Goal: Task Accomplishment & Management: Manage account settings

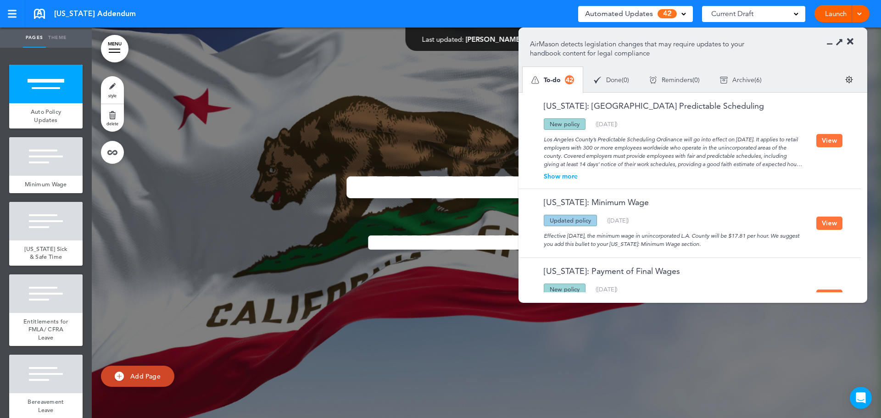
click at [821, 145] on button "View" at bounding box center [830, 140] width 26 height 13
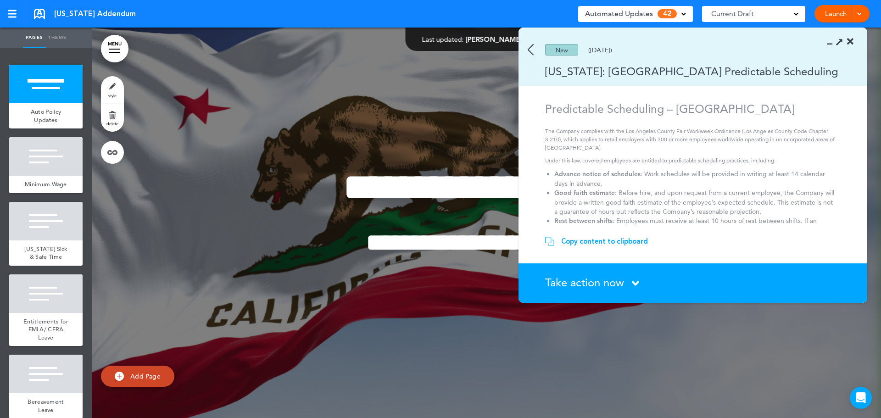
click at [631, 282] on div "Take action now Click here to change the status" at bounding box center [698, 283] width 306 height 12
click at [624, 285] on span "Take action now" at bounding box center [584, 282] width 79 height 13
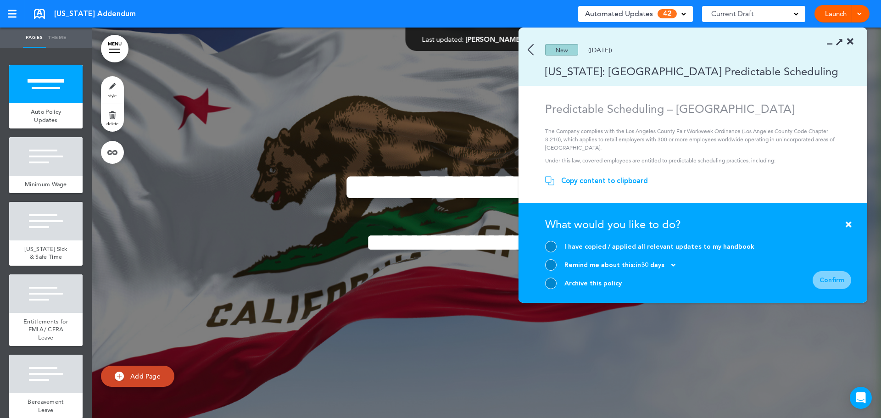
click at [558, 279] on div "Archive this policy" at bounding box center [649, 283] width 209 height 11
click at [556, 283] on div at bounding box center [550, 283] width 11 height 11
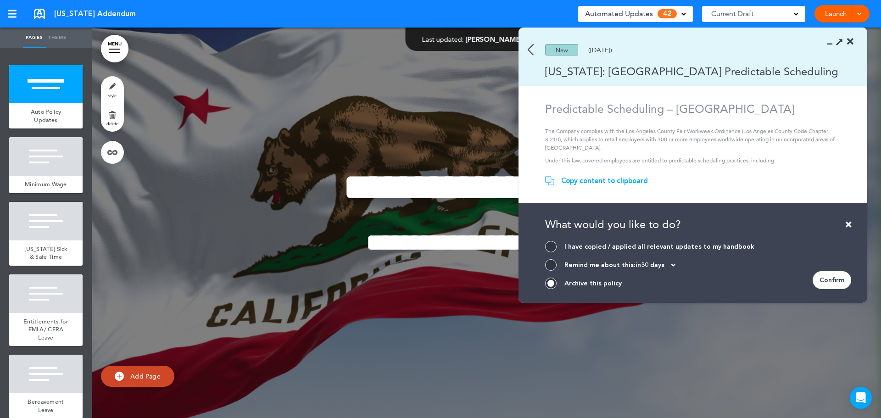
click at [820, 280] on div "Confirm" at bounding box center [832, 280] width 39 height 18
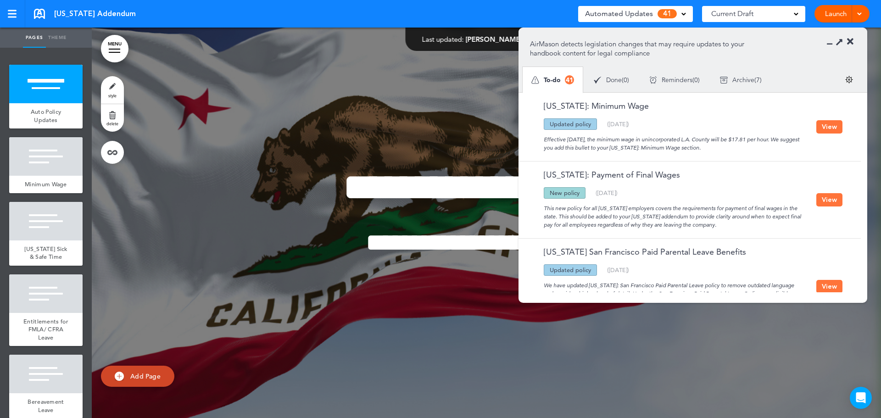
click at [827, 128] on button "View" at bounding box center [830, 126] width 26 height 13
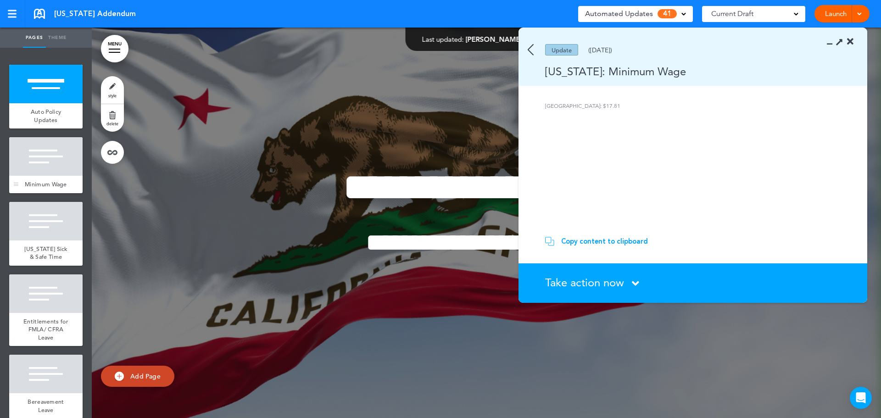
click at [26, 169] on div at bounding box center [45, 156] width 73 height 39
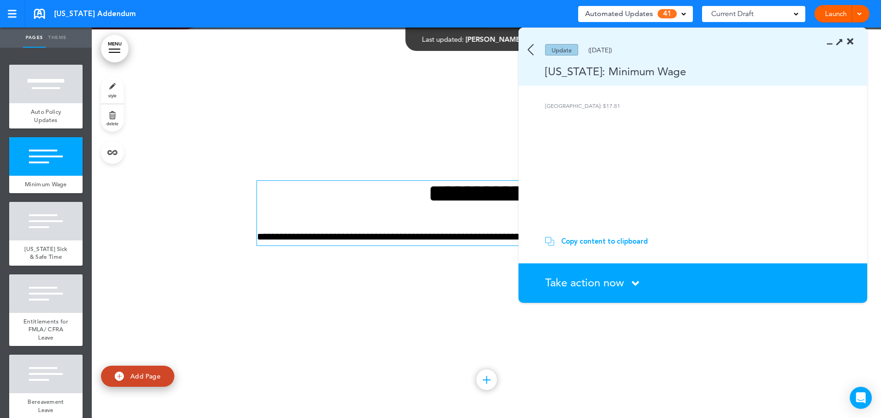
scroll to position [391, 0]
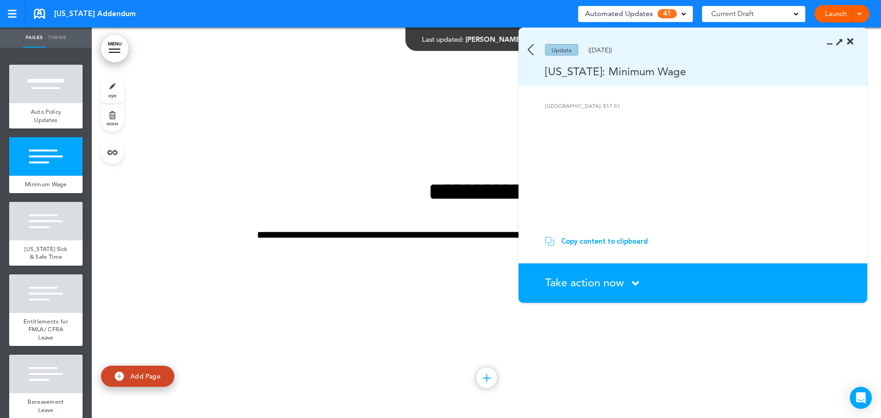
click at [848, 42] on icon at bounding box center [850, 41] width 6 height 9
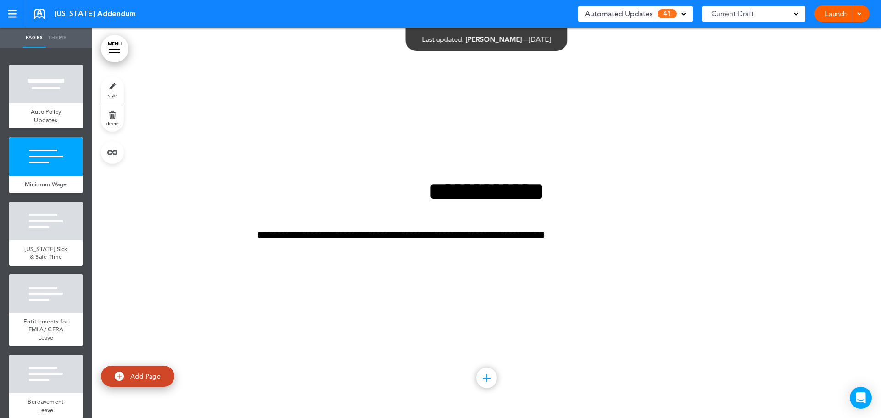
click at [655, 15] on div "Automated Updates 41" at bounding box center [635, 13] width 101 height 13
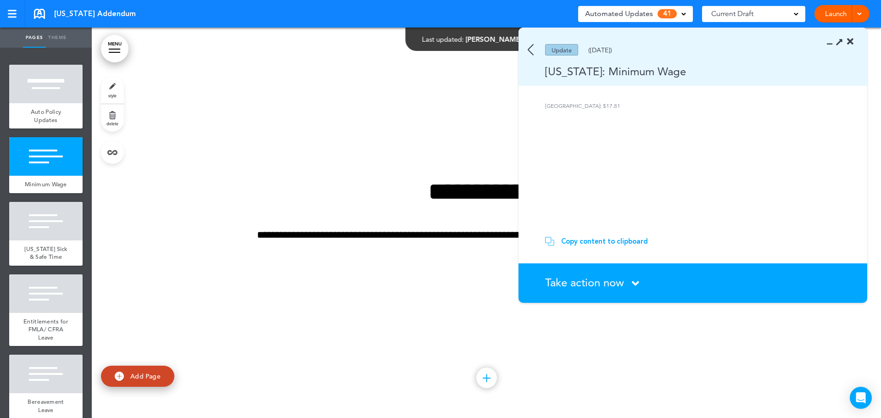
click at [528, 48] on img at bounding box center [531, 49] width 6 height 11
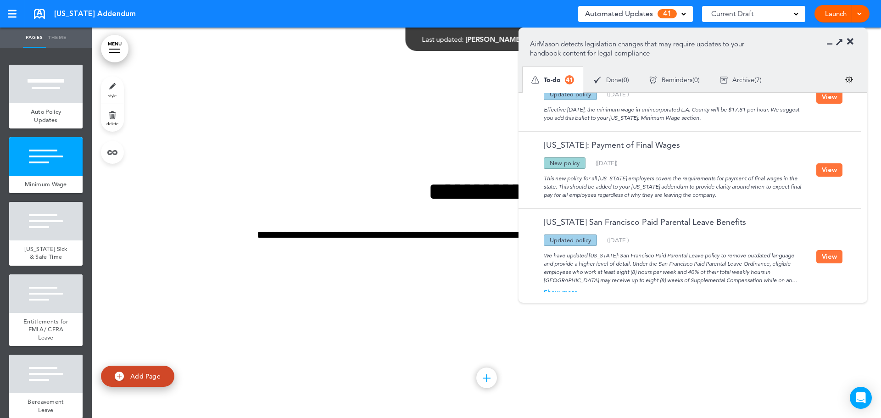
scroll to position [46, 0]
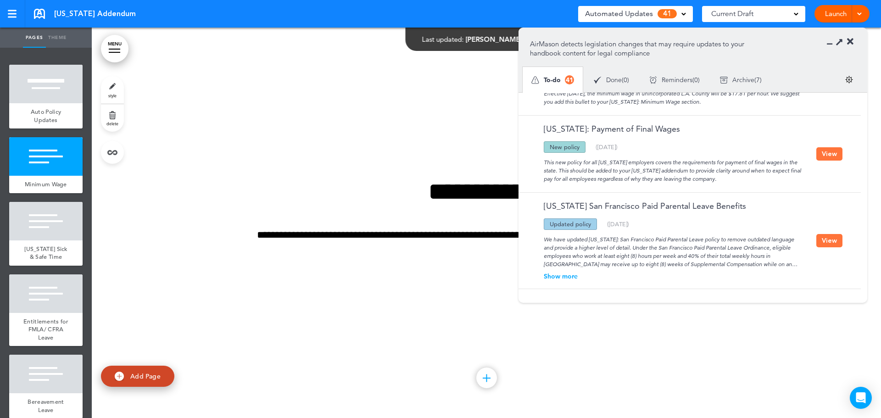
click at [835, 150] on button "View" at bounding box center [830, 153] width 26 height 13
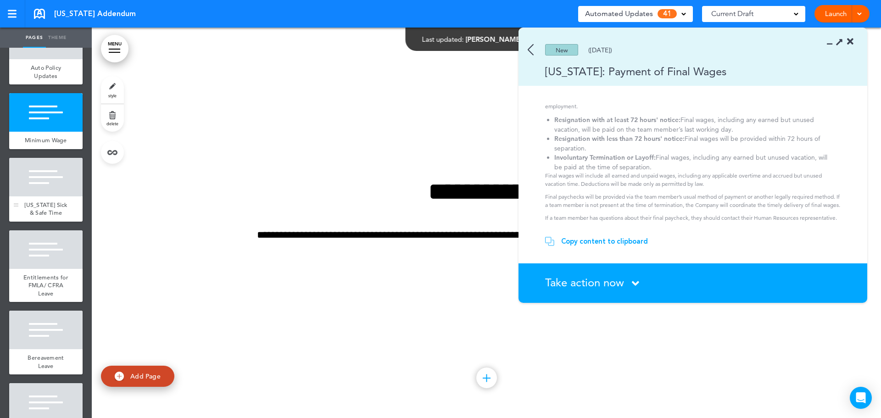
scroll to position [0, 0]
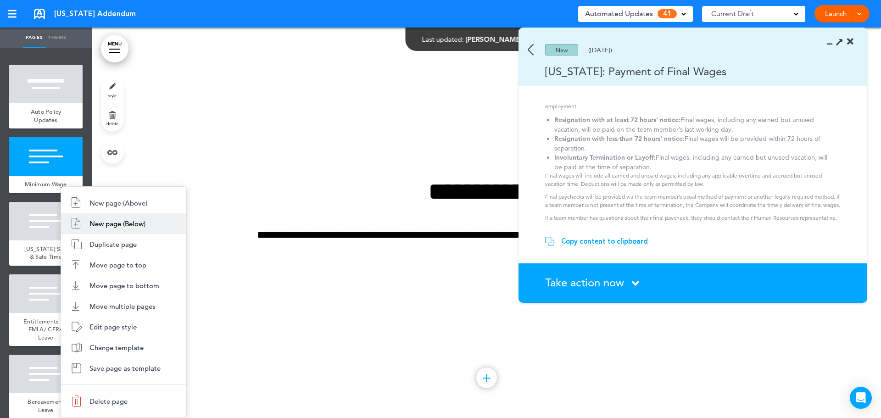
click at [112, 225] on span "New page (Below)" at bounding box center [118, 223] width 56 height 9
type input "********"
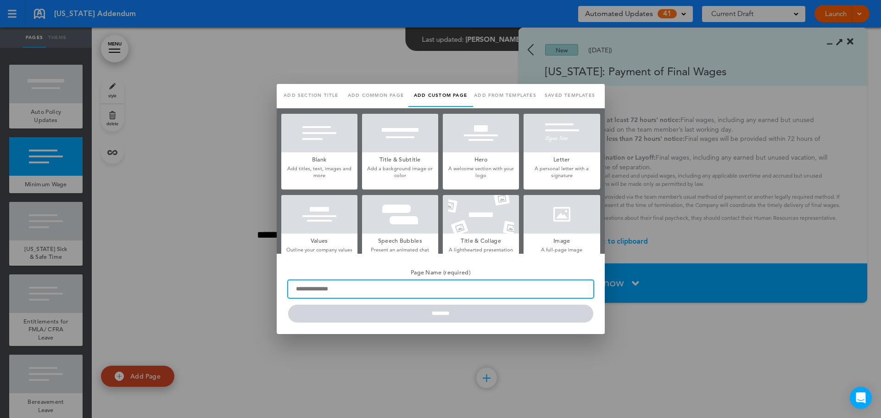
click at [403, 285] on input "Page Name (required)" at bounding box center [440, 288] width 305 height 17
type input "*"
type input "**********"
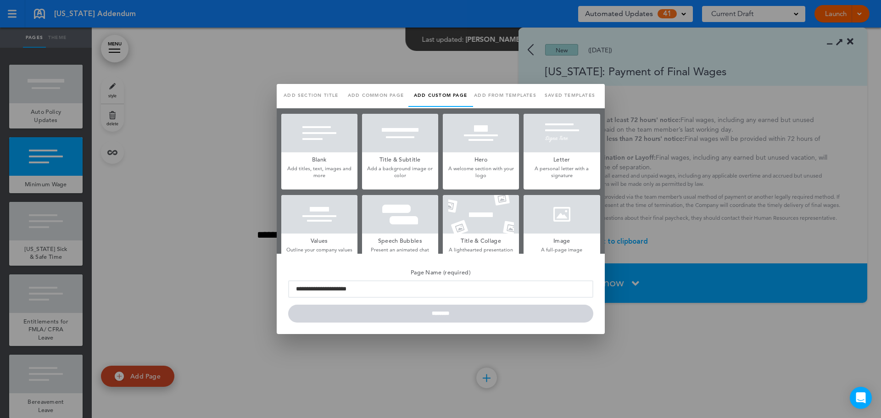
click at [566, 94] on link "Saved templates" at bounding box center [570, 95] width 65 height 23
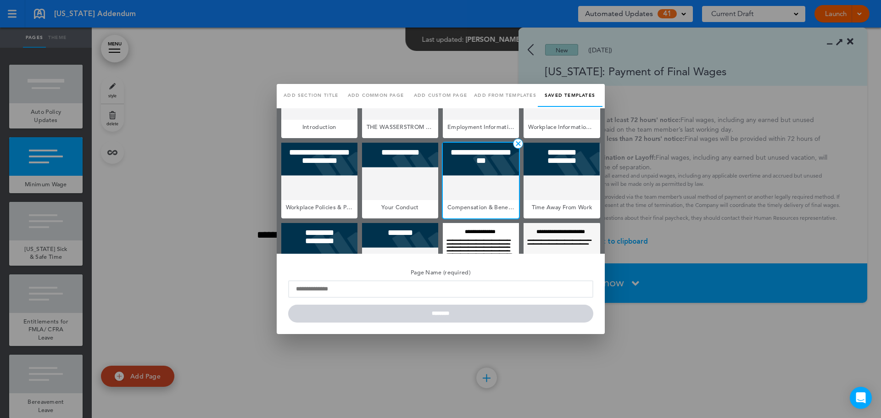
scroll to position [102, 0]
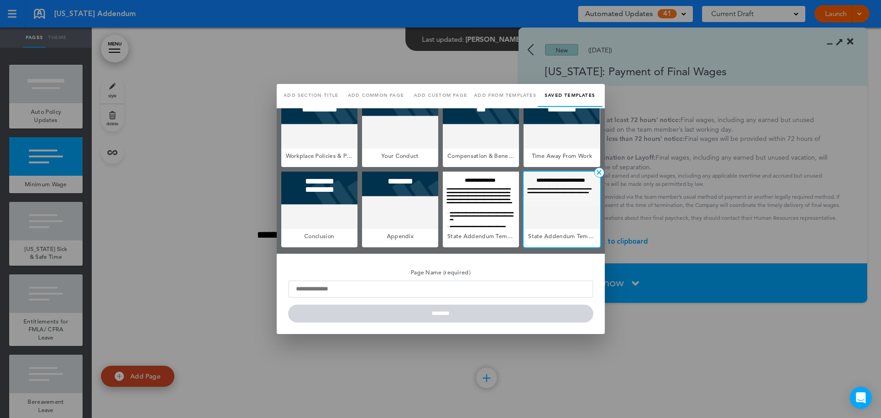
click at [558, 208] on div at bounding box center [562, 200] width 76 height 57
type input "**********"
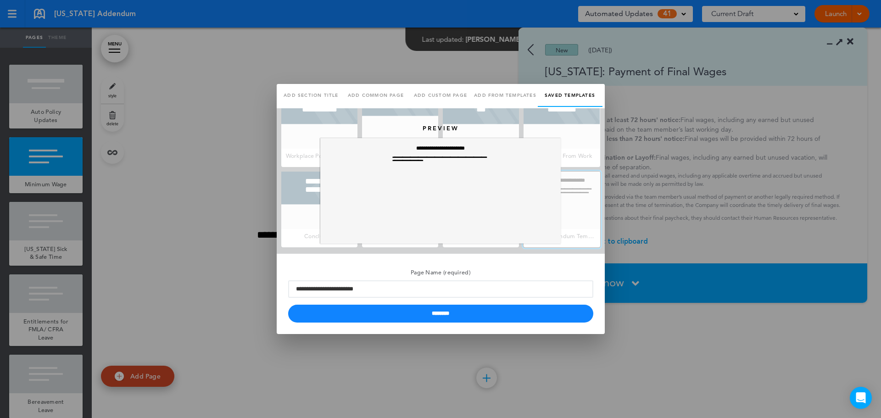
scroll to position [0, 0]
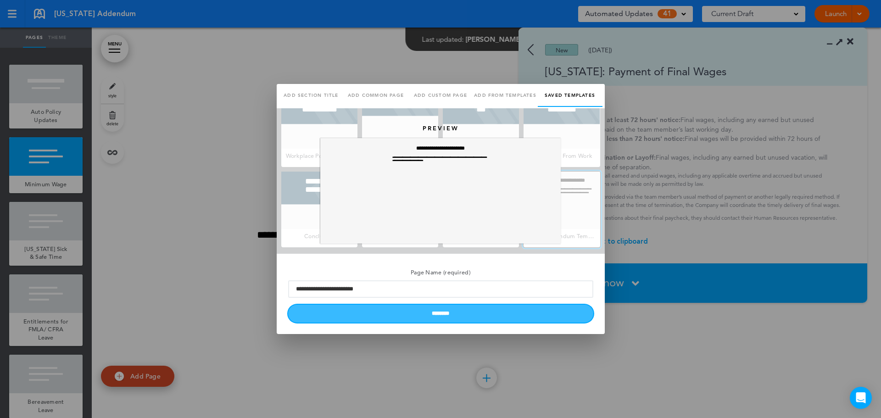
click at [437, 313] on input "********" at bounding box center [440, 314] width 305 height 18
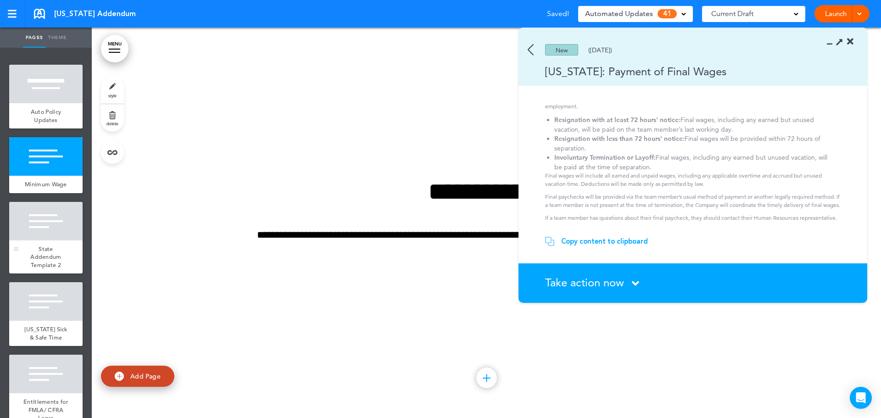
click at [55, 266] on span "State Addendum Template 2" at bounding box center [45, 257] width 31 height 24
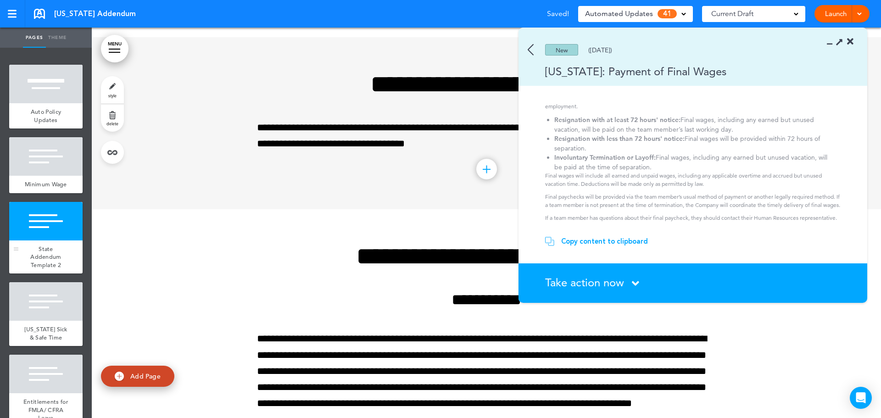
scroll to position [781, 0]
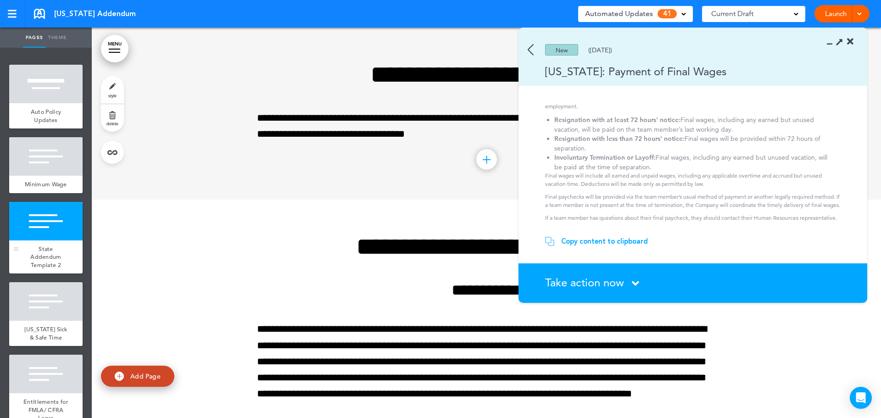
click at [55, 266] on span "State Addendum Template 2" at bounding box center [45, 257] width 31 height 24
click at [118, 91] on link "style" at bounding box center [112, 90] width 23 height 28
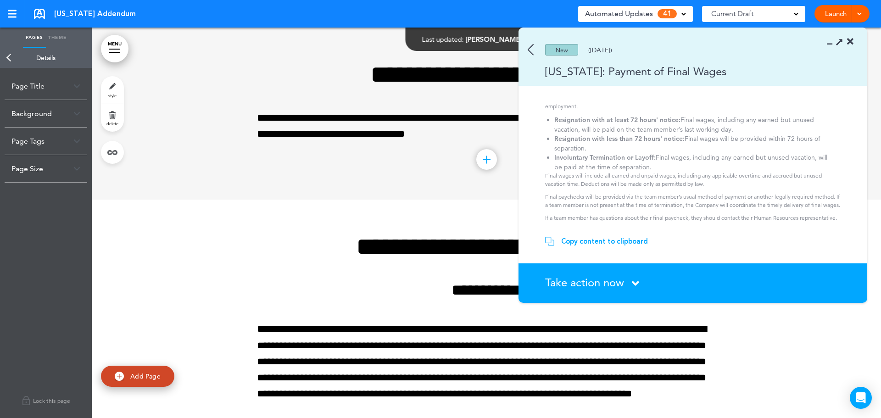
click at [46, 90] on div "Page Title" at bounding box center [46, 86] width 83 height 27
click at [48, 121] on input "**********" at bounding box center [45, 123] width 69 height 16
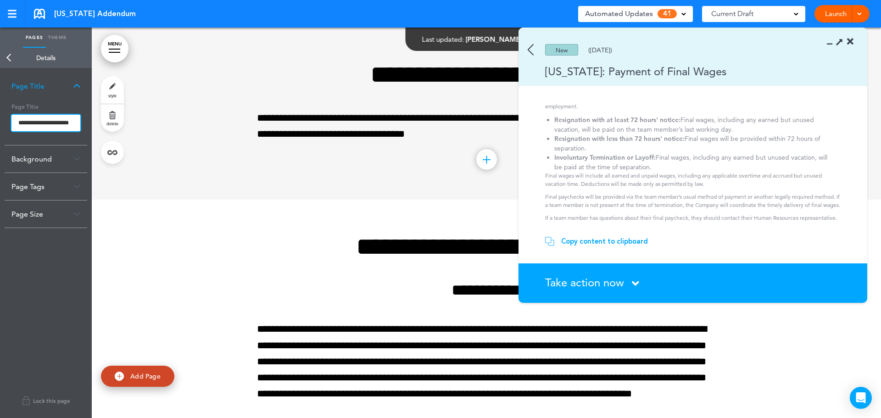
type input "**********"
click at [70, 136] on body "This handbook Preview Settings Signatures Collaborators Your Handbooks Practice…" at bounding box center [440, 209] width 881 height 418
click at [9, 57] on link "Back" at bounding box center [9, 58] width 18 height 20
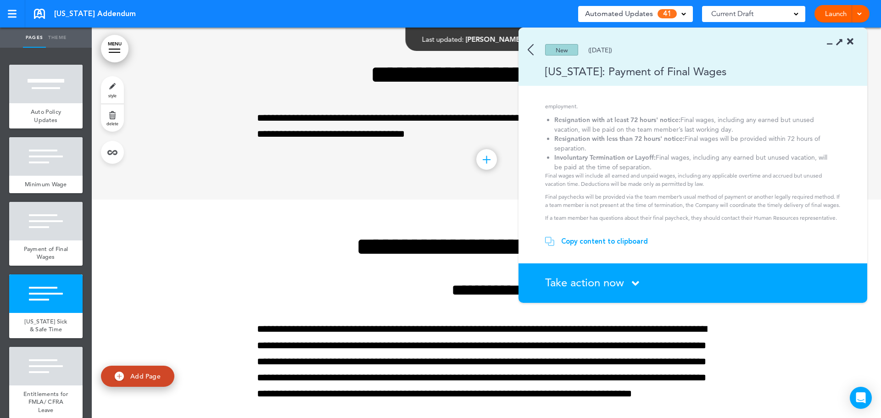
click at [613, 245] on div "Copy content to clipboard" at bounding box center [604, 241] width 87 height 9
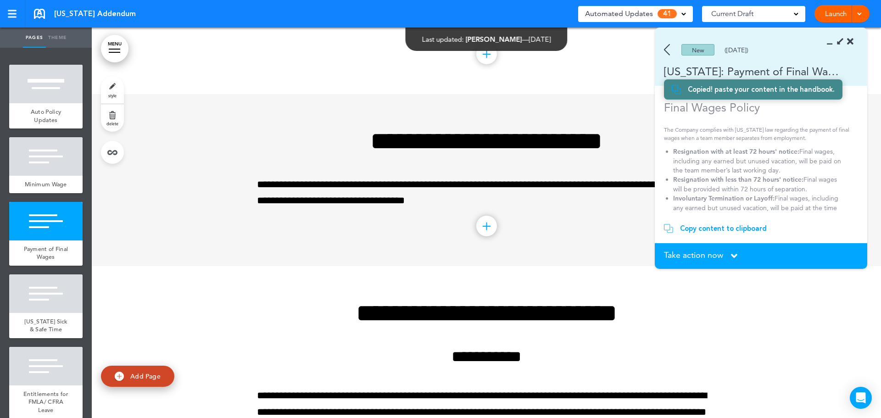
scroll to position [689, 0]
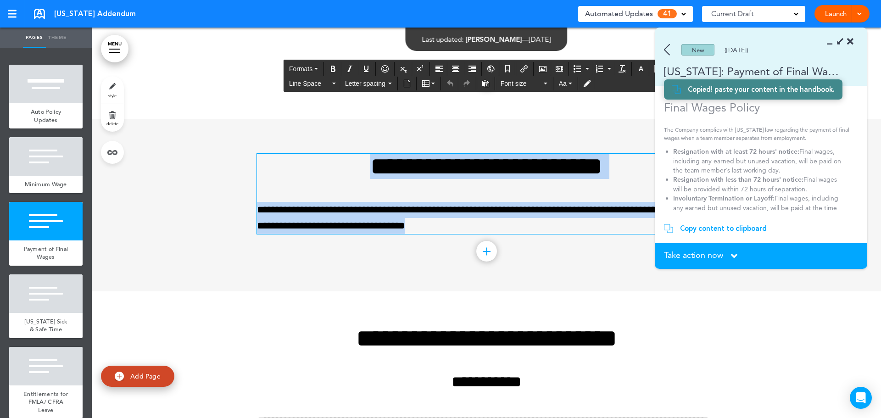
drag, startPoint x: 469, startPoint y: 225, endPoint x: 325, endPoint y: 170, distance: 153.7
click at [325, 171] on div "**********" at bounding box center [486, 194] width 459 height 80
paste div
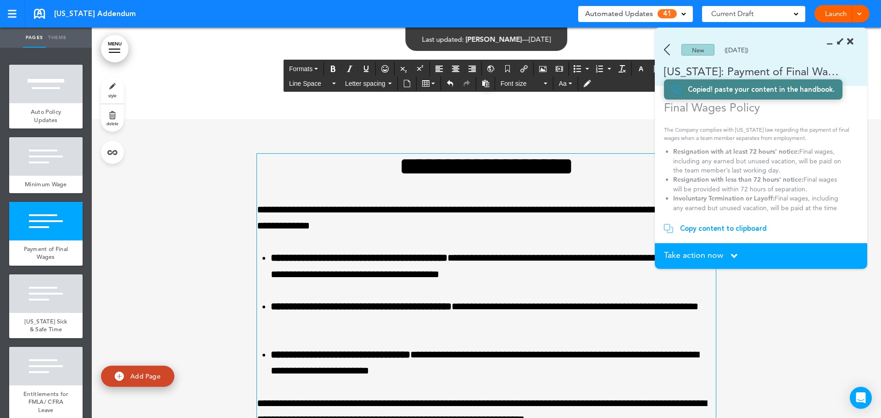
click at [457, 176] on h1 "**********" at bounding box center [486, 166] width 459 height 25
click at [458, 176] on h1 "**********" at bounding box center [486, 166] width 459 height 25
click at [722, 253] on span "Take action now" at bounding box center [693, 255] width 59 height 8
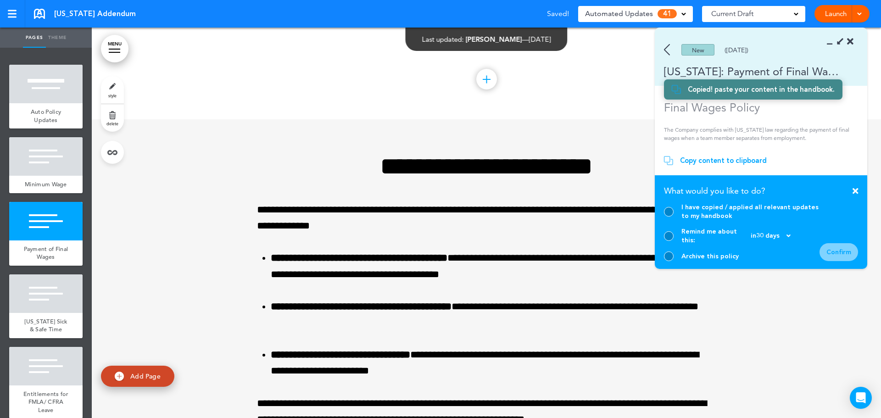
click at [672, 217] on div at bounding box center [669, 212] width 10 height 10
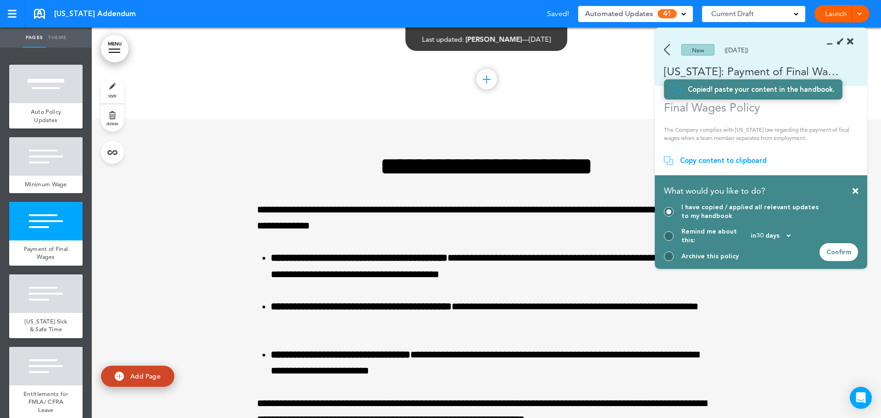
click at [834, 254] on div "Confirm" at bounding box center [839, 252] width 39 height 18
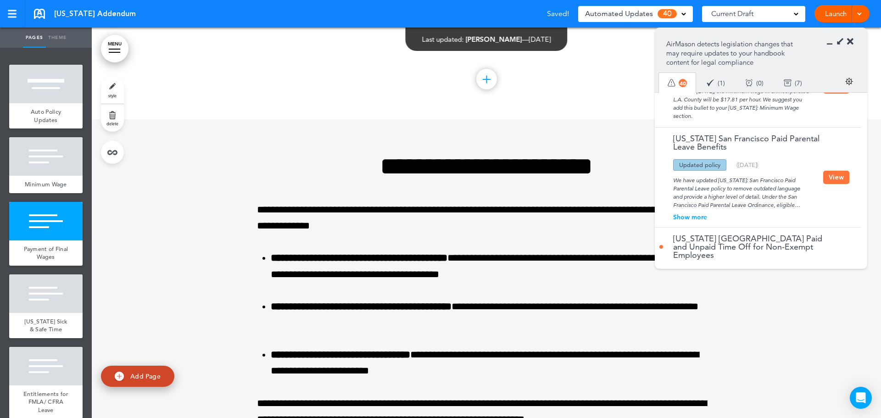
click at [852, 40] on icon at bounding box center [850, 41] width 6 height 9
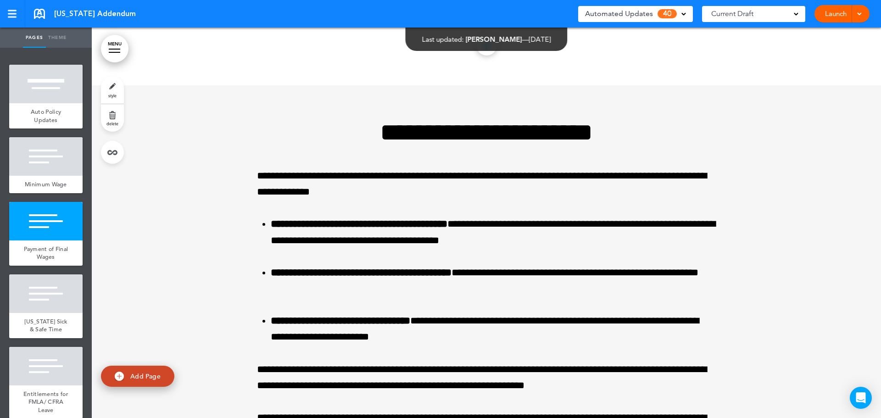
scroll to position [781, 0]
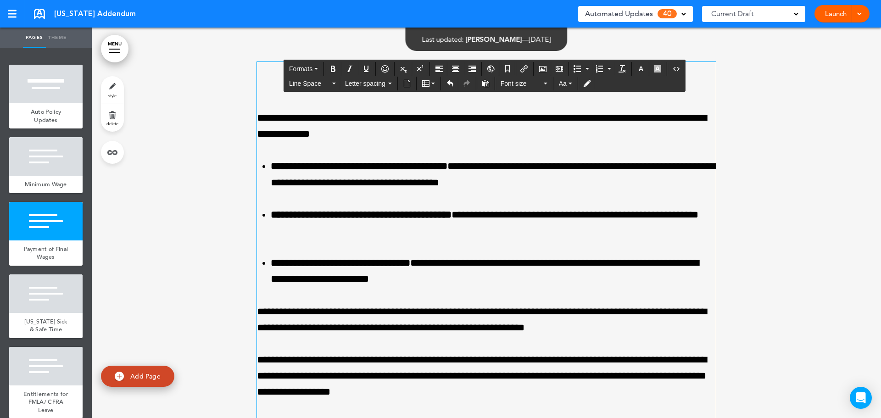
click at [446, 129] on p "**********" at bounding box center [486, 126] width 459 height 32
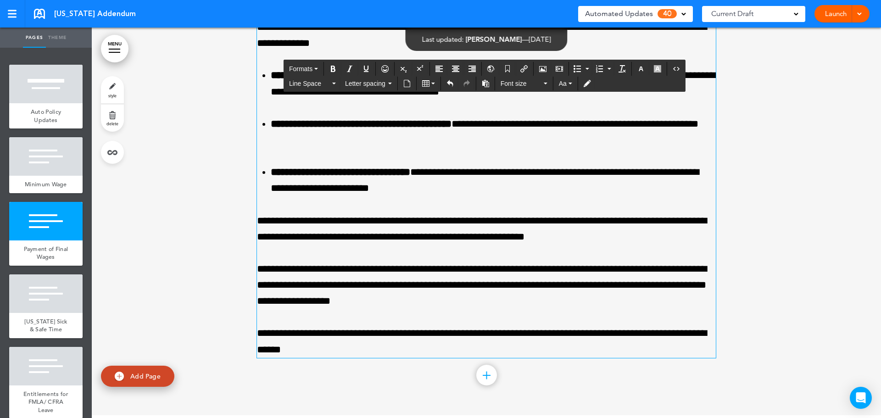
scroll to position [873, 0]
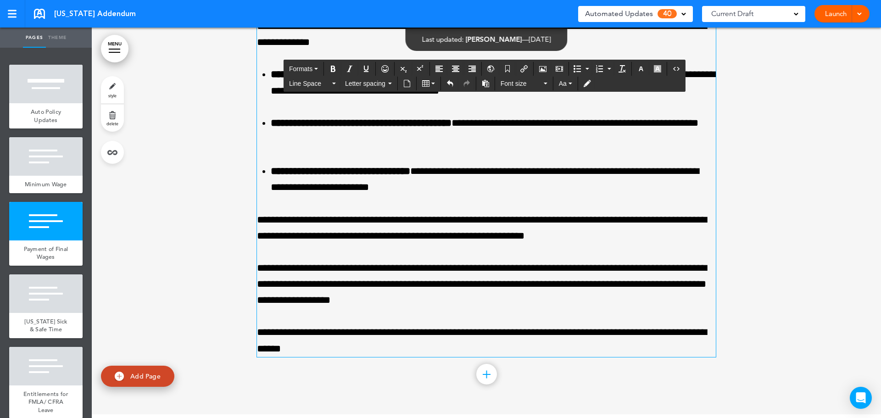
click at [733, 239] on div at bounding box center [486, 175] width 789 height 479
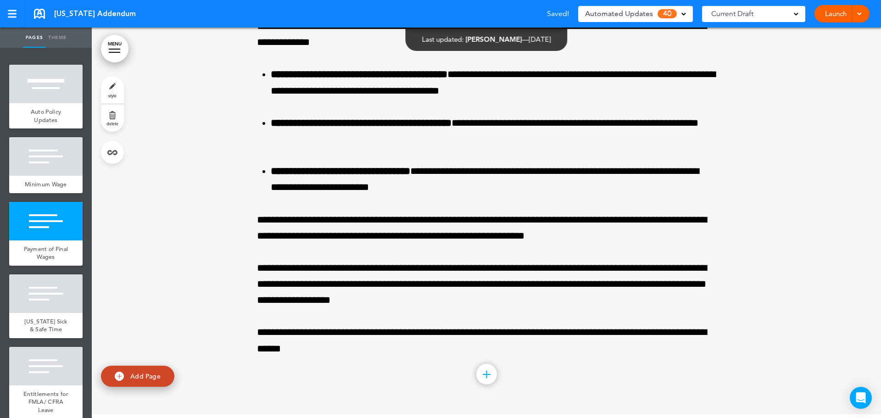
click at [671, 11] on span "40" at bounding box center [667, 13] width 19 height 9
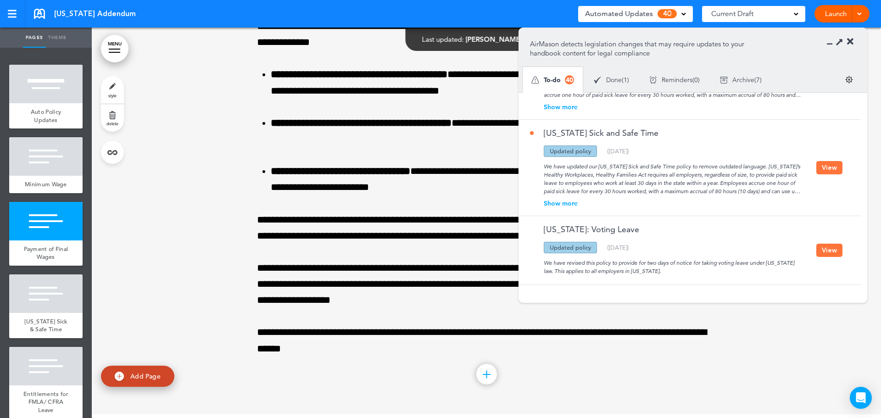
scroll to position [918, 0]
click at [827, 163] on button "View" at bounding box center [830, 167] width 26 height 13
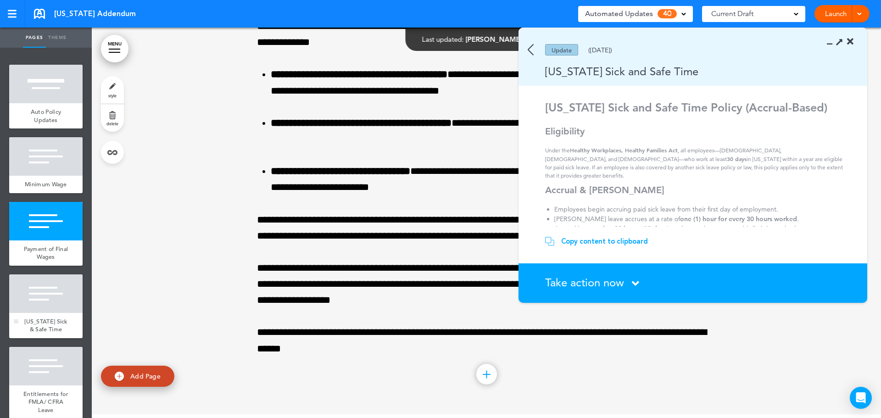
drag, startPoint x: 53, startPoint y: 319, endPoint x: 67, endPoint y: 312, distance: 15.8
click at [53, 313] on div at bounding box center [45, 293] width 73 height 39
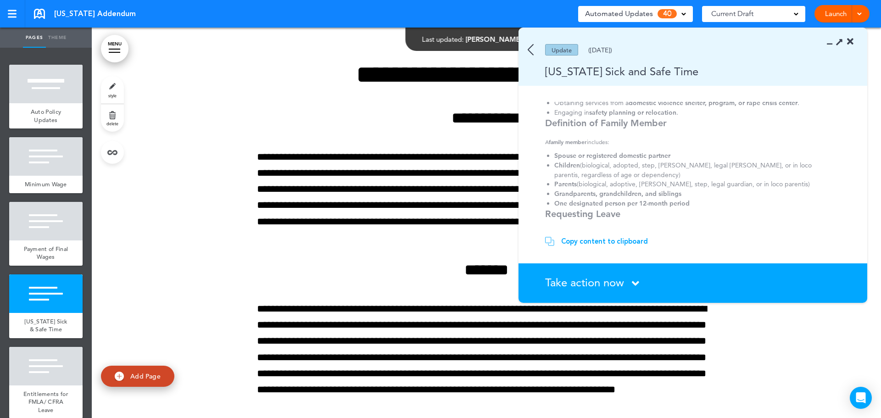
scroll to position [484, 0]
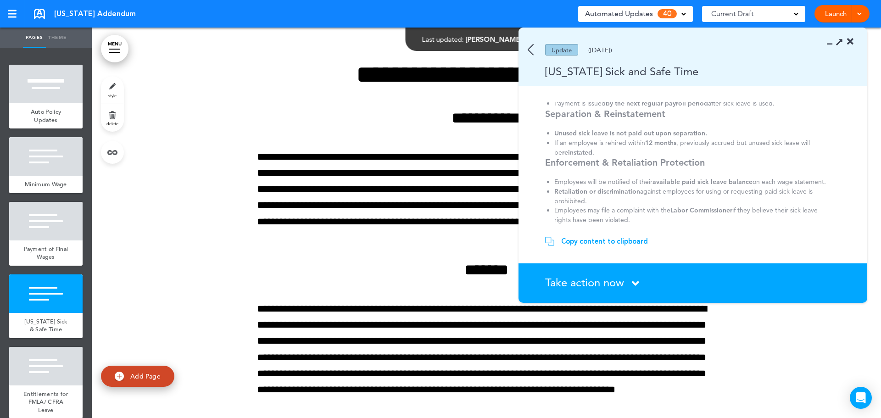
click at [599, 241] on div "Copy content to clipboard" at bounding box center [604, 241] width 87 height 9
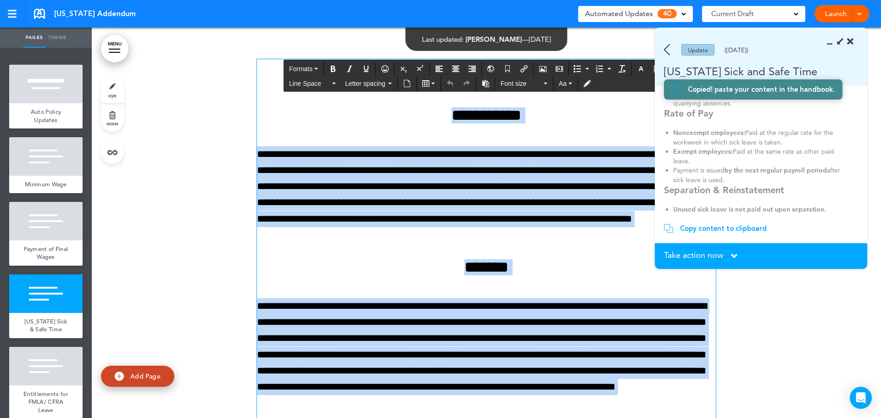
scroll to position [1122, 0]
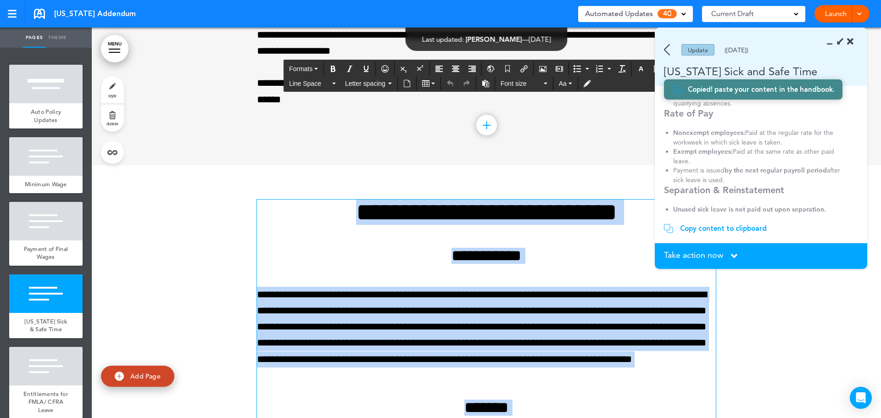
drag, startPoint x: 340, startPoint y: 269, endPoint x: 320, endPoint y: 218, distance: 54.8
paste div
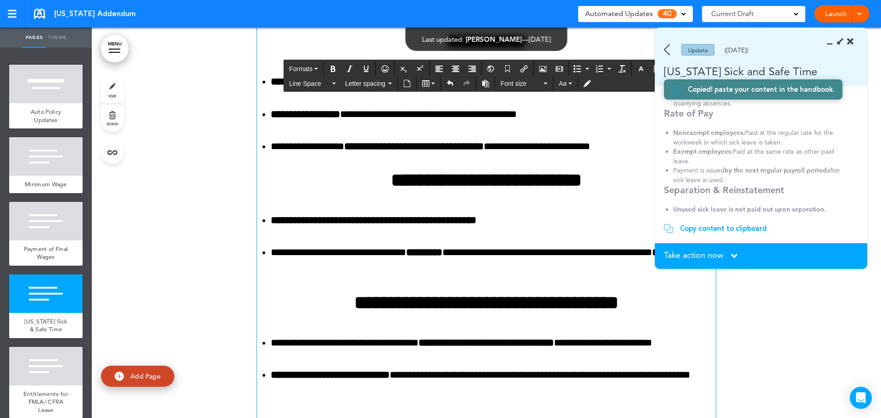
scroll to position [2361, 0]
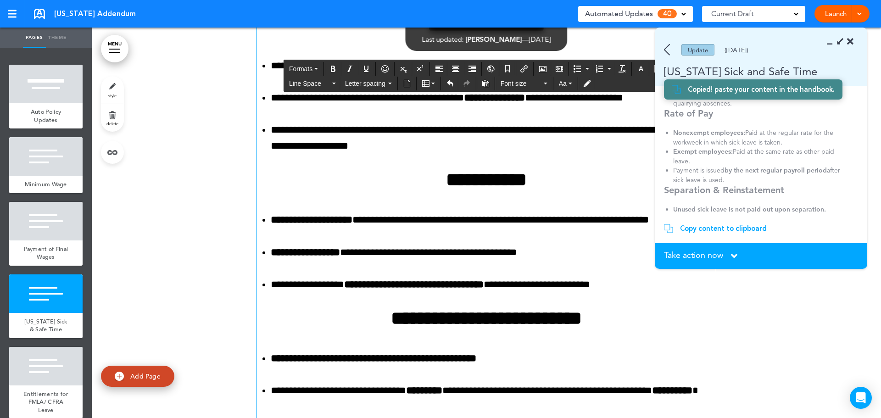
click at [707, 249] on section "Take action now Click here to change the status What would you like to do? I ha…" at bounding box center [761, 256] width 213 height 26
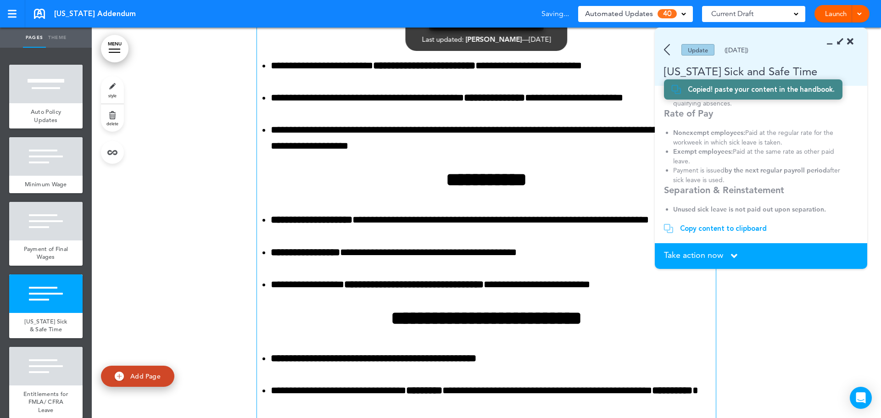
click at [709, 257] on span "Take action now" at bounding box center [693, 255] width 59 height 8
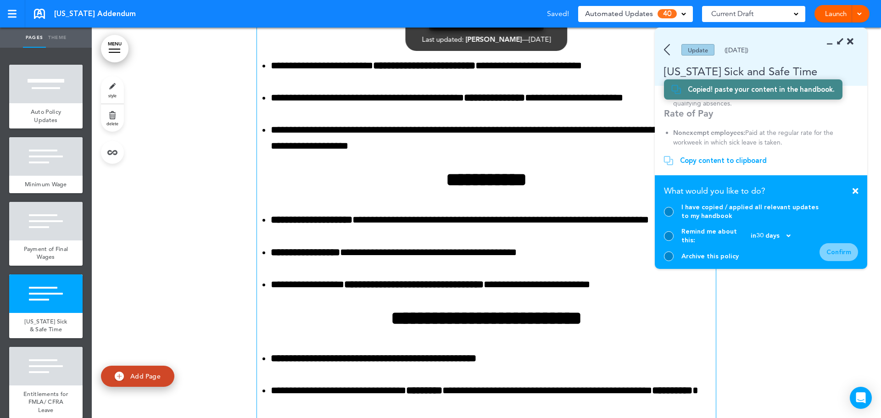
click at [670, 217] on div at bounding box center [669, 212] width 10 height 10
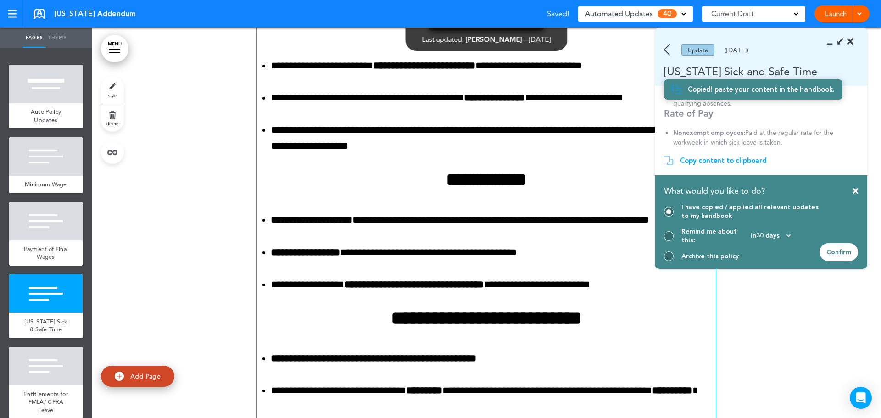
click at [838, 252] on div "Confirm" at bounding box center [839, 252] width 39 height 18
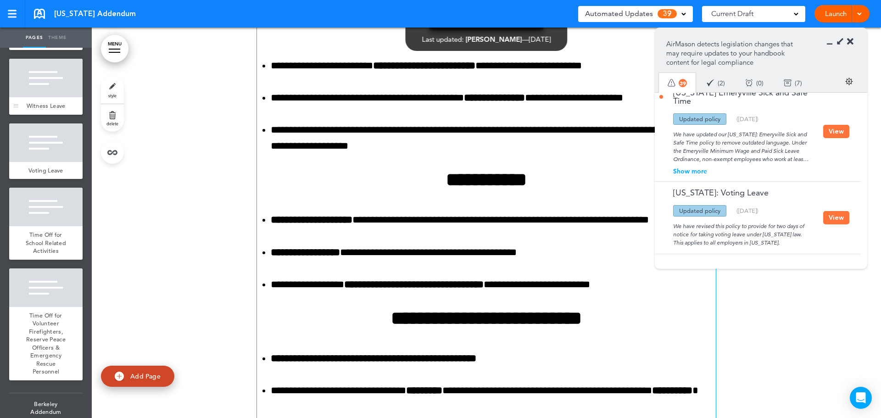
scroll to position [1056, 0]
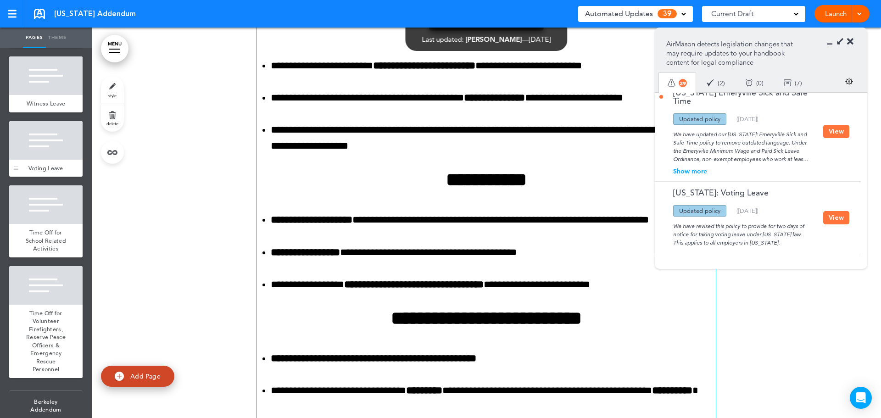
click at [46, 160] on div at bounding box center [45, 140] width 73 height 39
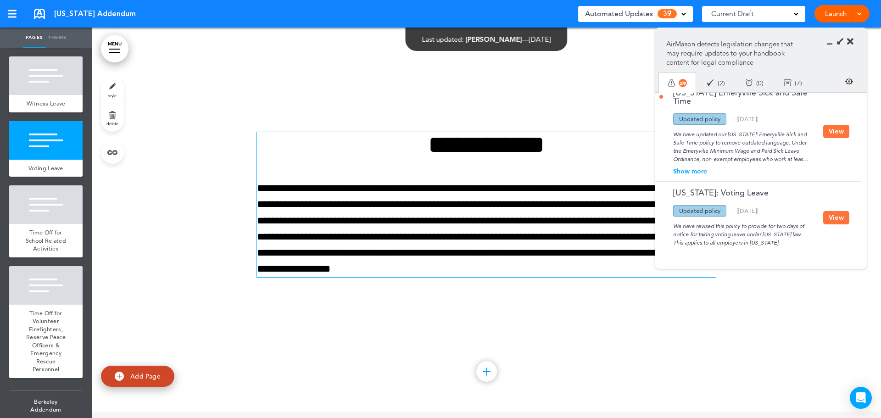
scroll to position [15676, 0]
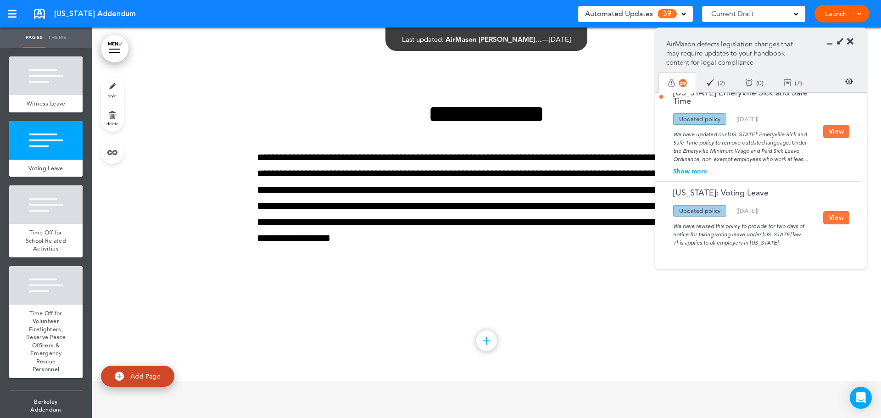
click at [830, 211] on button "View" at bounding box center [836, 217] width 26 height 13
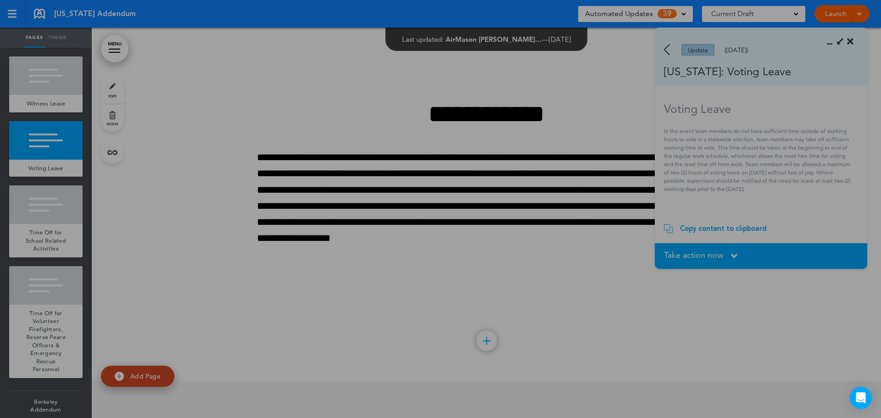
scroll to position [0, 0]
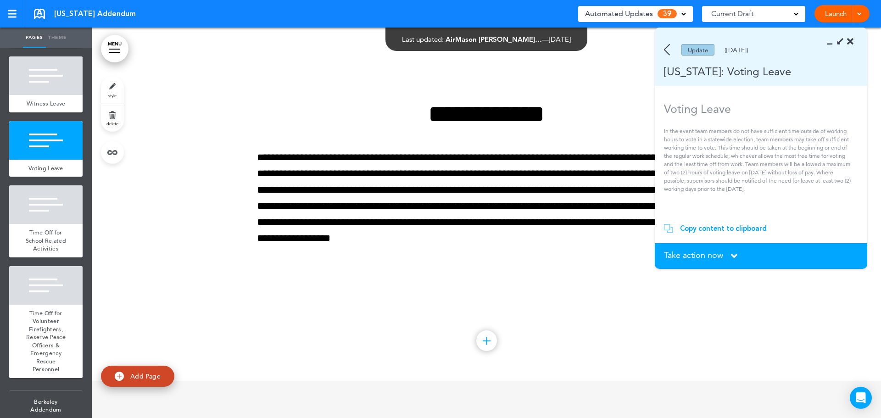
click at [712, 229] on div "Copy content to clipboard" at bounding box center [723, 228] width 87 height 9
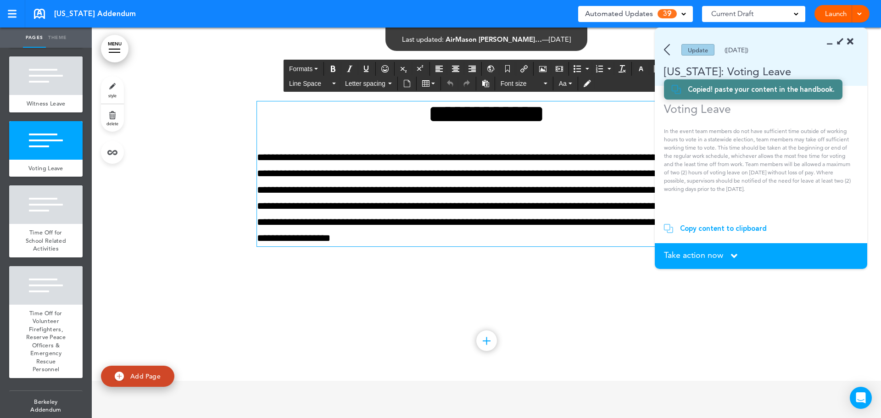
click at [563, 223] on p "**********" at bounding box center [486, 198] width 459 height 97
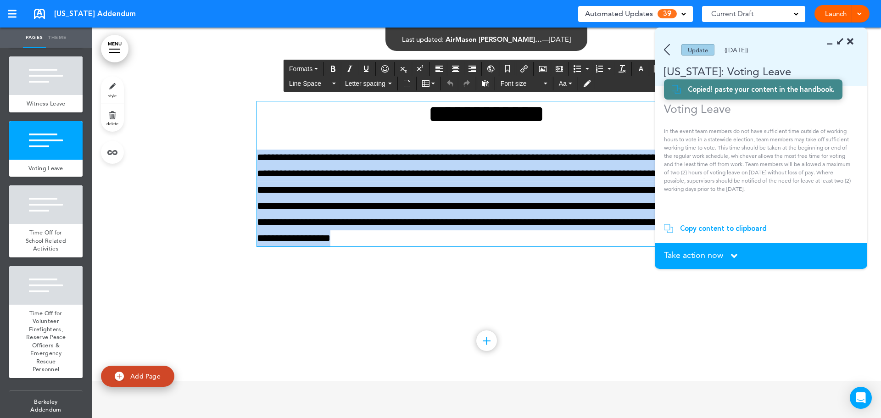
click at [563, 223] on p "**********" at bounding box center [486, 198] width 459 height 97
paste div
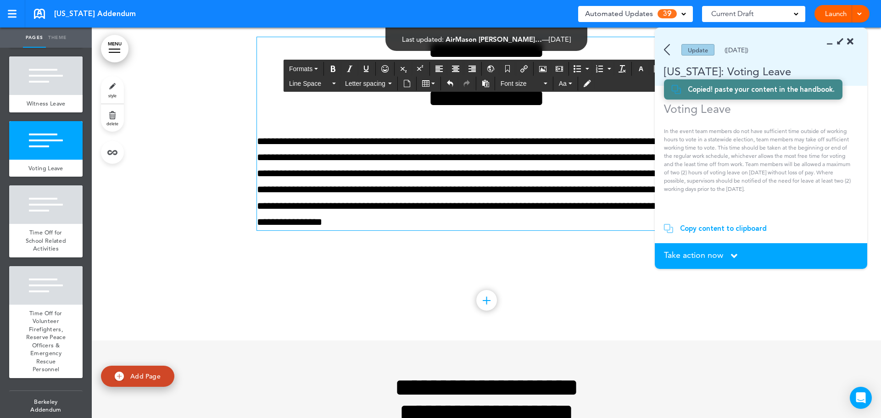
scroll to position [15715, 0]
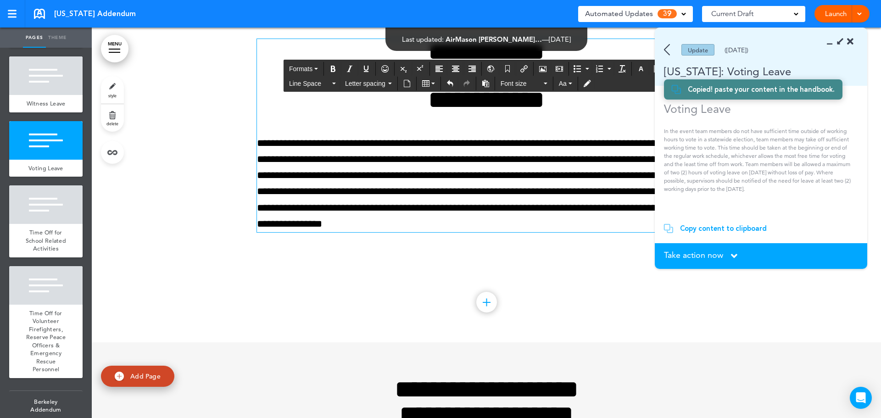
click at [519, 156] on div "**********" at bounding box center [486, 135] width 459 height 193
click at [515, 112] on h1 "**********" at bounding box center [486, 99] width 459 height 25
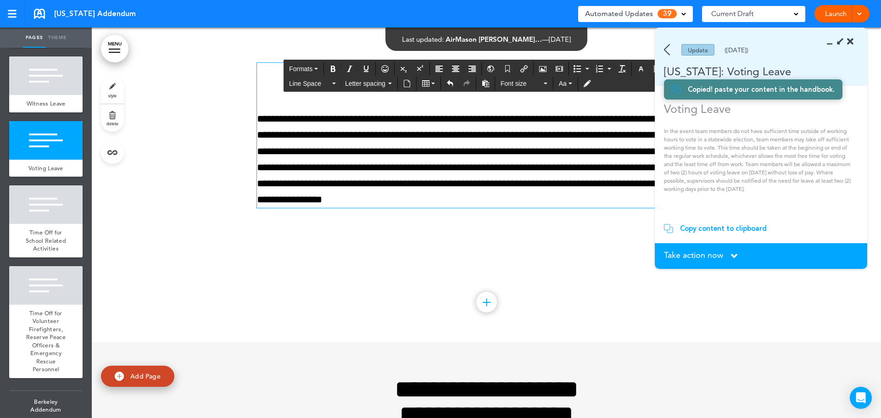
scroll to position [15738, 0]
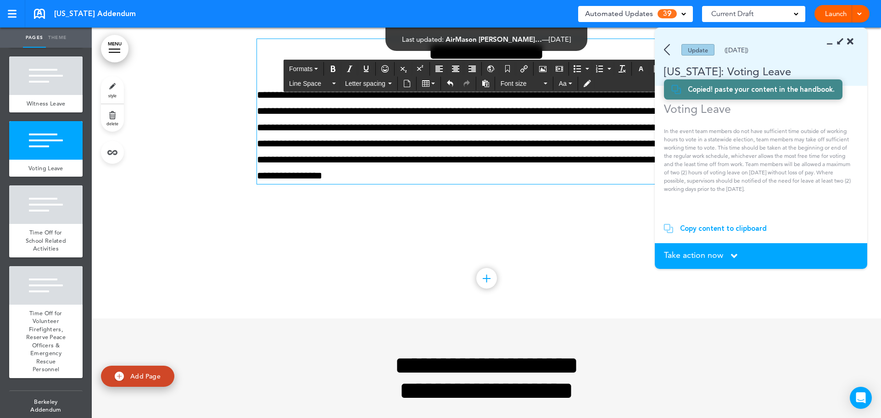
click at [710, 255] on span "Take action now" at bounding box center [693, 255] width 59 height 8
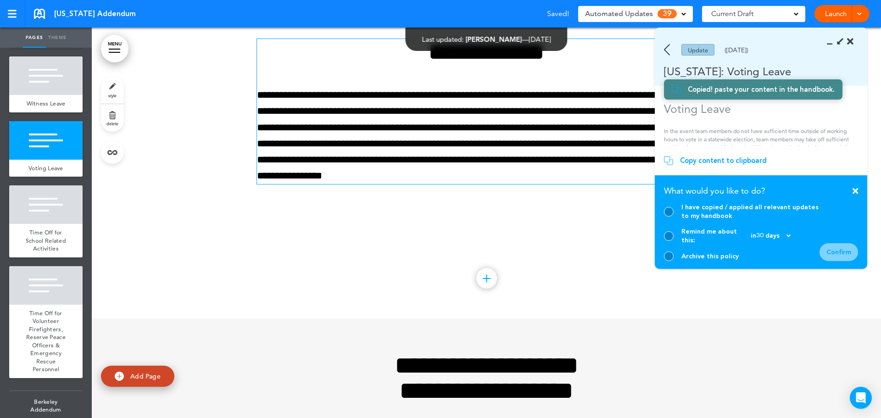
click at [661, 217] on section "Take action now Click here to change the status What would you like to do? I ha…" at bounding box center [761, 222] width 213 height 94
click at [673, 220] on div "I have copied / applied all relevant updates to my handbook" at bounding box center [742, 211] width 156 height 17
click at [671, 217] on div at bounding box center [669, 212] width 10 height 10
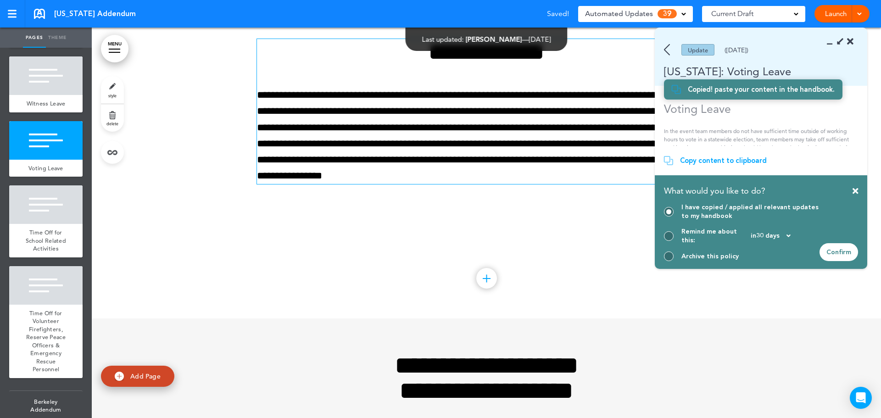
click at [844, 252] on div "Confirm" at bounding box center [839, 252] width 39 height 18
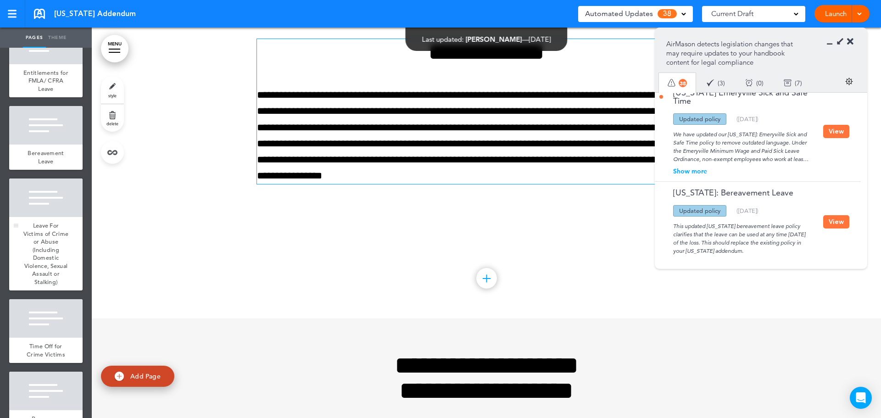
scroll to position [275, 0]
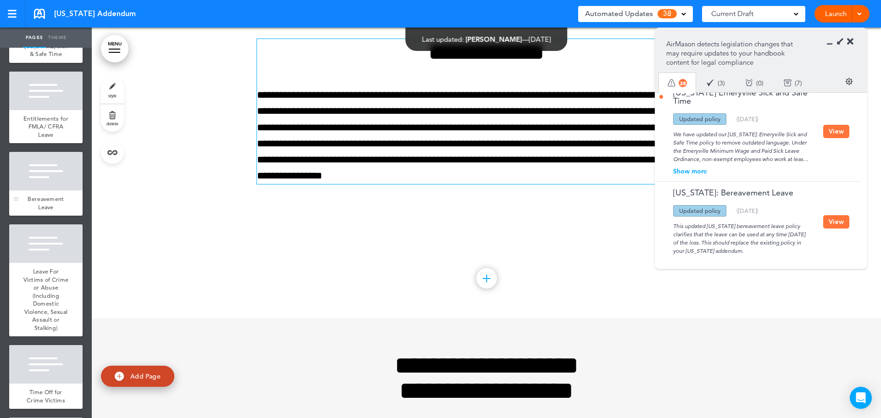
click at [56, 170] on div at bounding box center [45, 171] width 73 height 39
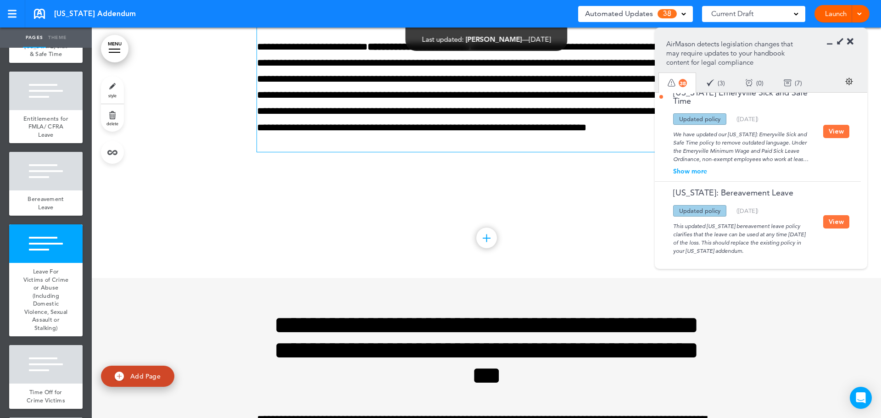
scroll to position [9574, 0]
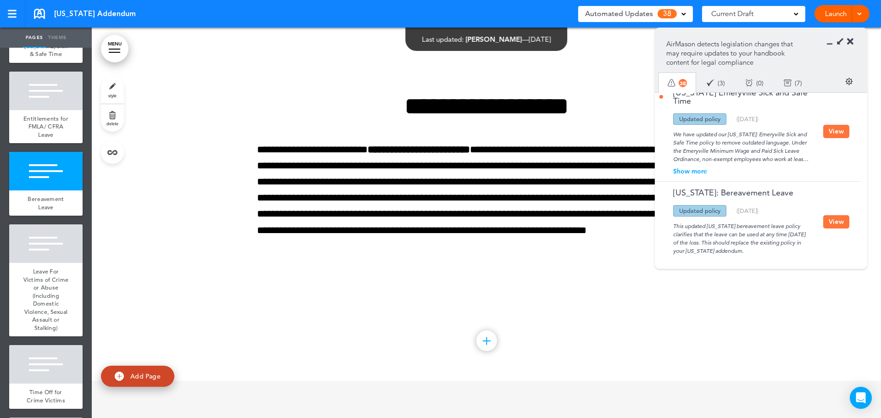
click at [834, 215] on button "View" at bounding box center [836, 221] width 26 height 13
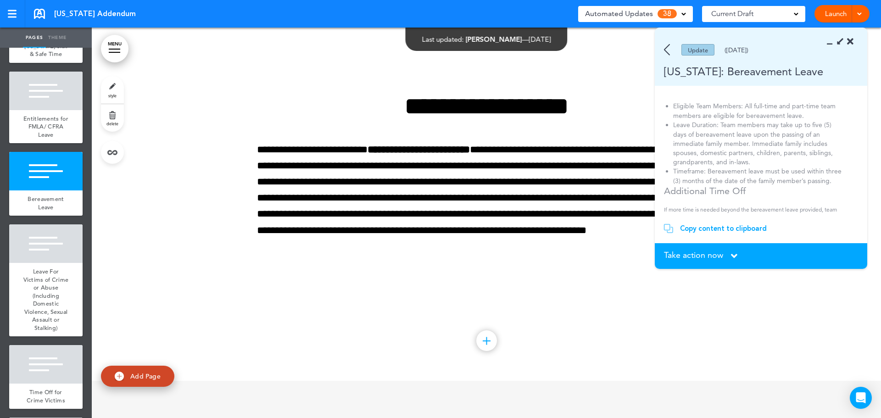
scroll to position [0, 0]
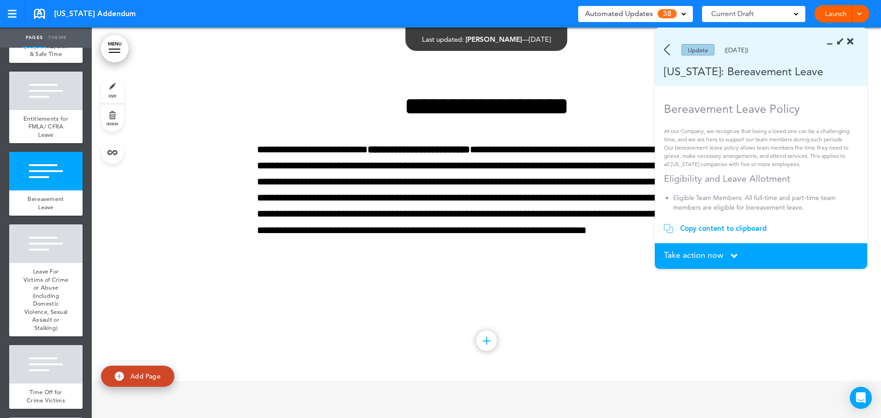
click at [711, 227] on div "Copy content to clipboard" at bounding box center [723, 228] width 87 height 9
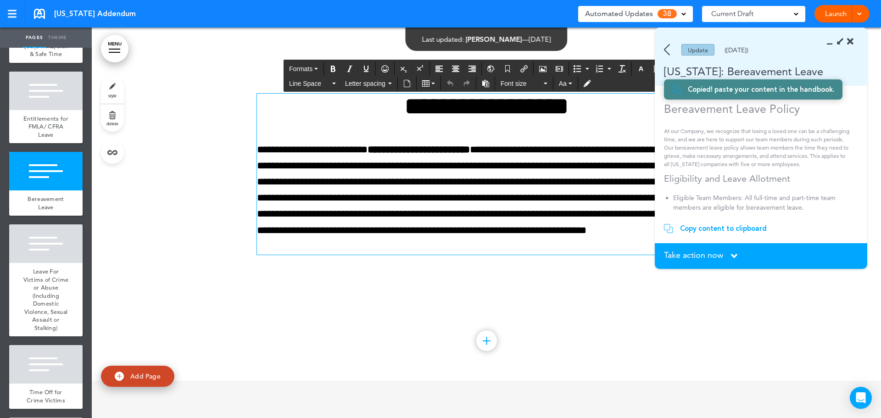
click at [484, 252] on p "**********" at bounding box center [486, 198] width 459 height 113
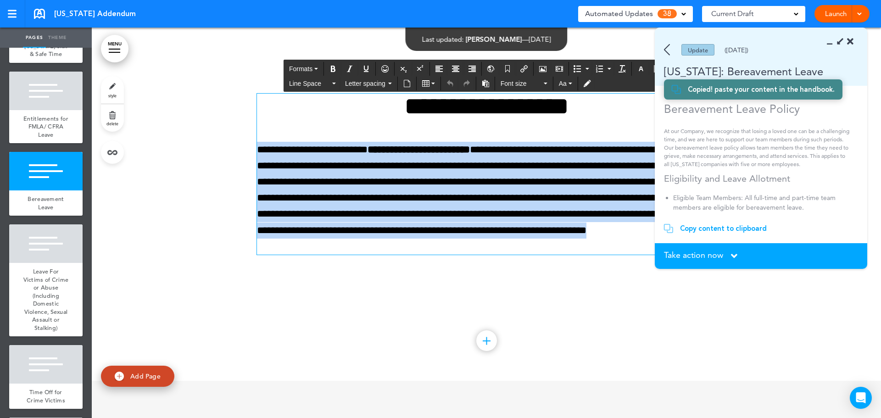
paste div
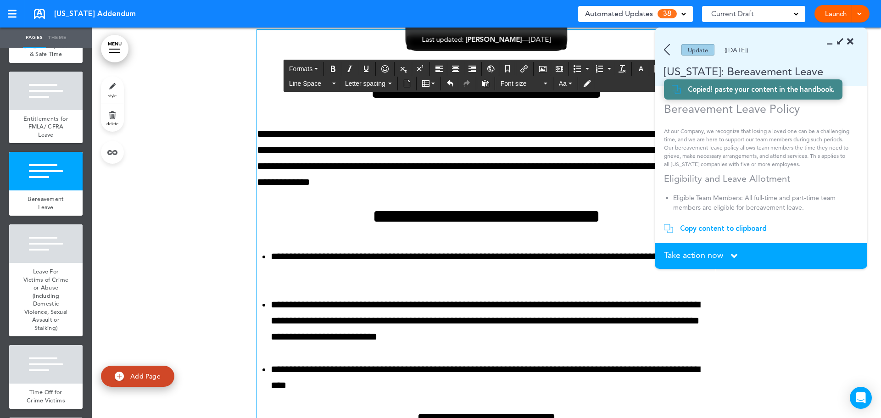
scroll to position [9484, 0]
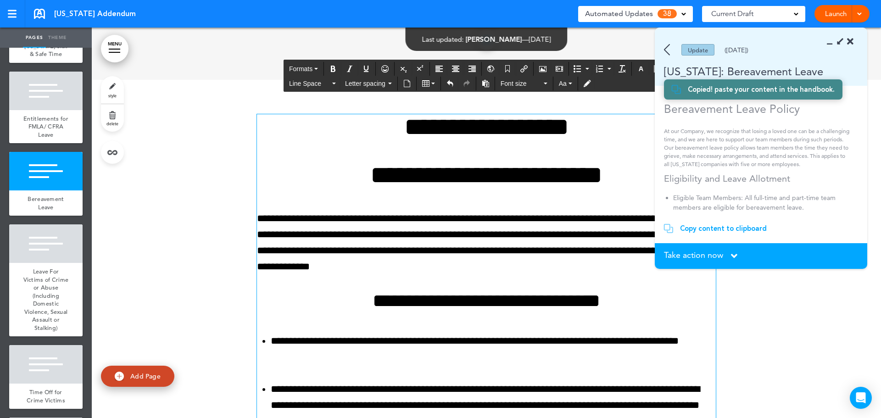
click at [477, 188] on h1 "**********" at bounding box center [486, 174] width 459 height 25
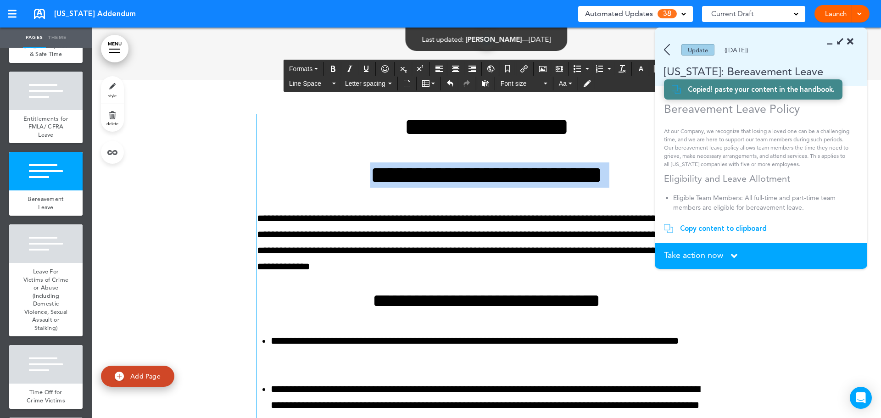
click at [477, 188] on h1 "**********" at bounding box center [486, 174] width 459 height 25
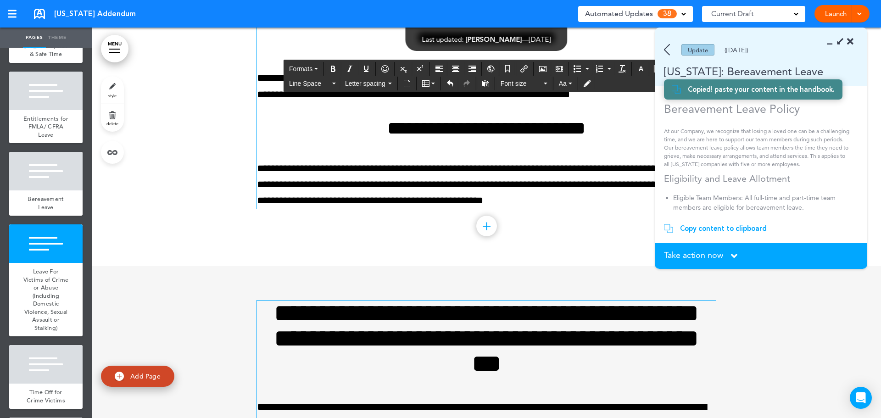
scroll to position [9897, 0]
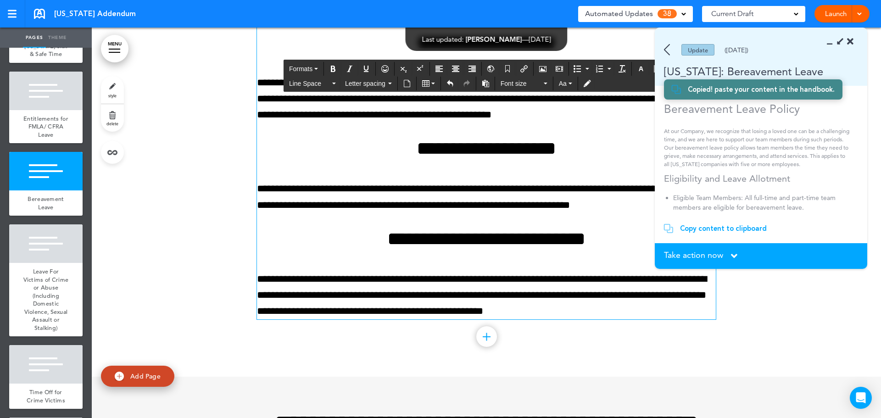
click at [723, 253] on span "Take action now" at bounding box center [693, 255] width 59 height 8
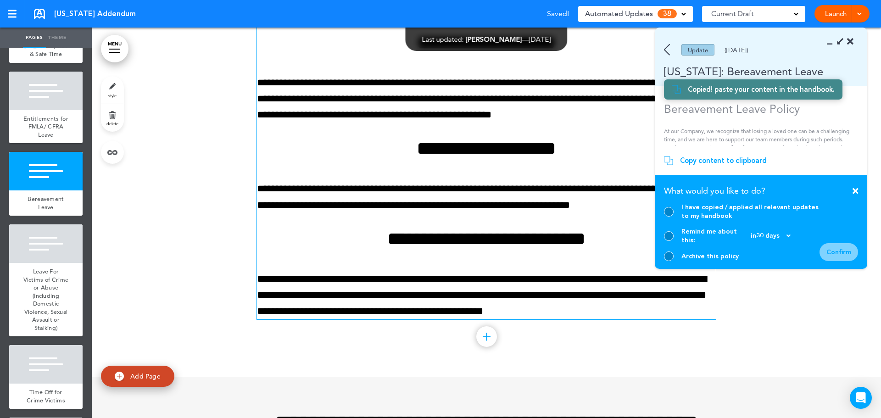
click at [667, 217] on div at bounding box center [669, 212] width 10 height 10
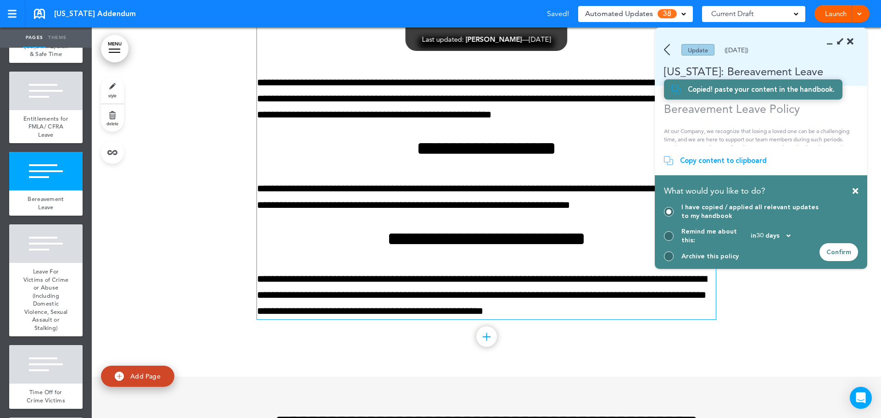
click at [842, 253] on div "Confirm" at bounding box center [839, 252] width 39 height 18
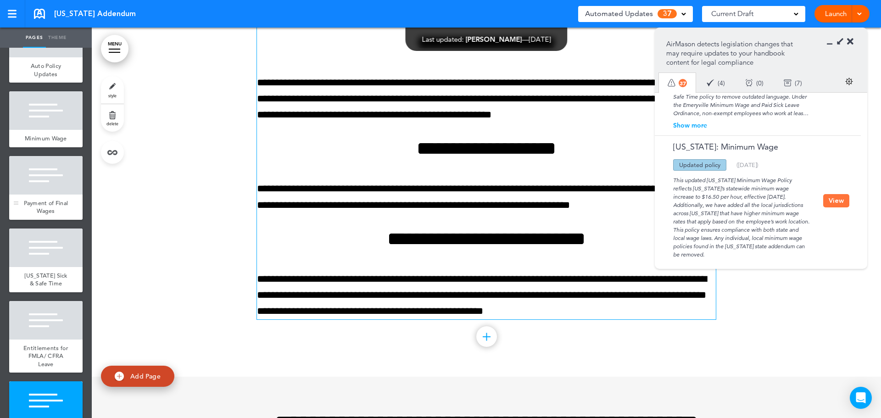
scroll to position [0, 0]
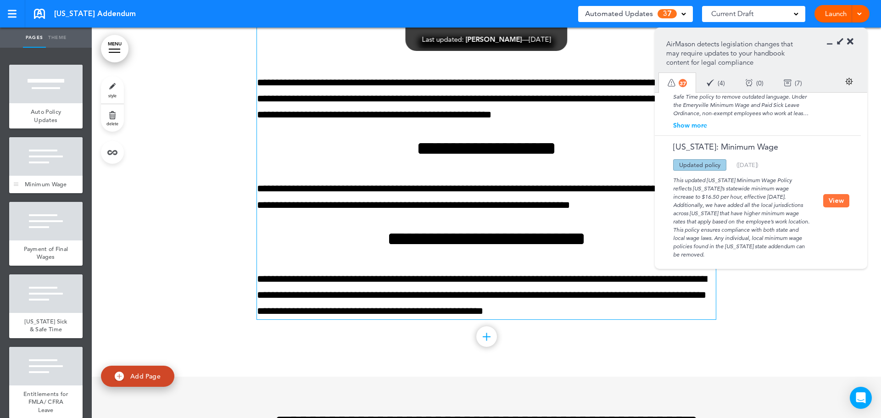
click at [56, 173] on div at bounding box center [45, 156] width 73 height 39
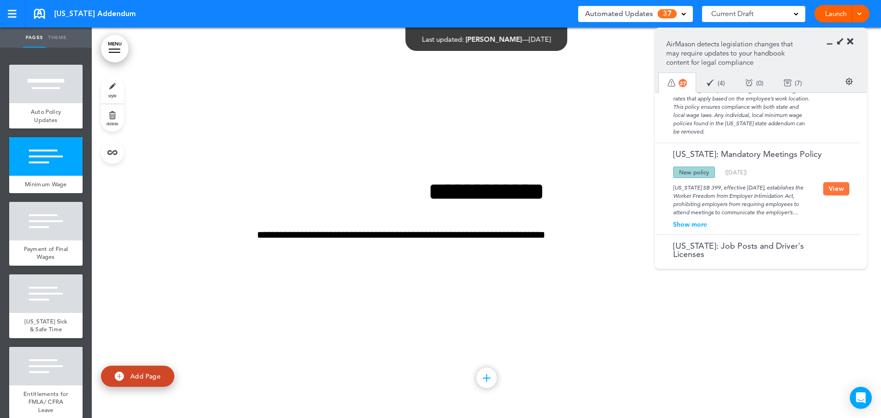
scroll to position [1068, 0]
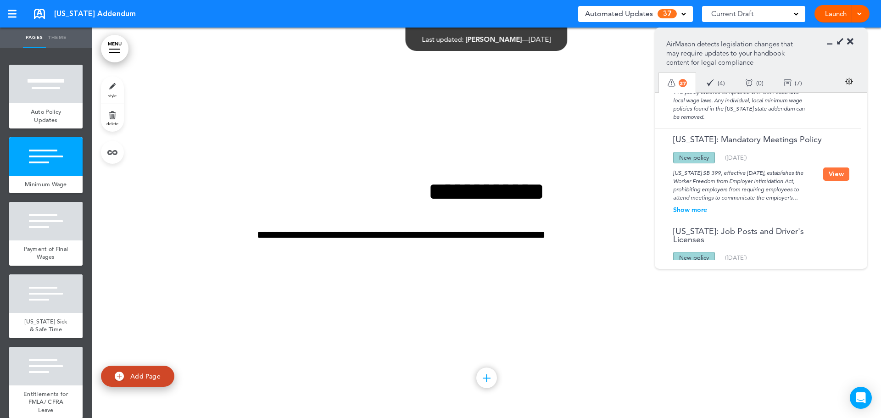
click at [842, 168] on button "View" at bounding box center [836, 174] width 26 height 13
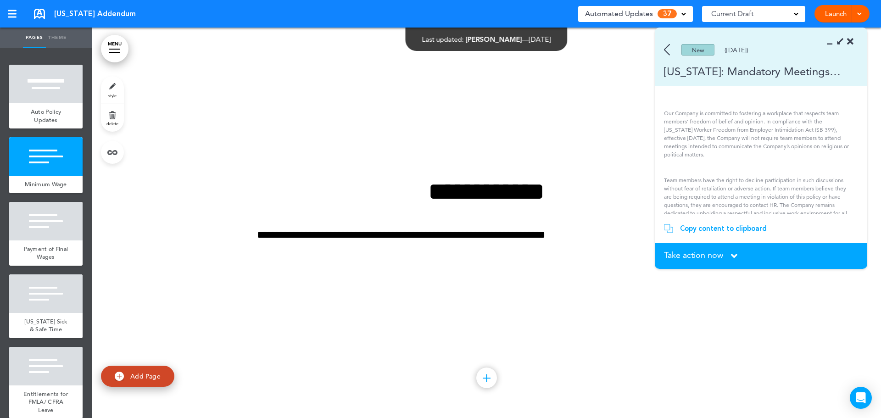
scroll to position [26, 0]
click at [732, 254] on icon at bounding box center [734, 256] width 6 height 10
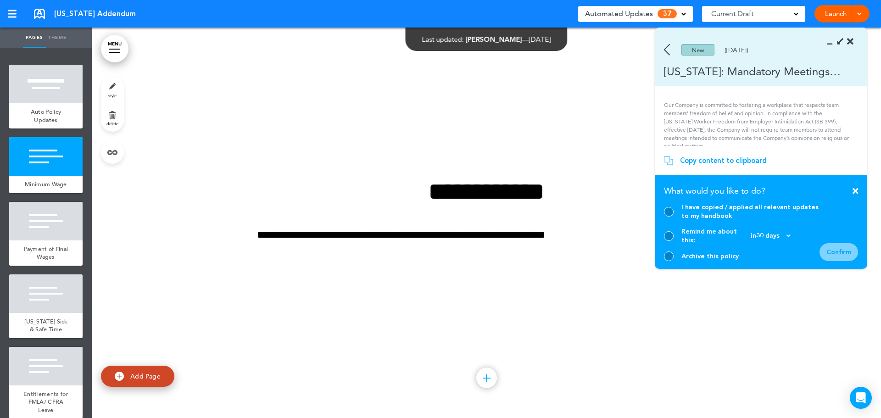
click at [672, 253] on div at bounding box center [669, 257] width 10 height 10
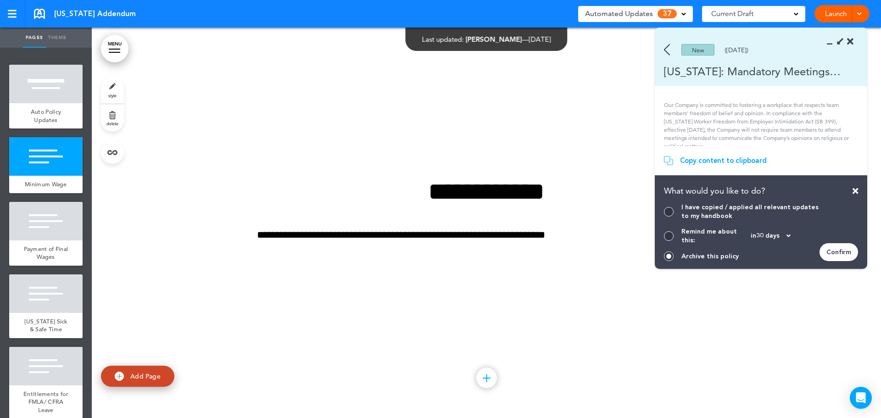
click at [850, 248] on div "Confirm" at bounding box center [839, 252] width 39 height 18
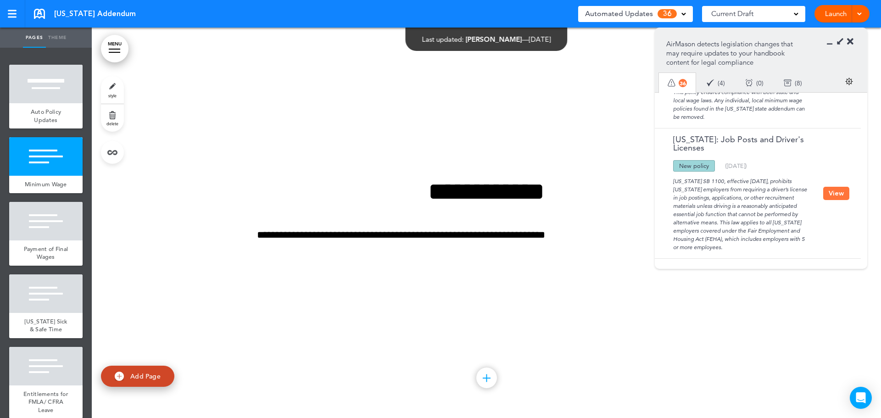
click at [826, 187] on button "View" at bounding box center [836, 193] width 26 height 13
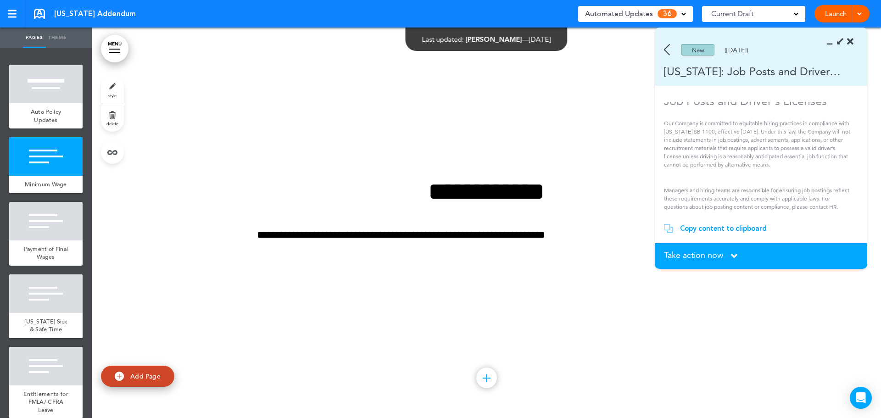
scroll to position [10, 0]
click at [671, 49] on div "New (12/02/2024)" at bounding box center [748, 49] width 186 height 11
click at [668, 48] on img at bounding box center [667, 49] width 6 height 11
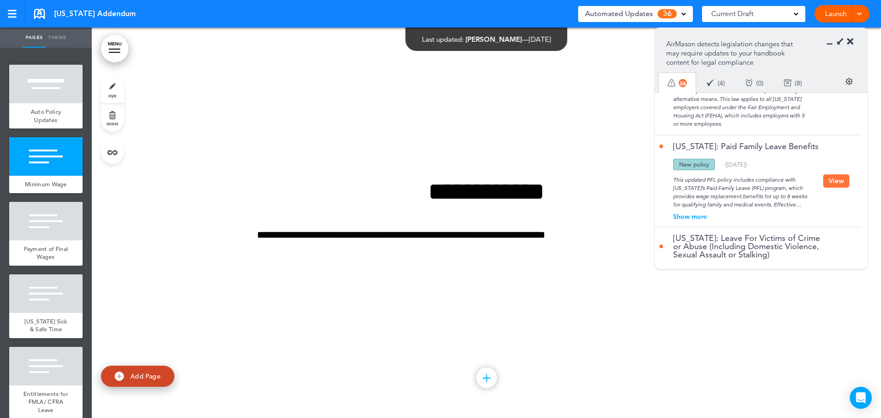
scroll to position [1205, 0]
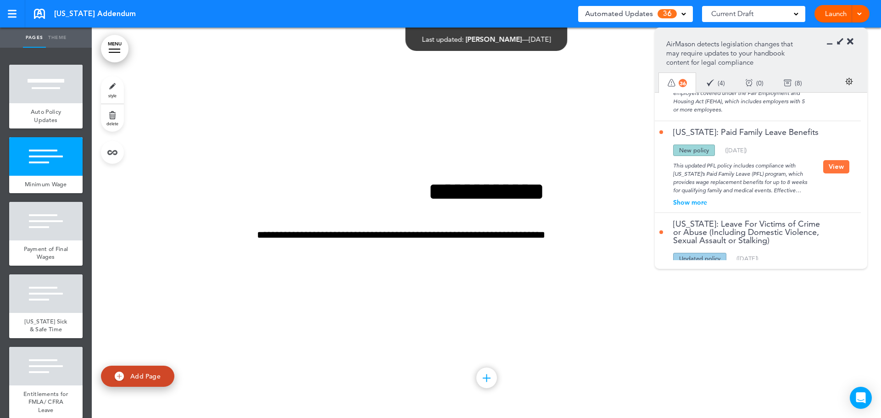
click at [699, 199] on div "Show more" at bounding box center [742, 202] width 164 height 6
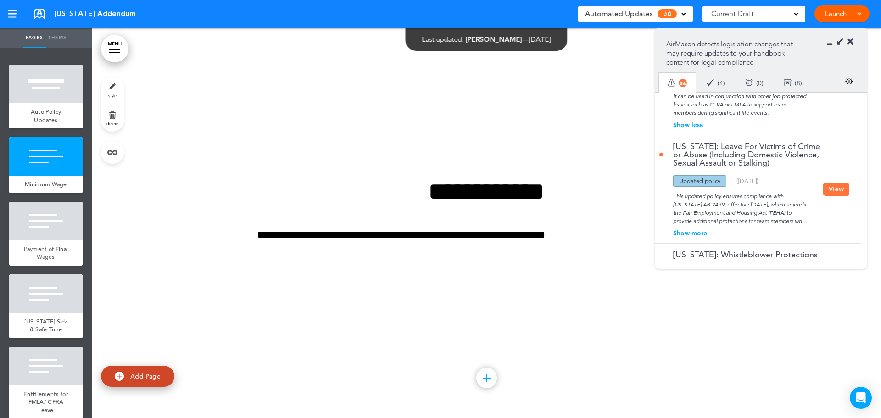
scroll to position [1389, 0]
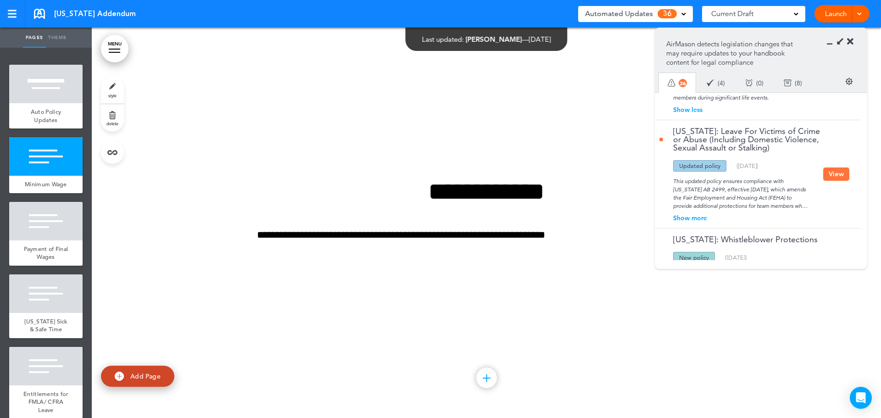
click at [706, 215] on div "Show more" at bounding box center [742, 218] width 164 height 6
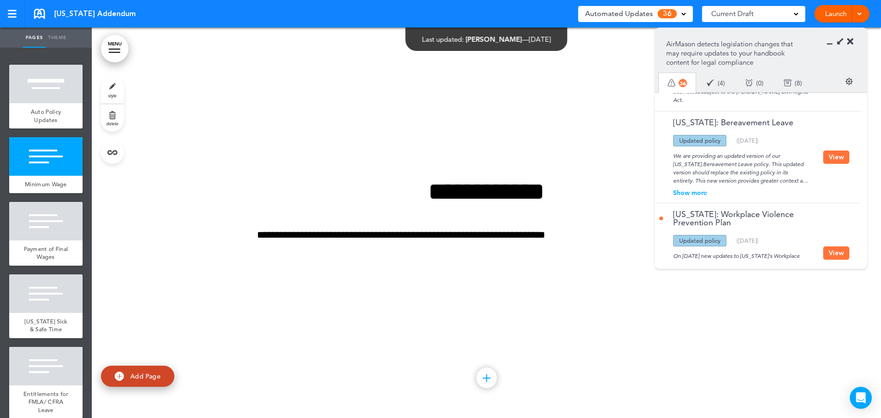
scroll to position [1940, 0]
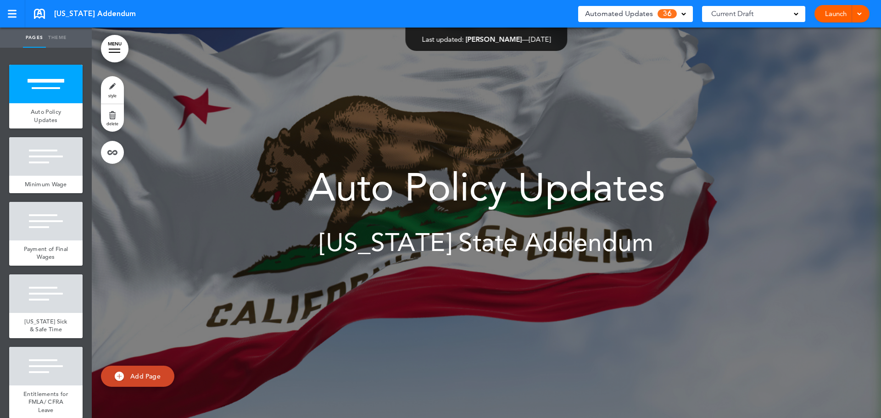
click at [641, 14] on span "Automated Updates" at bounding box center [619, 13] width 68 height 13
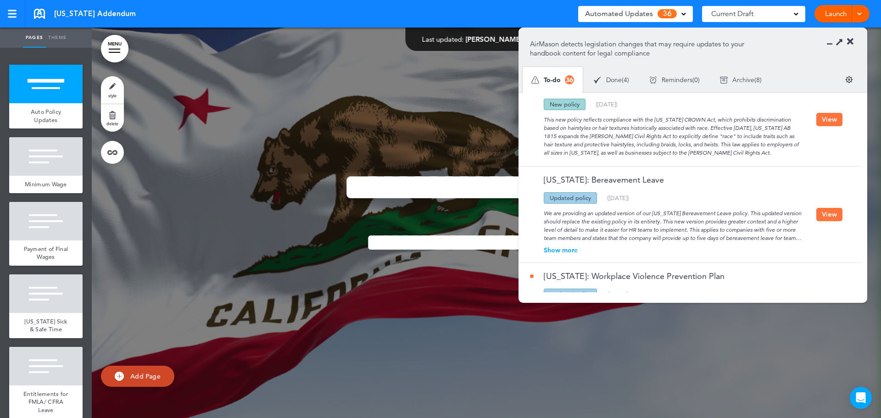
scroll to position [1561, 0]
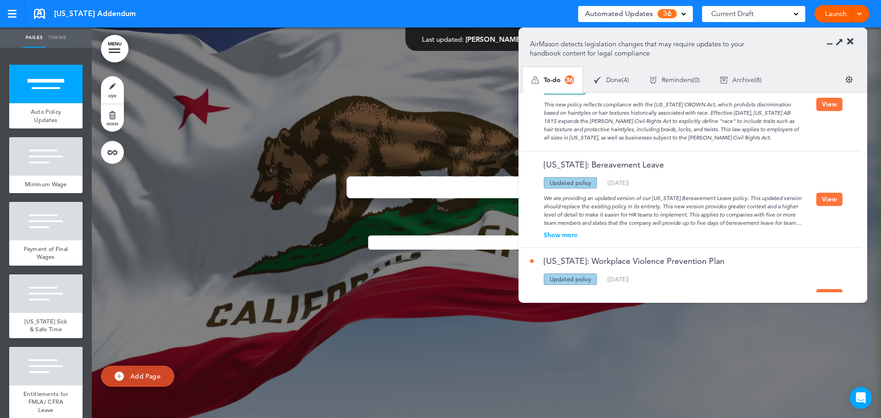
click at [824, 203] on button "View" at bounding box center [830, 199] width 26 height 13
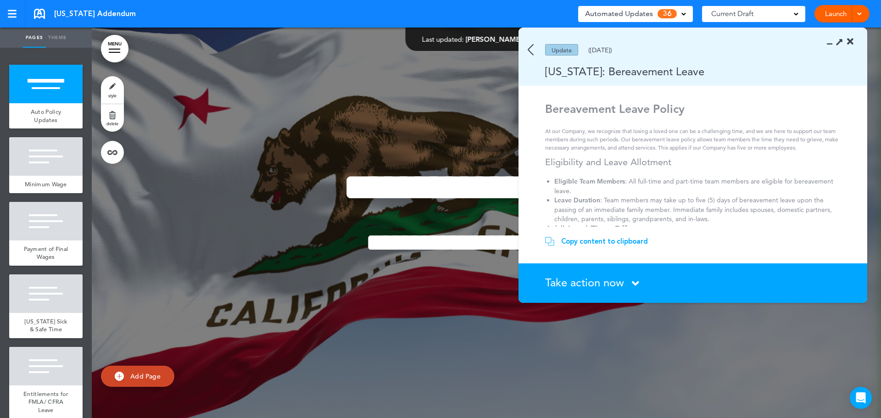
click at [616, 241] on div "Copy content to clipboard" at bounding box center [604, 241] width 87 height 9
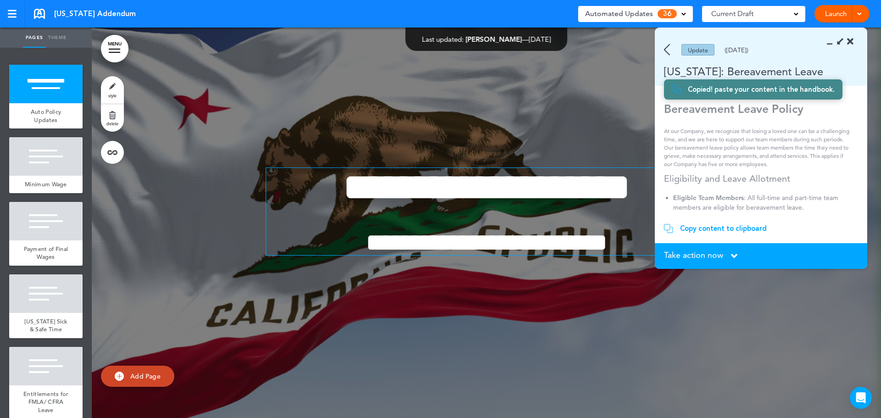
scroll to position [1759, 0]
click at [702, 252] on span "Take action now" at bounding box center [693, 255] width 59 height 8
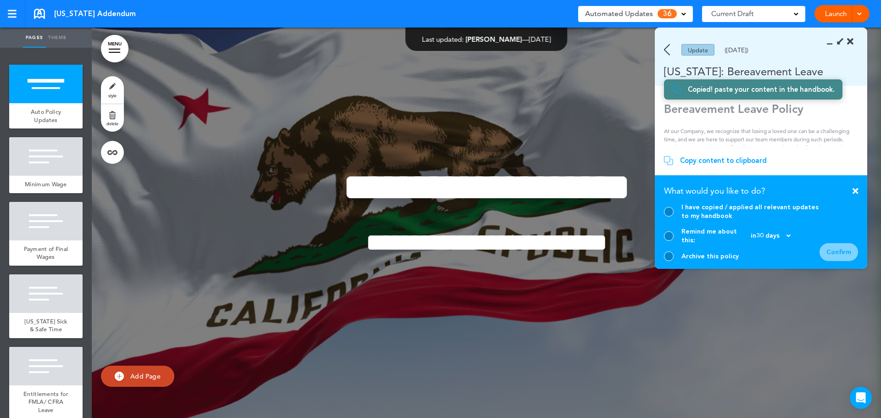
click at [680, 256] on div "Archive this policy" at bounding box center [742, 257] width 156 height 10
click at [677, 257] on div "Archive this policy" at bounding box center [742, 257] width 156 height 10
click at [671, 258] on div at bounding box center [669, 257] width 10 height 10
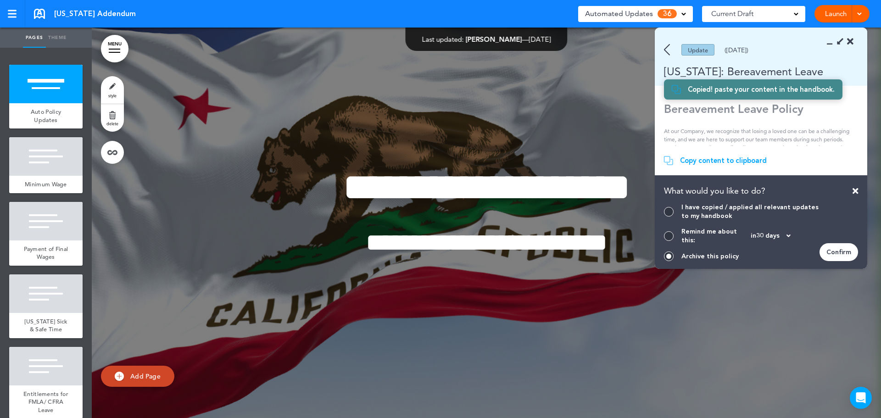
click at [837, 251] on div "Confirm" at bounding box center [839, 252] width 39 height 18
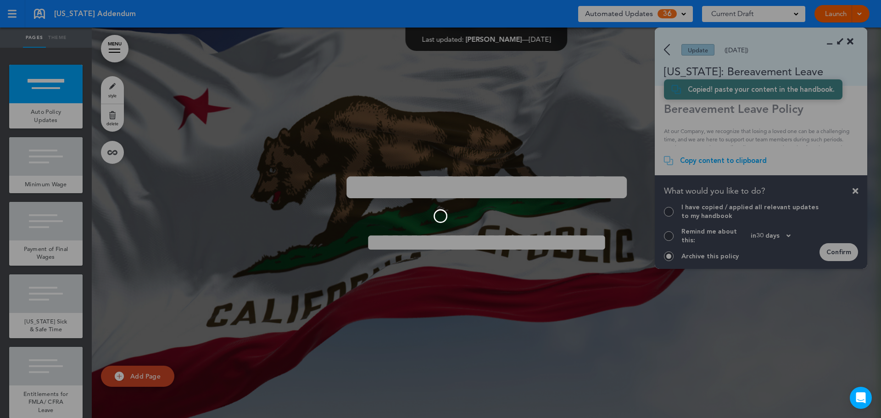
scroll to position [1667, 0]
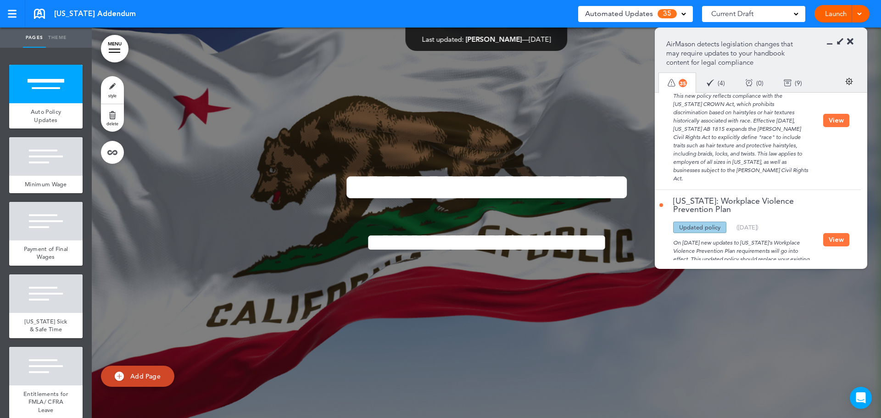
drag, startPoint x: 838, startPoint y: 45, endPoint x: 823, endPoint y: 54, distance: 17.6
click at [838, 45] on icon at bounding box center [840, 42] width 10 height 10
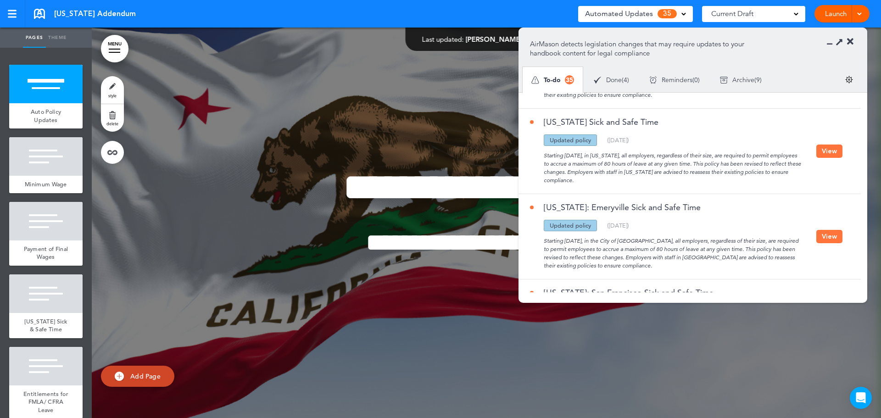
scroll to position [2717, 0]
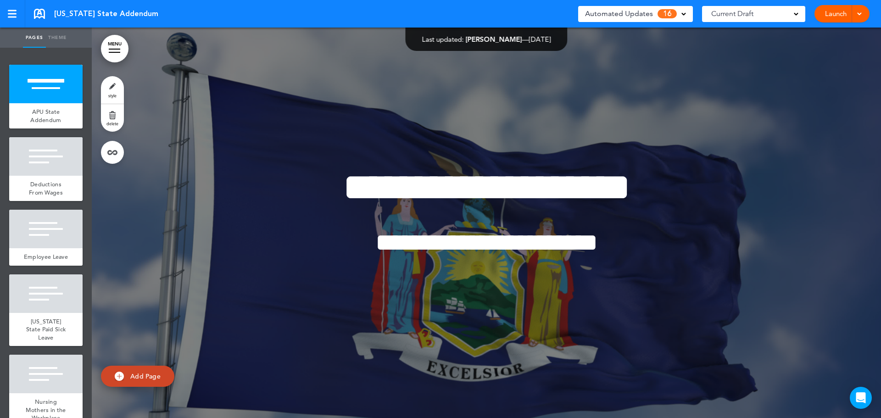
click at [676, 21] on div "Automated Updates 16" at bounding box center [635, 14] width 115 height 16
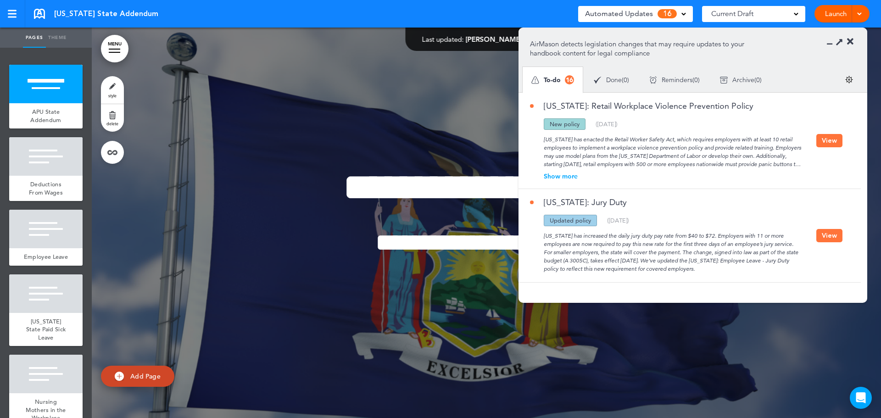
drag, startPoint x: 830, startPoint y: 143, endPoint x: 792, endPoint y: 150, distance: 38.6
click at [830, 143] on button "View" at bounding box center [830, 140] width 26 height 13
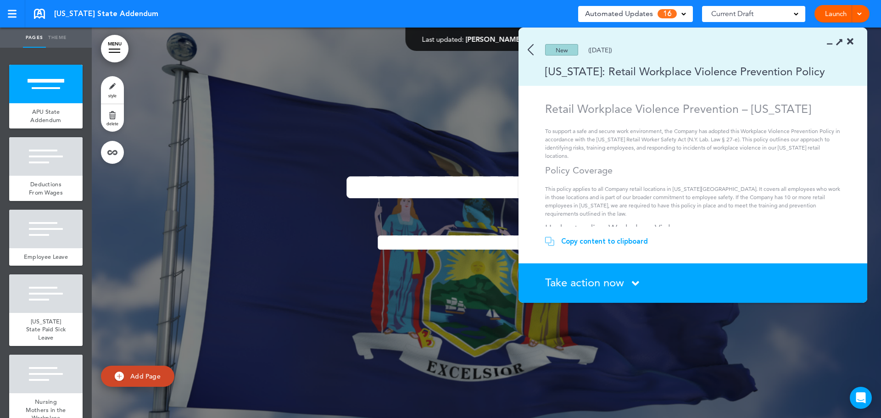
click at [609, 280] on span "Take action now" at bounding box center [584, 282] width 79 height 13
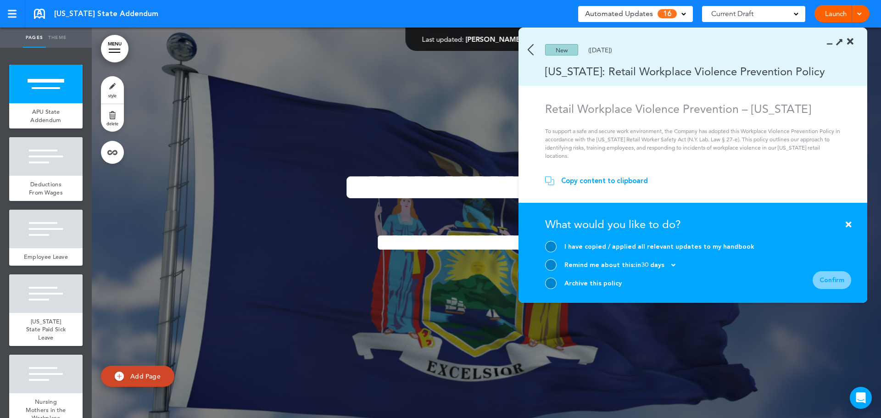
click at [552, 289] on div at bounding box center [550, 283] width 11 height 11
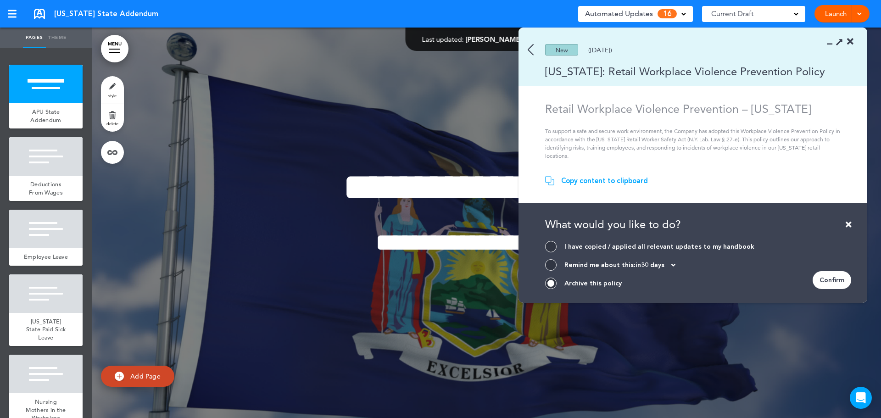
click at [842, 284] on div "Confirm" at bounding box center [832, 280] width 39 height 18
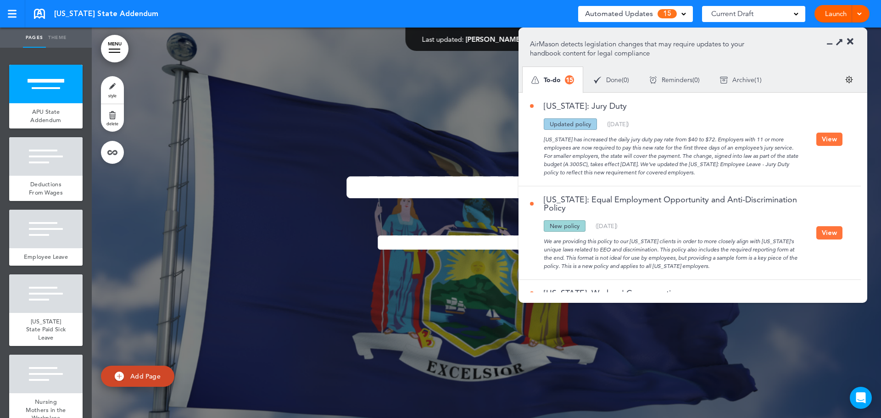
drag, startPoint x: 832, startPoint y: 143, endPoint x: 780, endPoint y: 146, distance: 52.0
click at [832, 143] on button "View" at bounding box center [830, 139] width 26 height 13
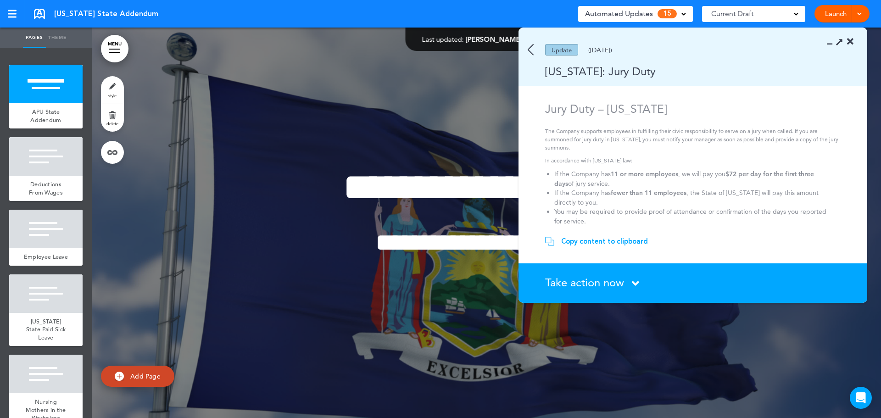
click at [588, 280] on span "Take action now" at bounding box center [584, 282] width 79 height 13
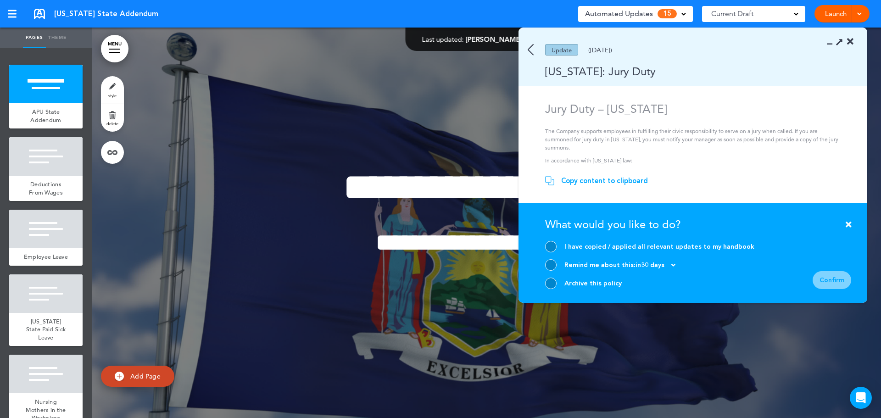
click at [557, 278] on div "Archive this policy" at bounding box center [649, 283] width 209 height 11
click at [554, 283] on div at bounding box center [550, 283] width 11 height 11
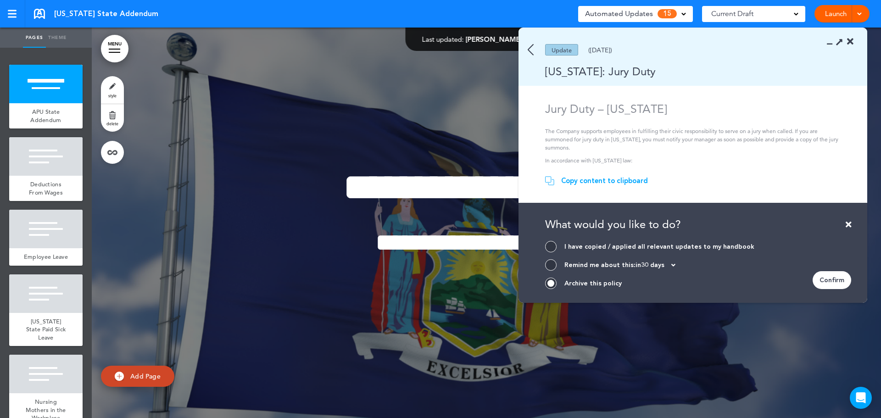
click at [837, 281] on div "Confirm" at bounding box center [832, 280] width 39 height 18
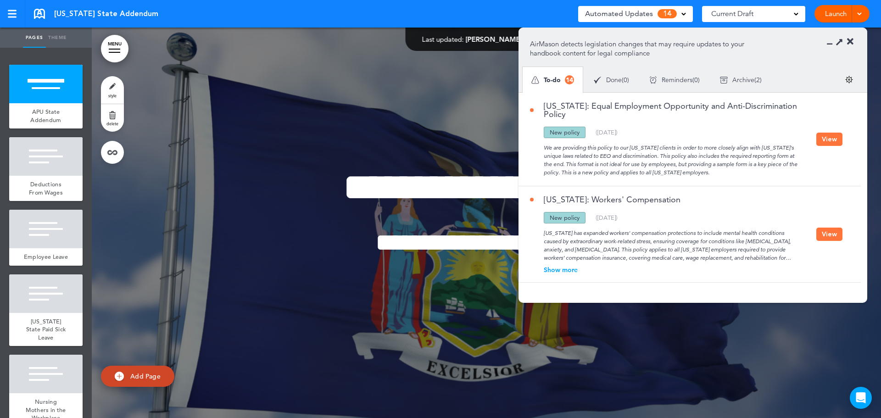
scroll to position [46, 0]
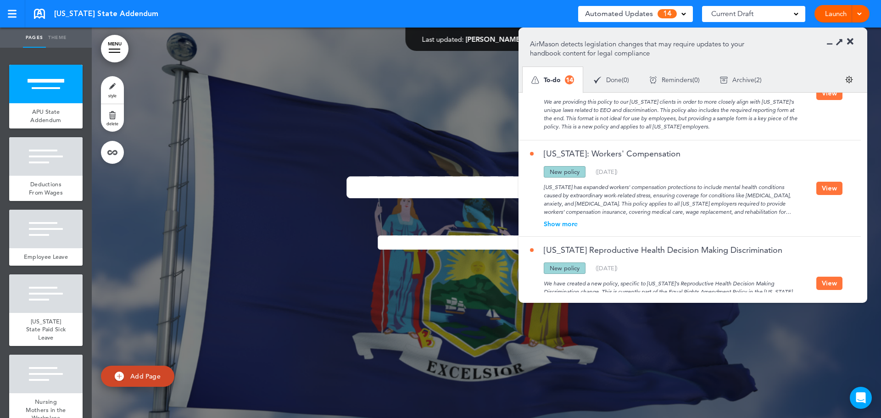
click at [822, 189] on button "View" at bounding box center [830, 188] width 26 height 13
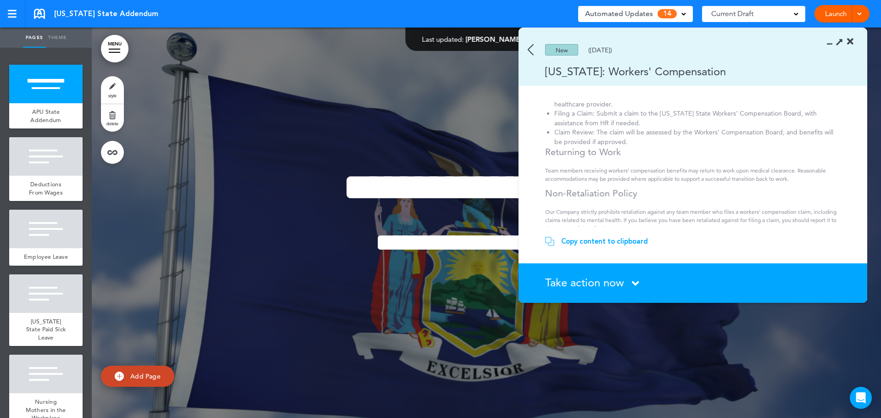
scroll to position [321, 0]
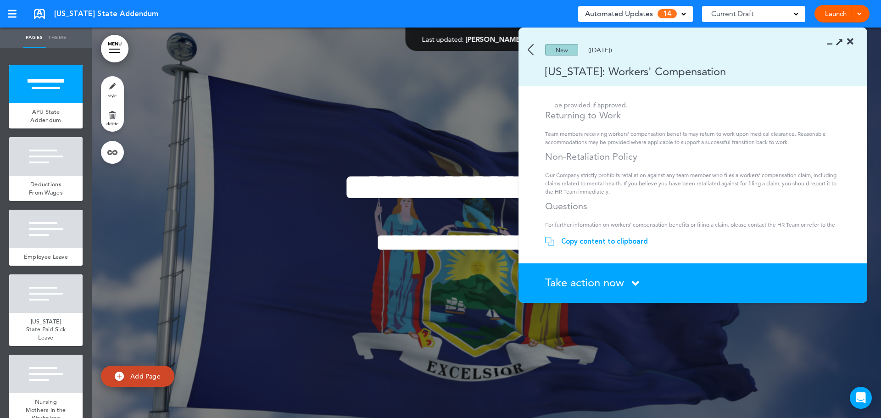
click at [528, 47] on img at bounding box center [531, 49] width 6 height 11
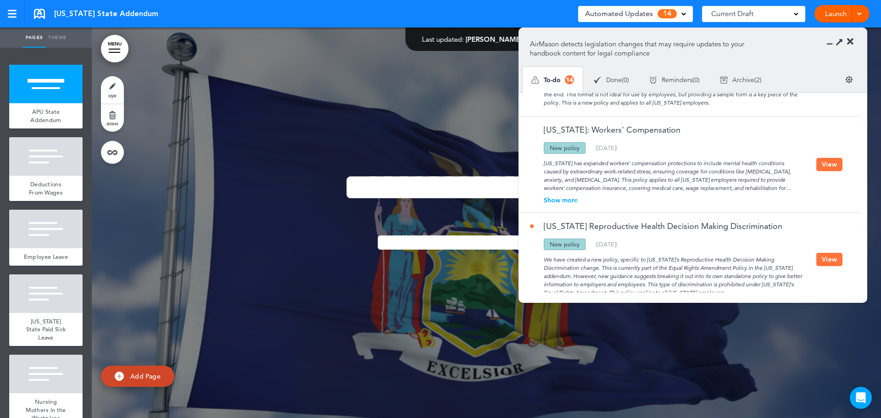
scroll to position [92, 0]
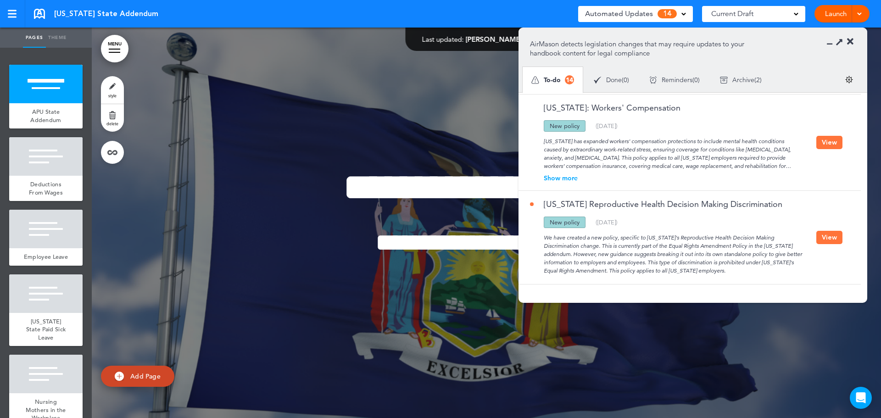
click at [835, 236] on button "View" at bounding box center [830, 237] width 26 height 13
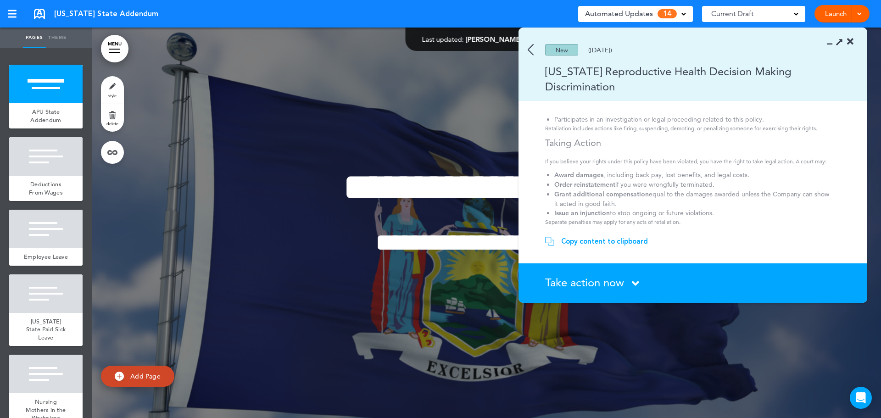
scroll to position [217, 0]
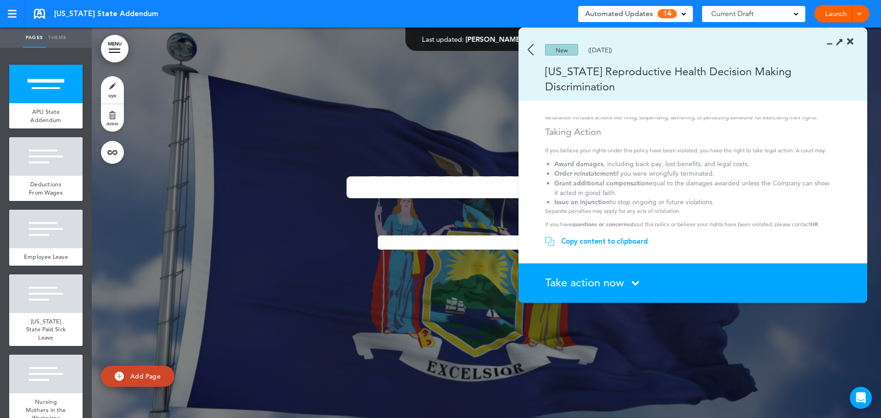
click at [531, 48] on img at bounding box center [531, 49] width 6 height 11
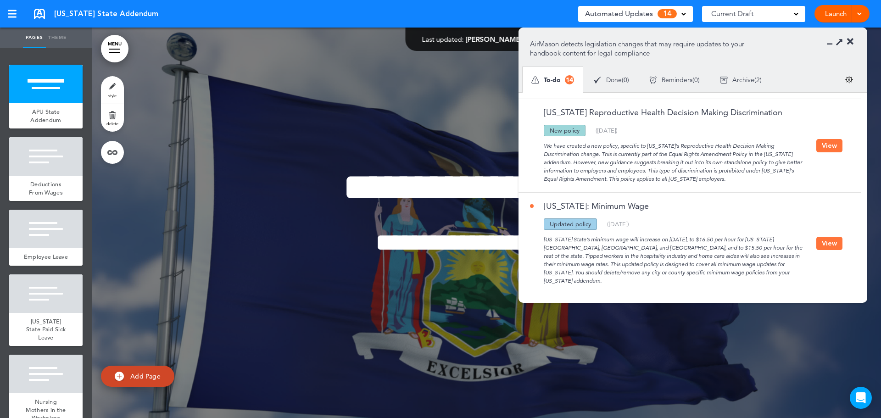
scroll to position [275, 0]
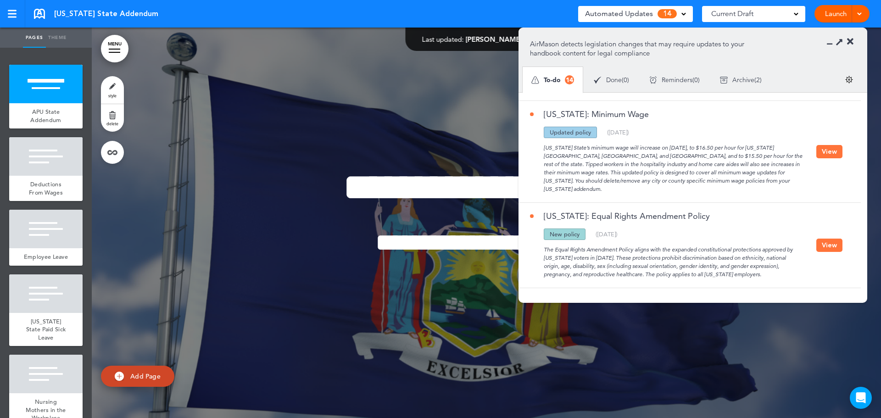
click at [827, 147] on button "View" at bounding box center [830, 151] width 26 height 13
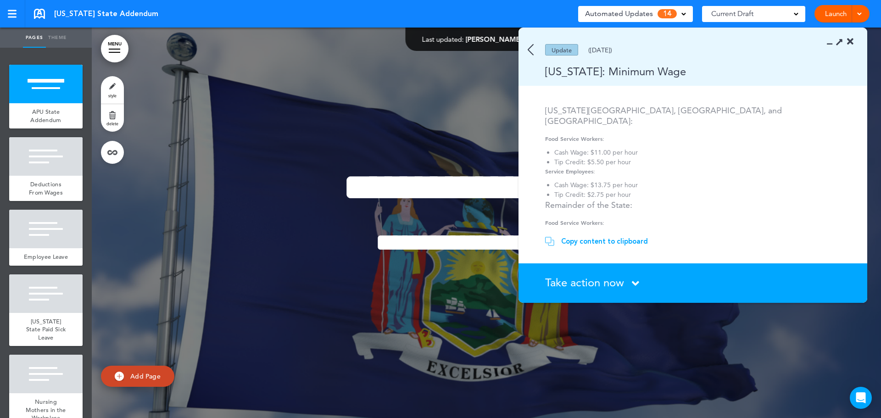
scroll to position [0, 0]
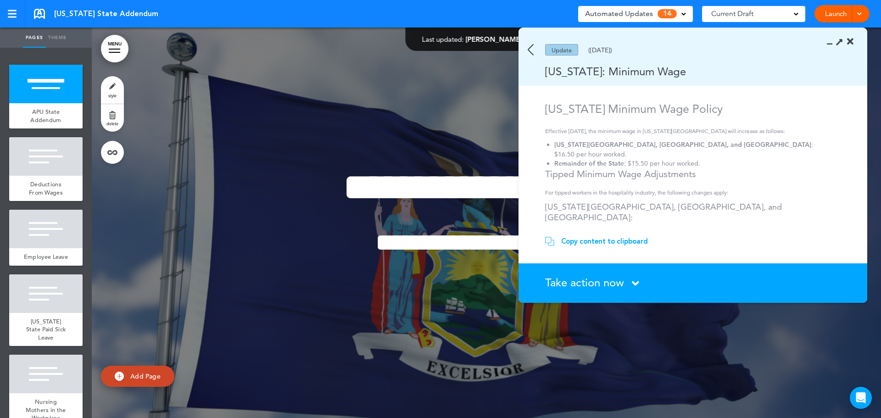
click at [530, 43] on section "Update (12/06/2024) New York: Minimum Wage" at bounding box center [693, 57] width 349 height 58
click at [530, 52] on img at bounding box center [531, 49] width 6 height 11
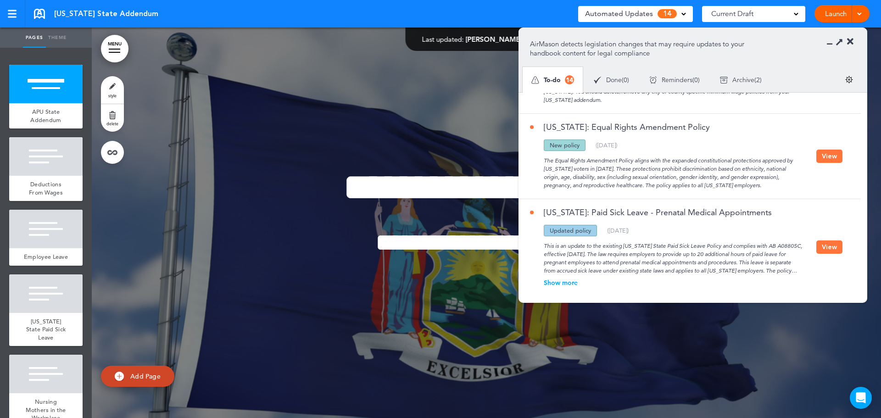
scroll to position [413, 0]
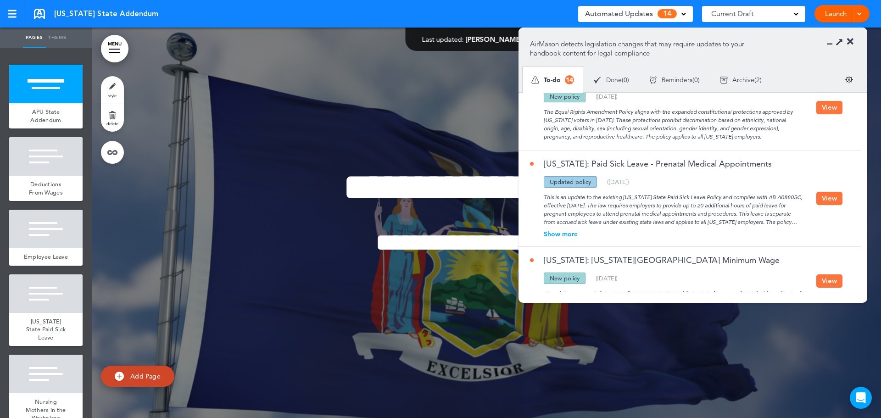
click at [549, 231] on div "Show more" at bounding box center [673, 234] width 286 height 6
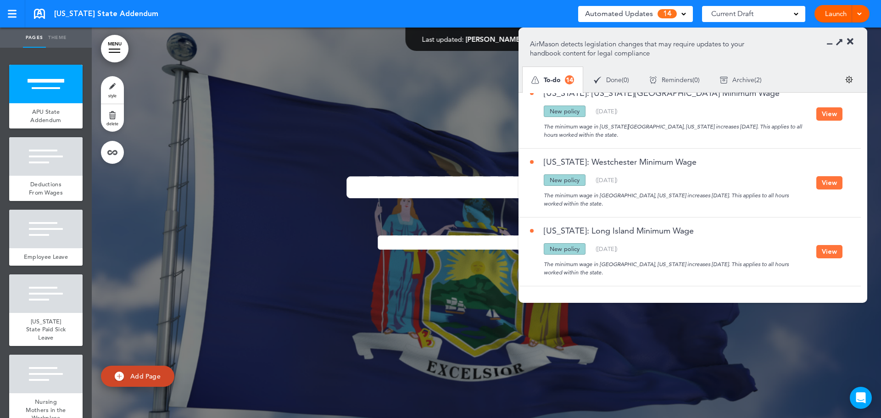
scroll to position [551, 0]
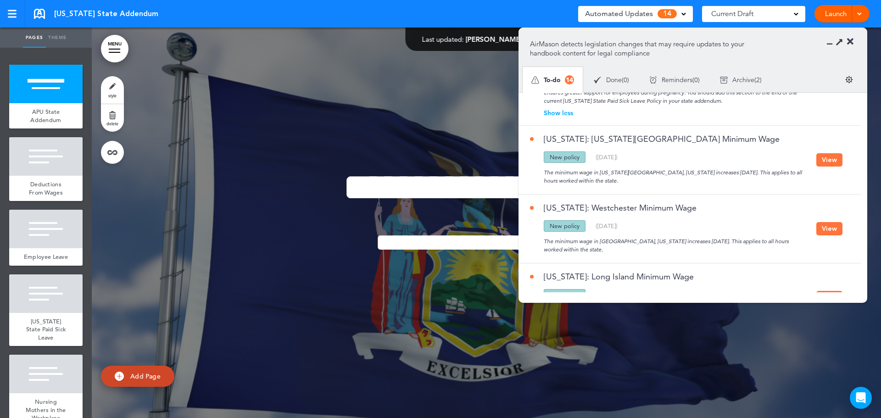
drag, startPoint x: 826, startPoint y: 153, endPoint x: 810, endPoint y: 154, distance: 16.1
click at [826, 153] on button "View" at bounding box center [830, 159] width 26 height 13
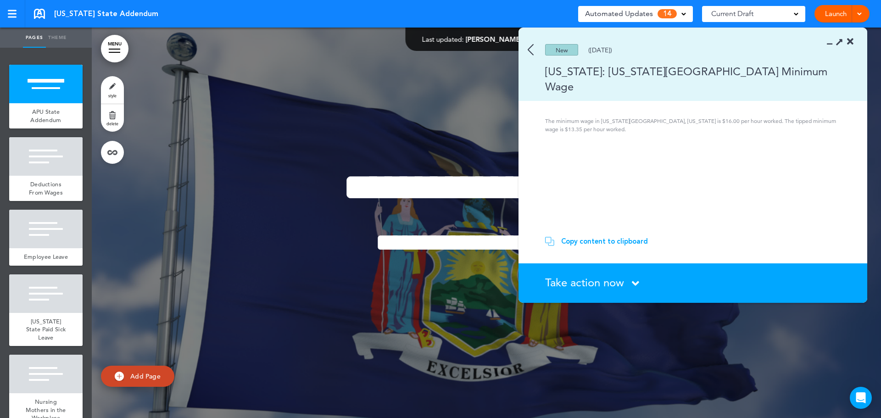
click at [530, 54] on img at bounding box center [531, 49] width 6 height 11
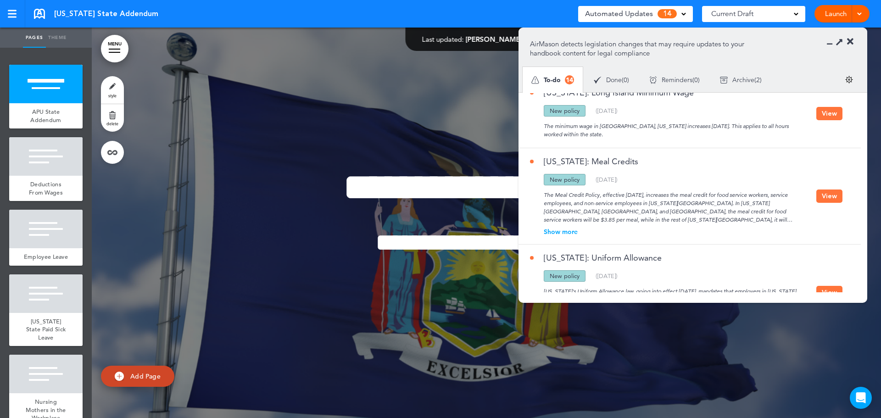
scroll to position [734, 0]
click at [823, 190] on button "View" at bounding box center [830, 196] width 26 height 13
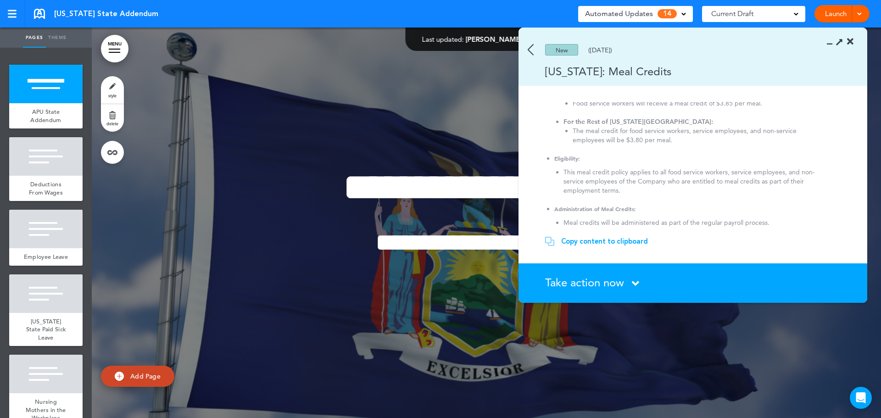
scroll to position [112, 0]
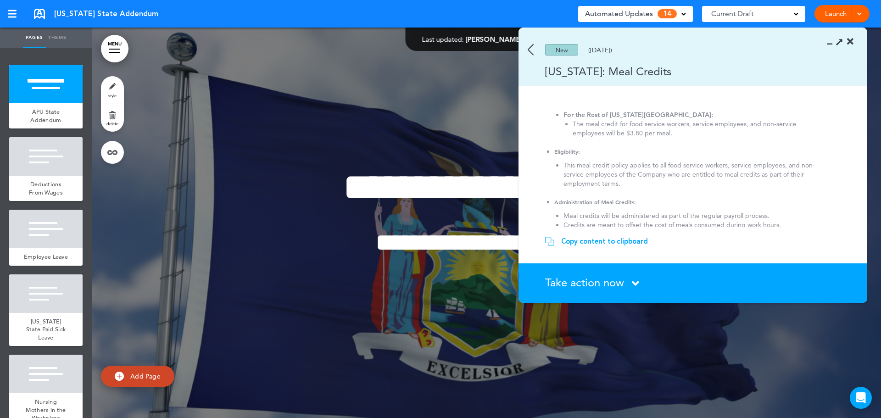
click at [621, 280] on span "Take action now" at bounding box center [584, 282] width 79 height 13
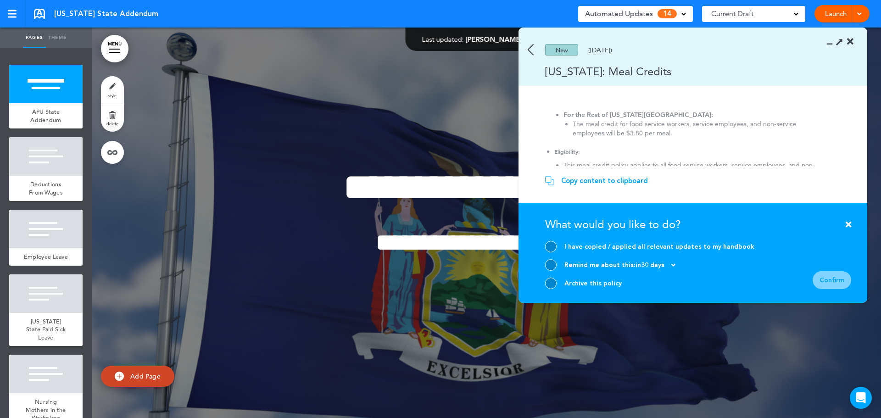
click at [547, 281] on div at bounding box center [550, 283] width 11 height 11
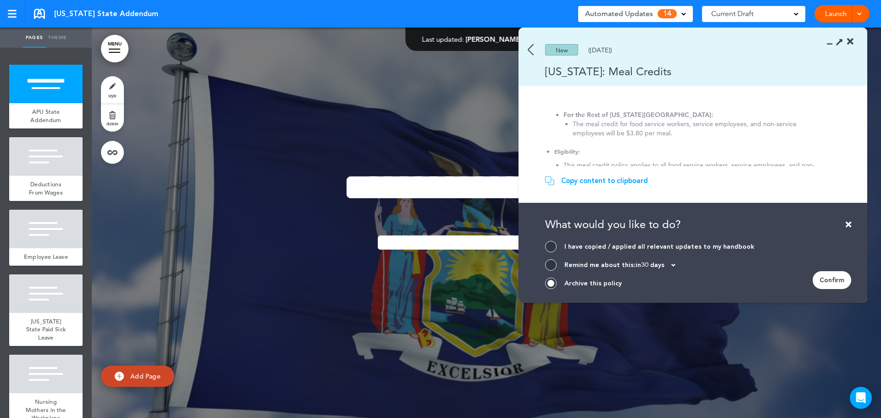
click at [828, 280] on div "Confirm" at bounding box center [832, 280] width 39 height 18
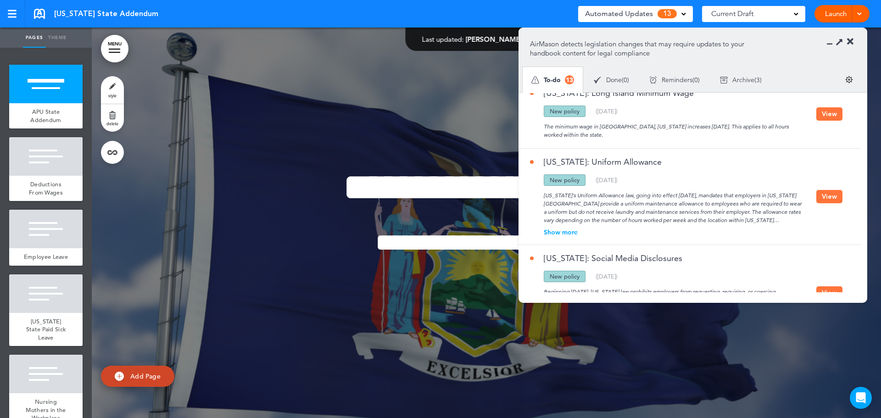
click at [831, 190] on button "View" at bounding box center [830, 196] width 26 height 13
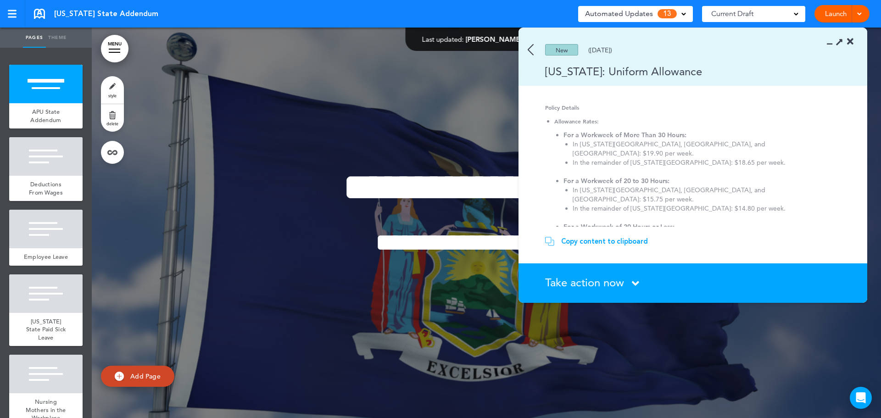
scroll to position [0, 0]
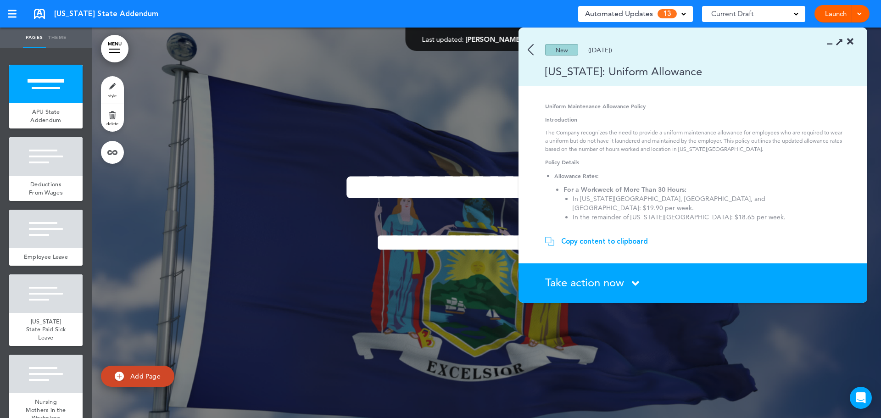
click at [634, 280] on icon at bounding box center [635, 283] width 7 height 11
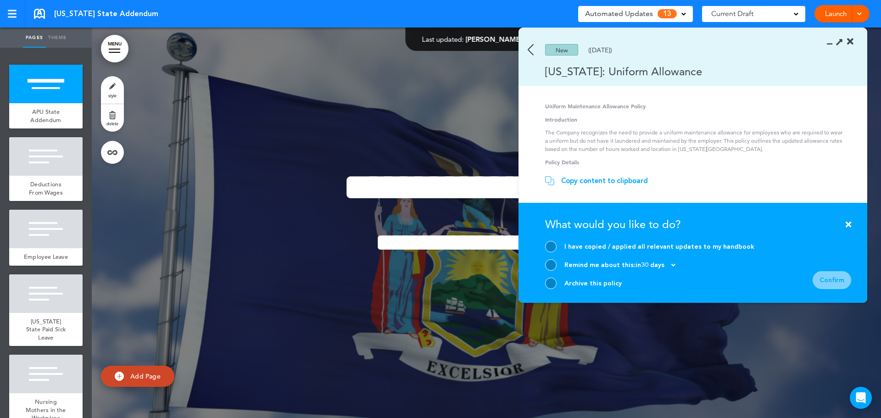
click at [553, 282] on div at bounding box center [550, 283] width 11 height 11
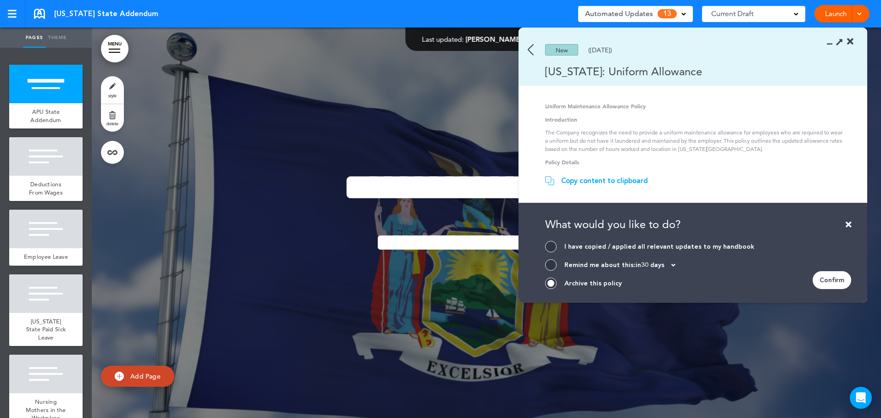
click at [833, 279] on div "Confirm" at bounding box center [832, 280] width 39 height 18
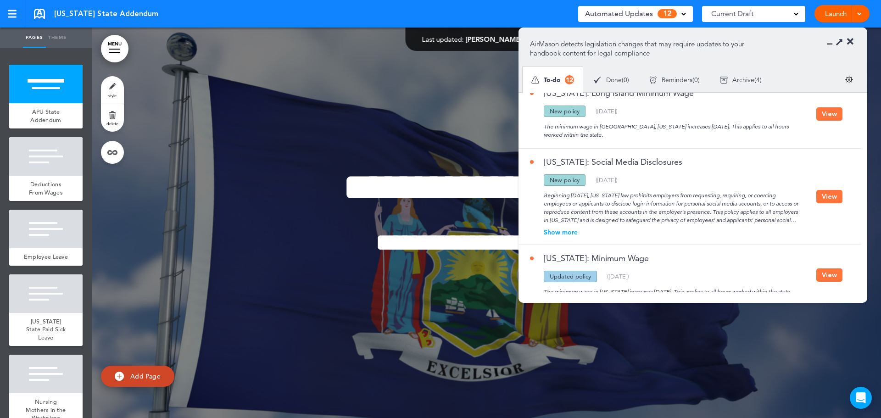
click at [830, 190] on button "View" at bounding box center [830, 196] width 26 height 13
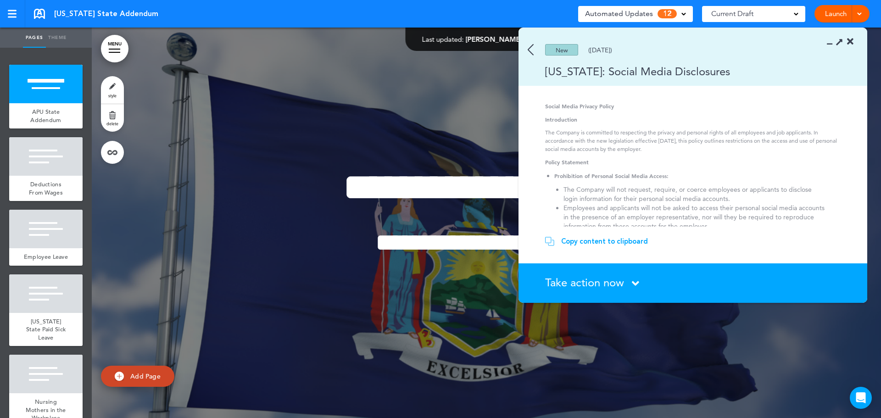
click at [532, 55] on img at bounding box center [531, 49] width 6 height 11
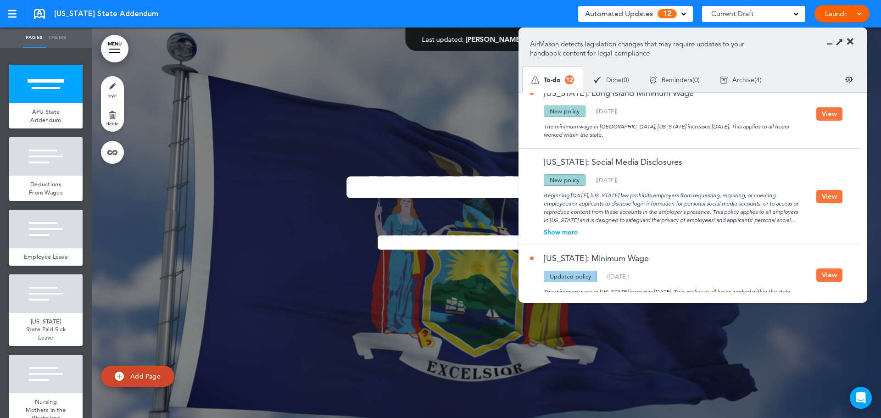
click at [561, 229] on div "Show more" at bounding box center [673, 232] width 286 height 6
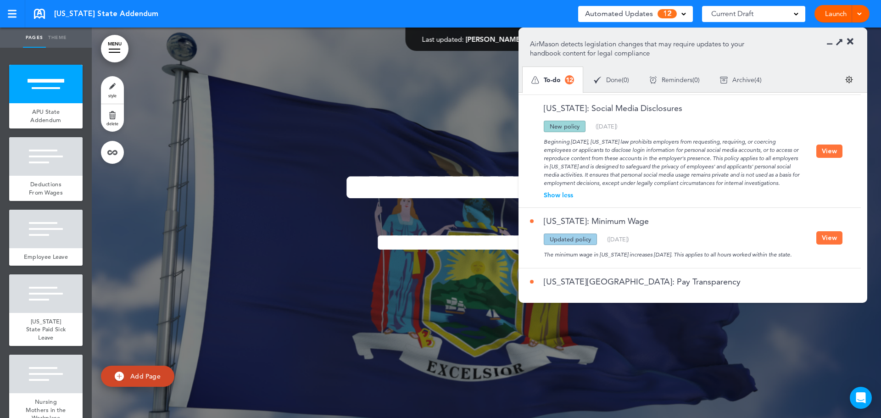
scroll to position [862, 0]
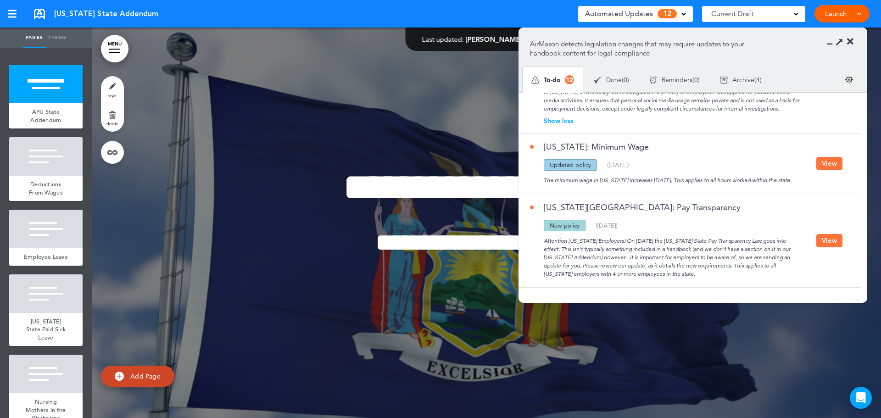
click at [831, 237] on button "View" at bounding box center [830, 240] width 26 height 13
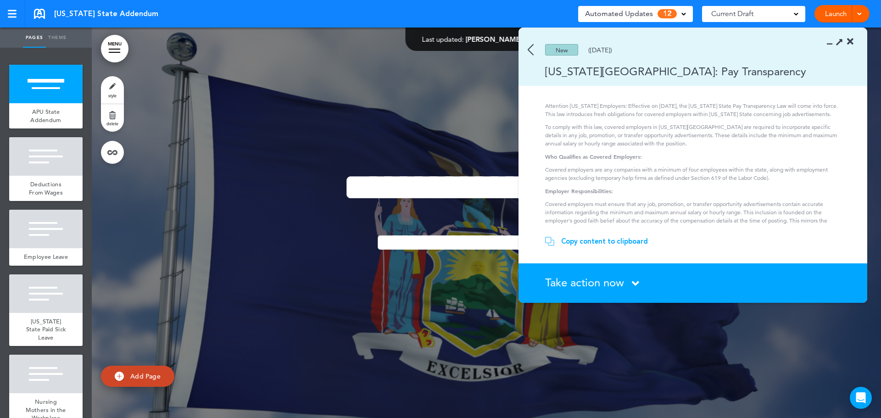
click at [588, 285] on span "Take action now" at bounding box center [584, 282] width 79 height 13
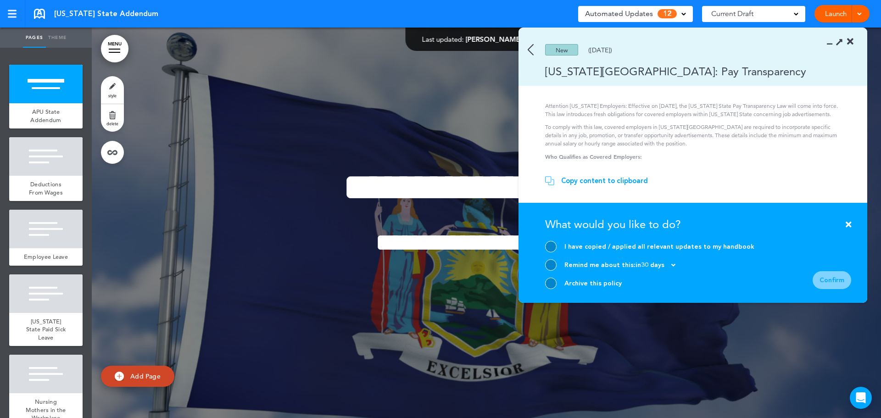
click at [545, 280] on div "Archive this policy" at bounding box center [649, 283] width 209 height 11
click at [555, 284] on div at bounding box center [550, 283] width 11 height 11
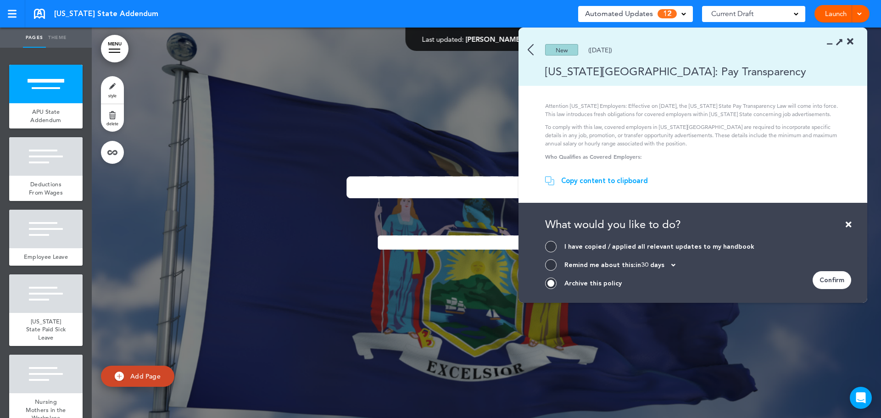
click at [809, 281] on form "I have copied / applied all relevant updates to my handbook Remind me about thi…" at bounding box center [698, 265] width 306 height 48
click at [839, 282] on div "Confirm" at bounding box center [832, 280] width 39 height 18
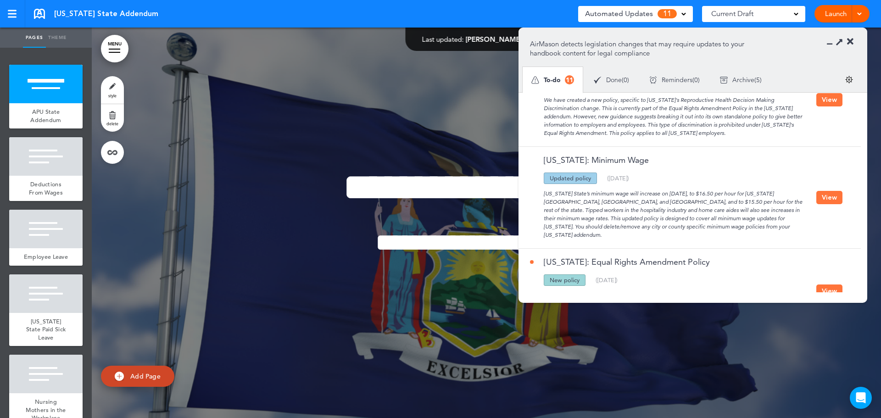
scroll to position [0, 0]
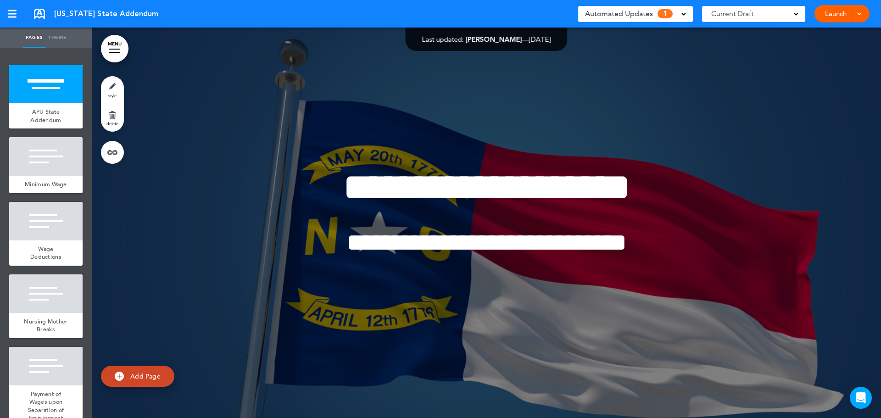
click at [661, 16] on span "1" at bounding box center [665, 13] width 15 height 9
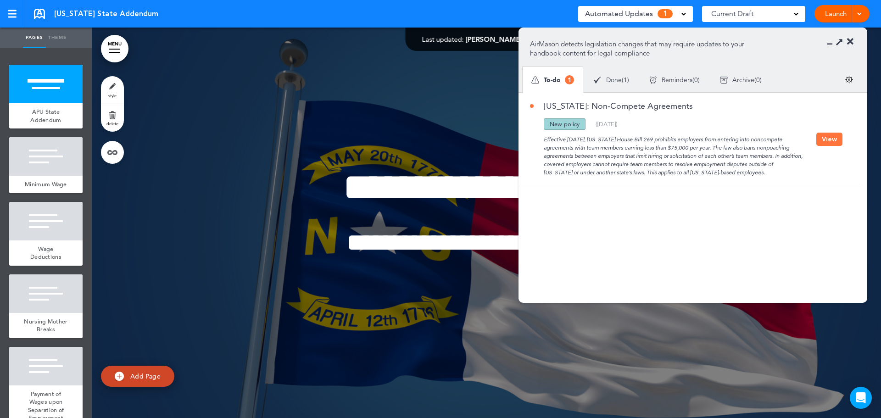
click at [826, 145] on button "View" at bounding box center [830, 139] width 26 height 13
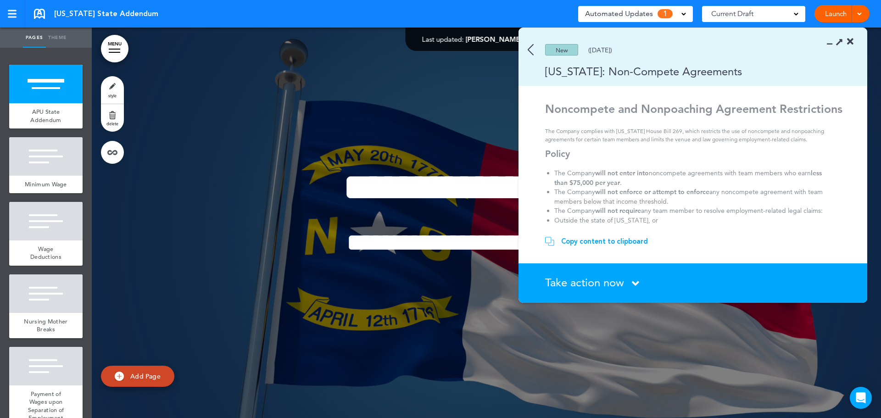
click at [535, 53] on div "New (06/14/2025)" at bounding box center [680, 49] width 322 height 11
click at [534, 47] on div "New (06/14/2025)" at bounding box center [680, 49] width 322 height 11
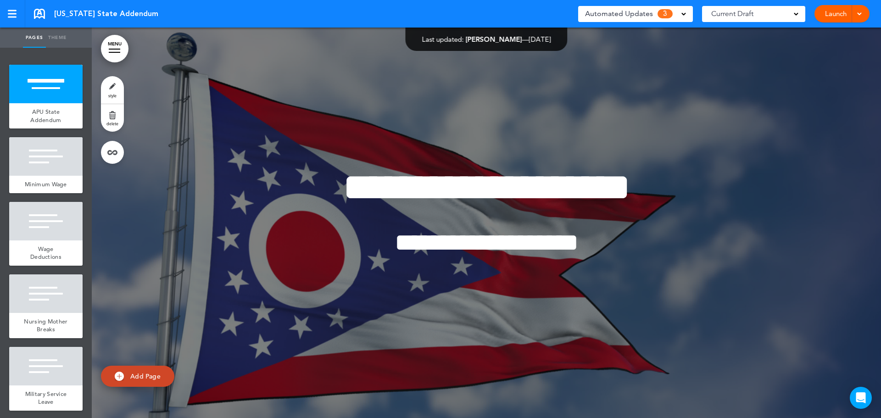
click at [621, 11] on span "Automated Updates" at bounding box center [619, 13] width 68 height 13
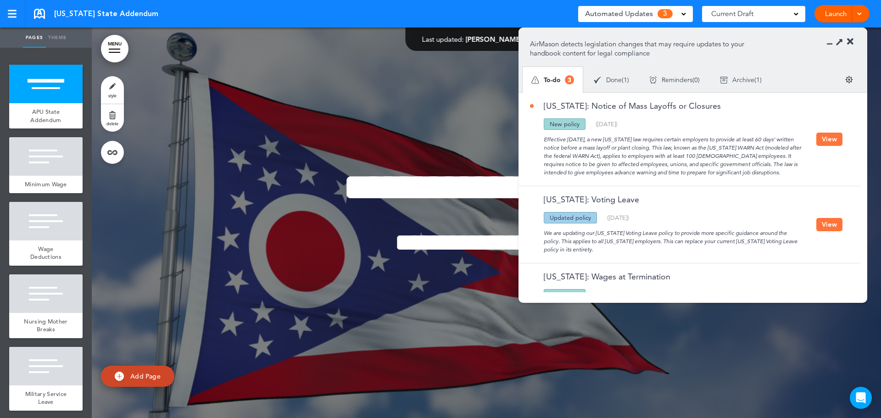
click at [823, 137] on button "View" at bounding box center [830, 139] width 26 height 13
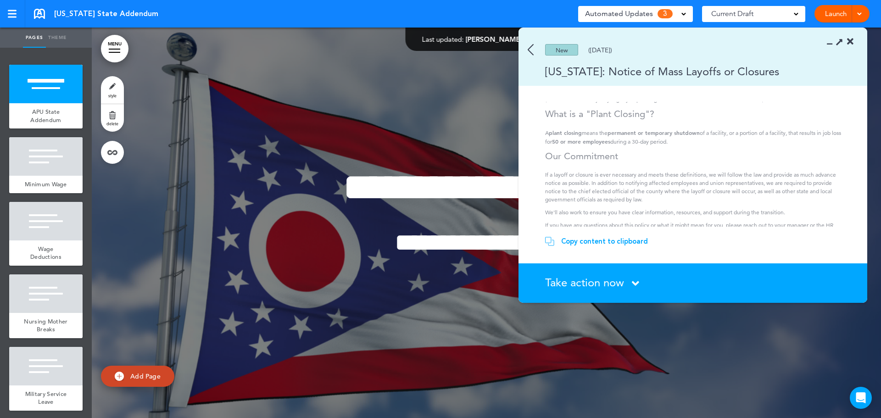
scroll to position [174, 0]
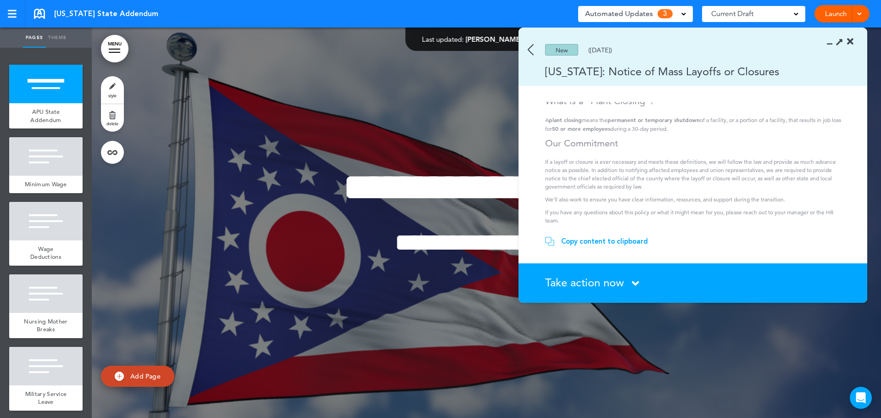
click at [536, 47] on div "New ([DATE])" at bounding box center [680, 49] width 322 height 11
click at [533, 45] on img at bounding box center [531, 49] width 6 height 11
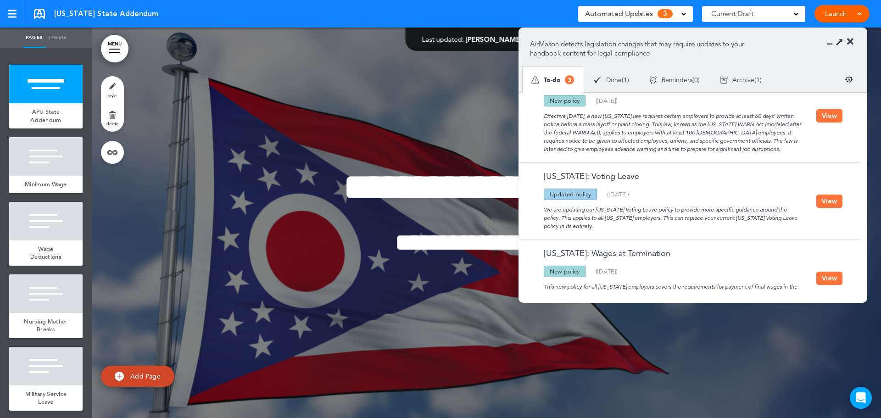
scroll to position [45, 0]
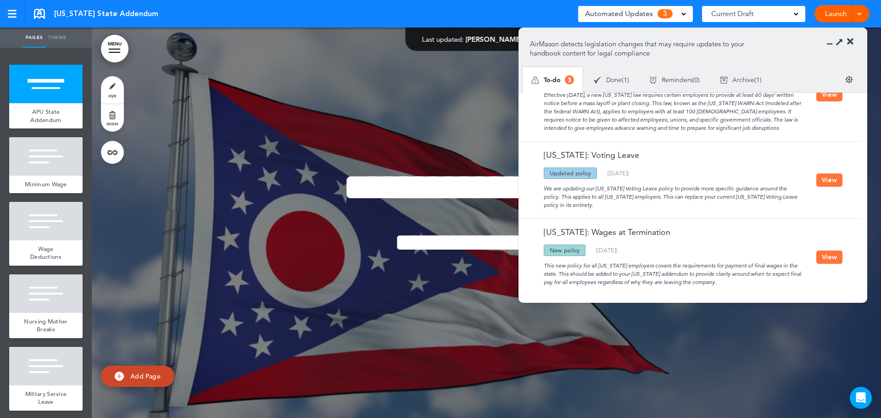
click at [822, 173] on button "View" at bounding box center [830, 179] width 26 height 13
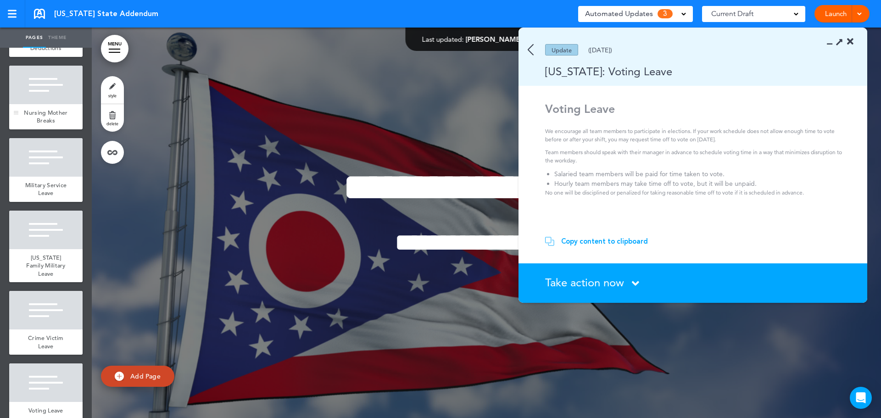
scroll to position [301, 0]
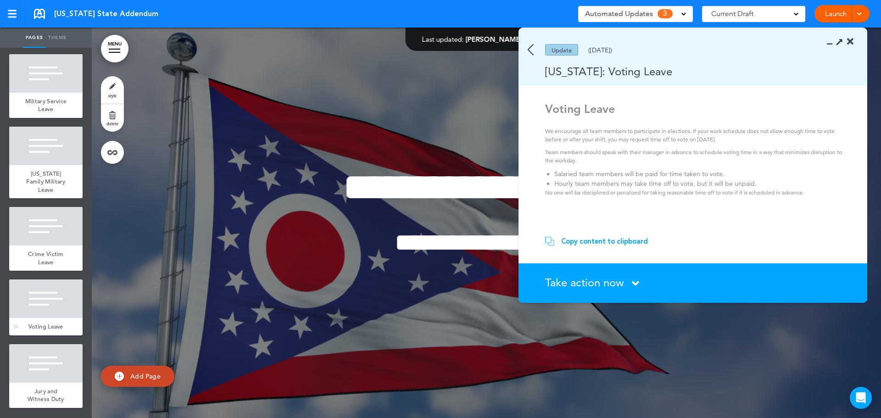
click at [30, 305] on div at bounding box center [45, 299] width 73 height 39
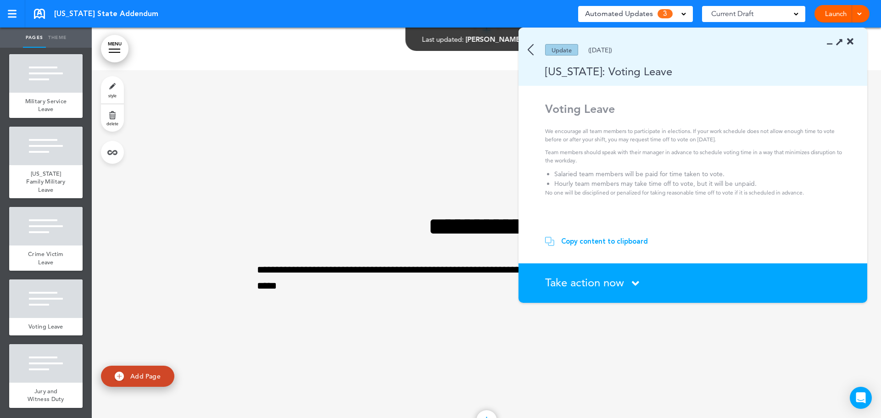
scroll to position [2734, 0]
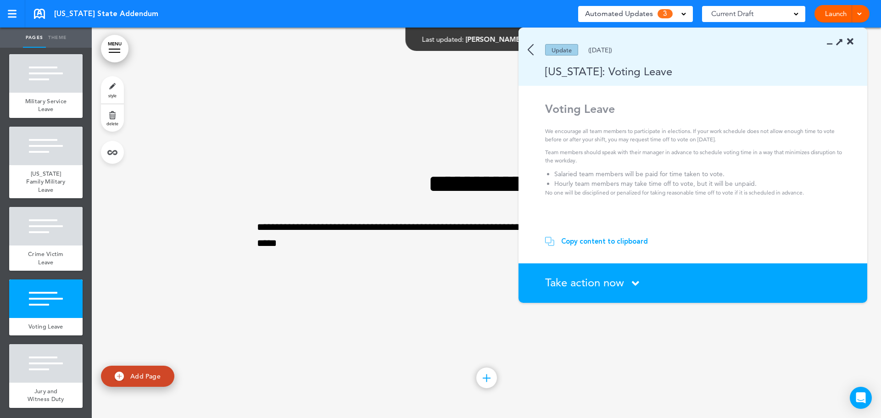
click at [598, 242] on div "Copy content to clipboard" at bounding box center [604, 241] width 87 height 9
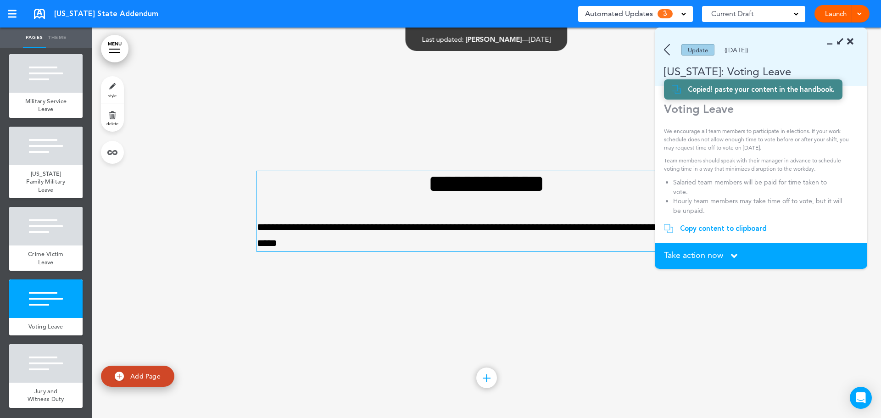
scroll to position [53, 0]
click at [454, 235] on p "**********" at bounding box center [486, 235] width 459 height 32
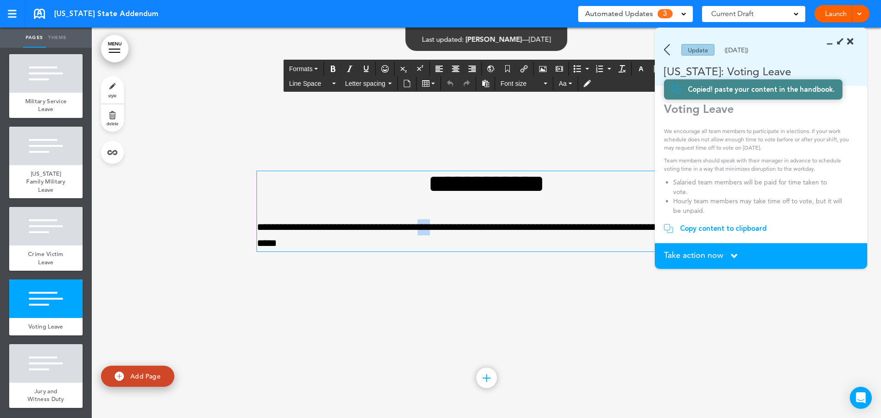
click at [454, 235] on p "**********" at bounding box center [486, 235] width 459 height 32
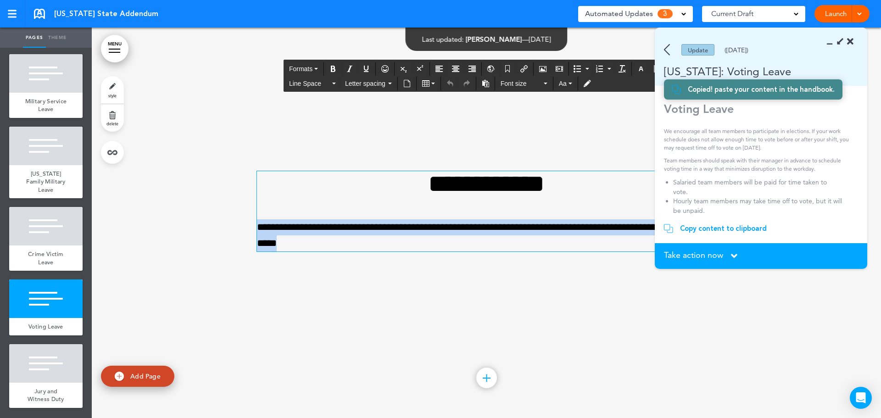
click at [454, 235] on p "**********" at bounding box center [486, 235] width 459 height 32
paste div
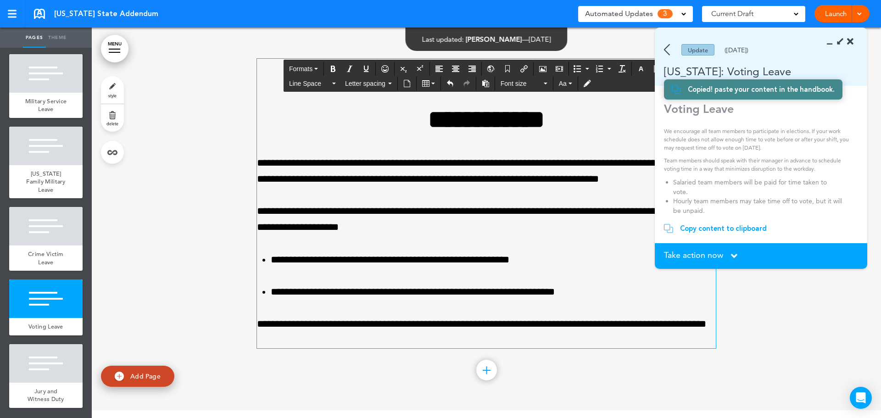
scroll to position [2742, 0]
click at [468, 128] on strong "**********" at bounding box center [486, 119] width 117 height 25
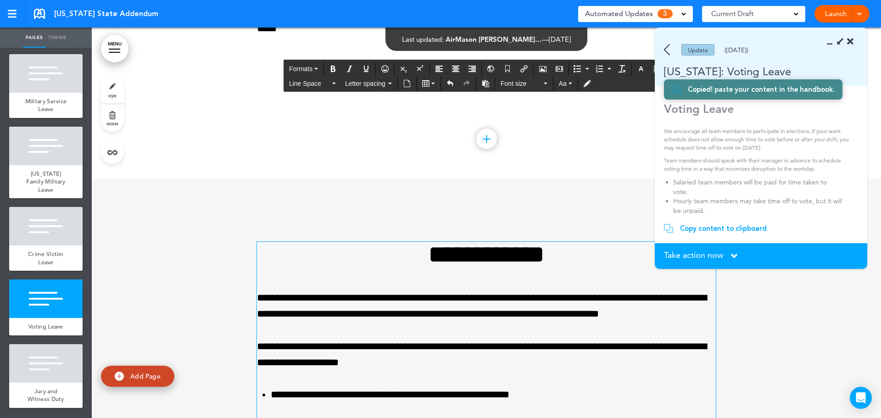
drag, startPoint x: 439, startPoint y: 215, endPoint x: 492, endPoint y: 224, distance: 53.2
click at [439, 212] on div "**********" at bounding box center [486, 374] width 459 height 334
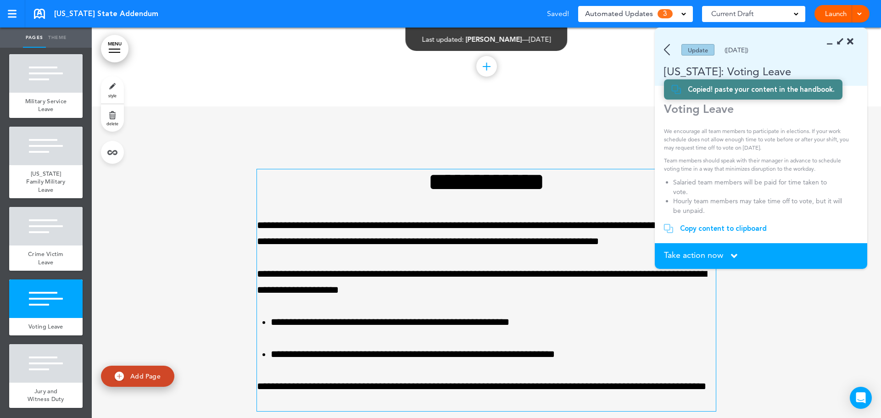
scroll to position [2720, 0]
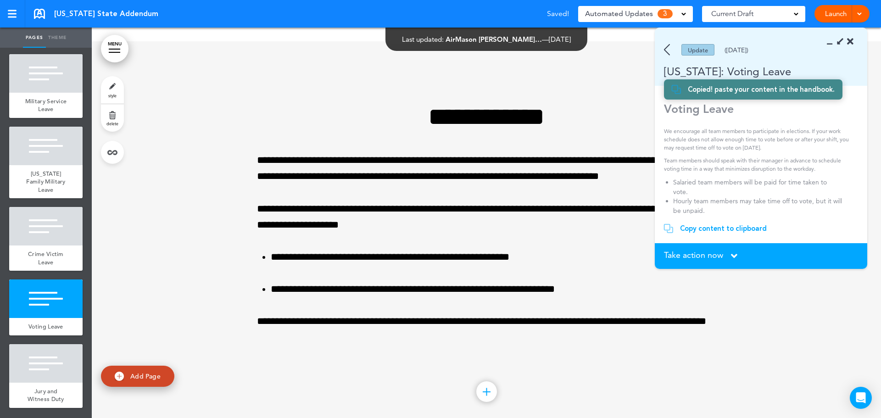
click at [702, 254] on span "Take action now" at bounding box center [693, 255] width 59 height 8
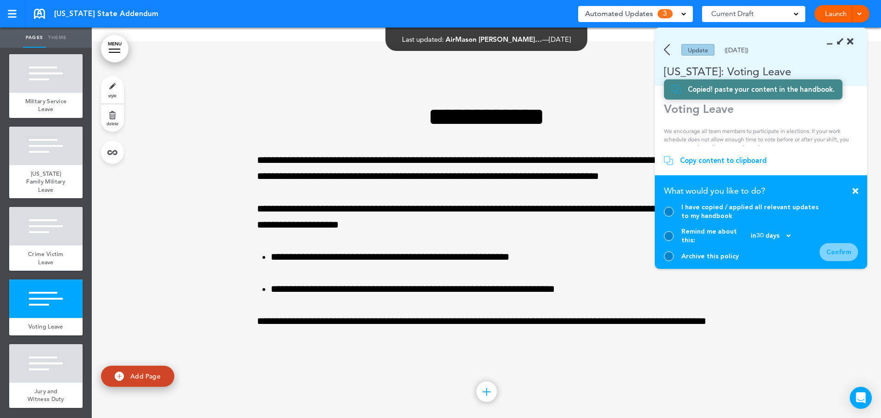
click at [671, 217] on div at bounding box center [669, 212] width 10 height 10
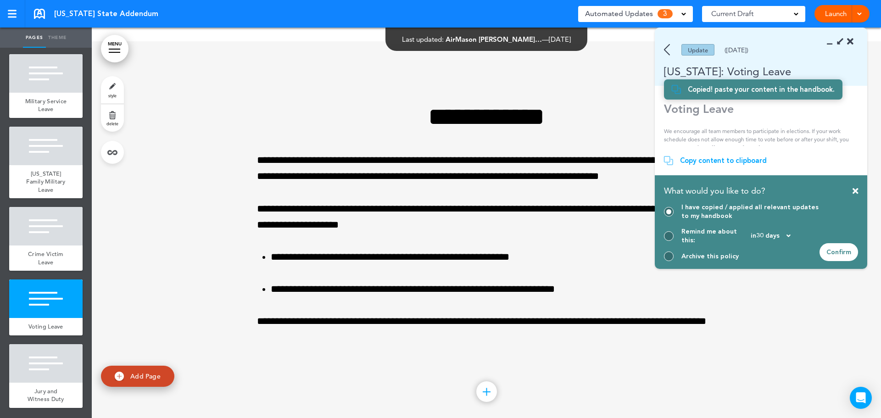
click at [847, 257] on div "Confirm" at bounding box center [839, 252] width 39 height 18
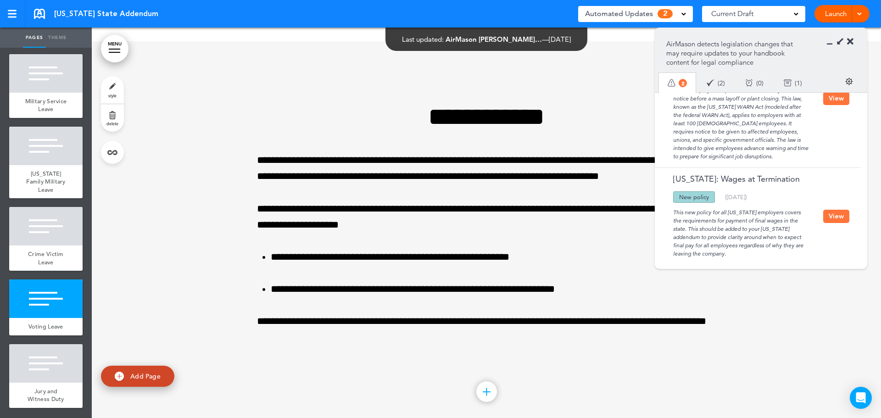
scroll to position [73, 0]
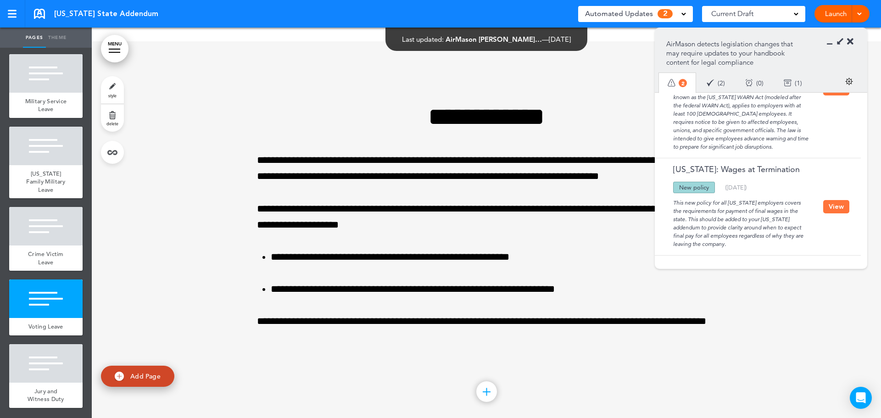
click at [839, 213] on button "View" at bounding box center [836, 206] width 26 height 13
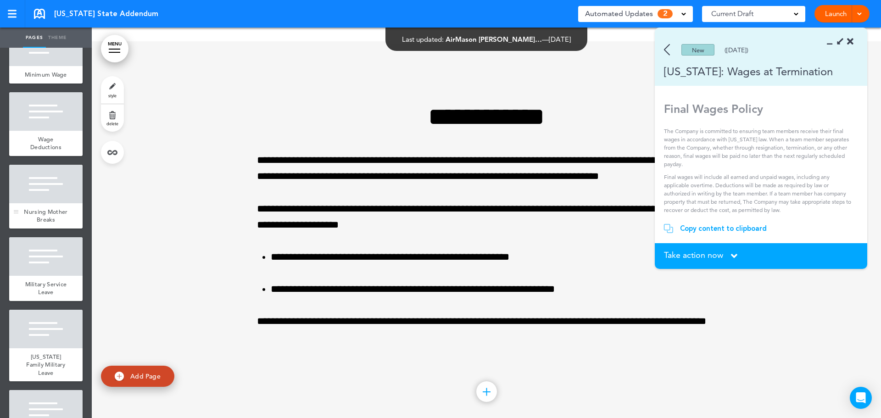
scroll to position [0, 0]
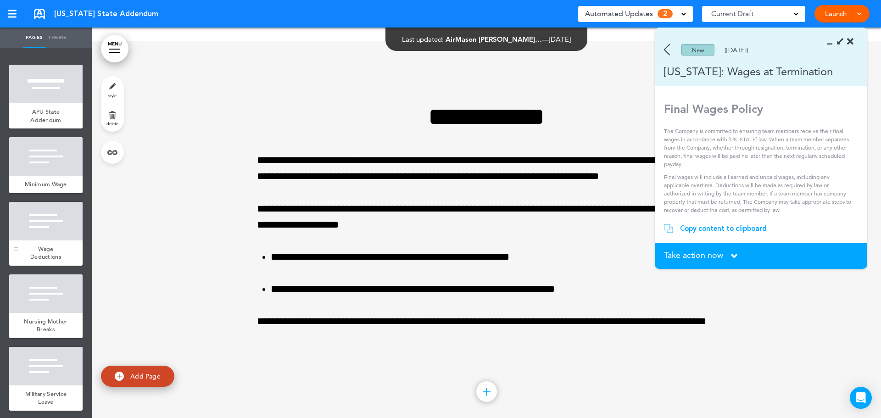
click at [43, 238] on div at bounding box center [45, 221] width 73 height 39
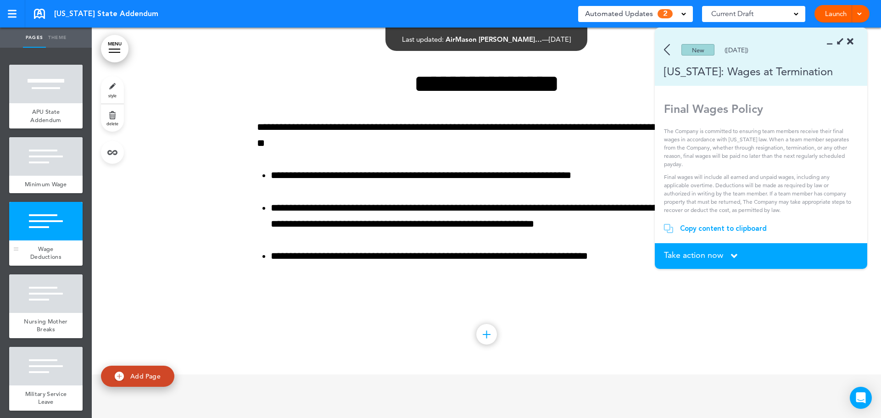
scroll to position [781, 0]
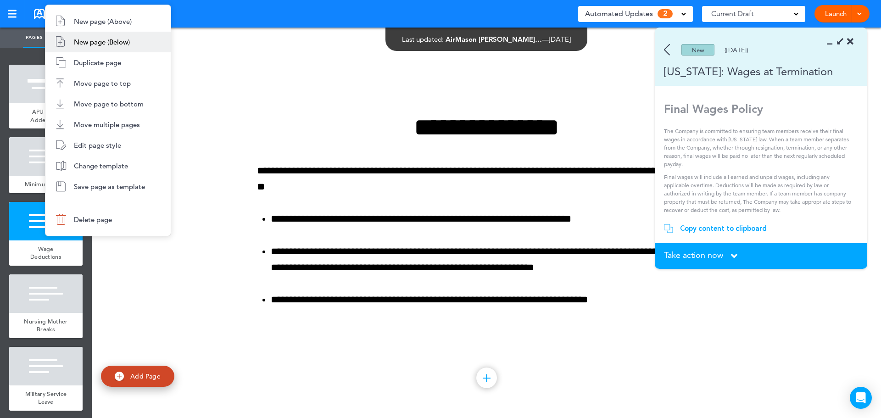
click at [90, 44] on span "New page (Below)" at bounding box center [102, 42] width 56 height 9
type input "********"
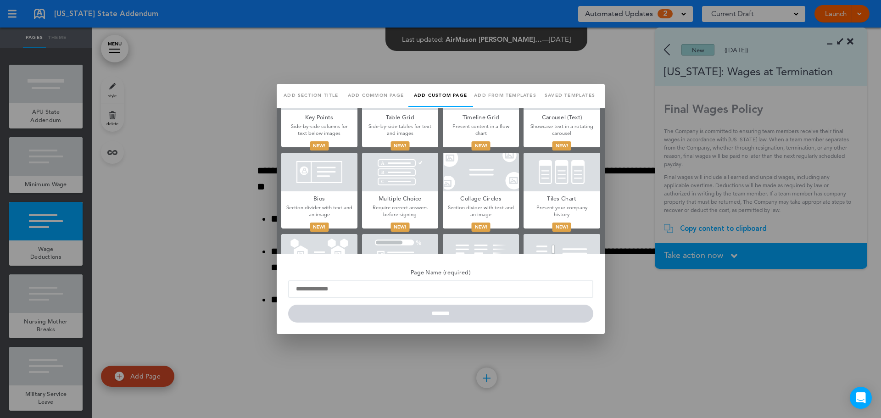
scroll to position [0, 0]
click at [569, 93] on link "Saved templates" at bounding box center [570, 95] width 65 height 23
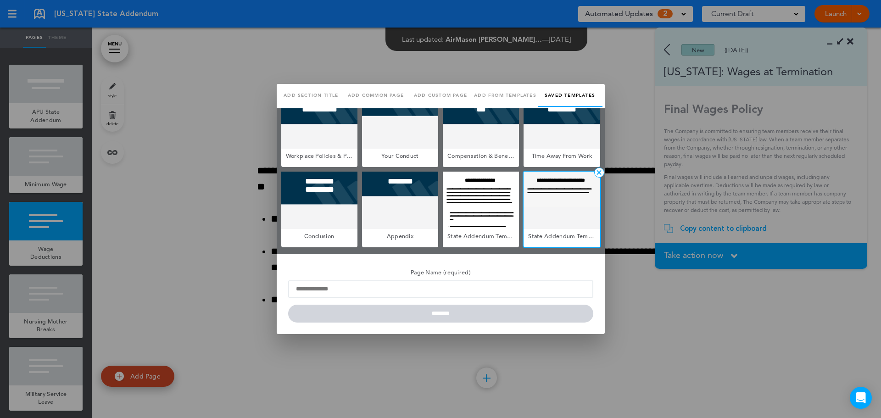
click at [564, 213] on div at bounding box center [562, 200] width 76 height 57
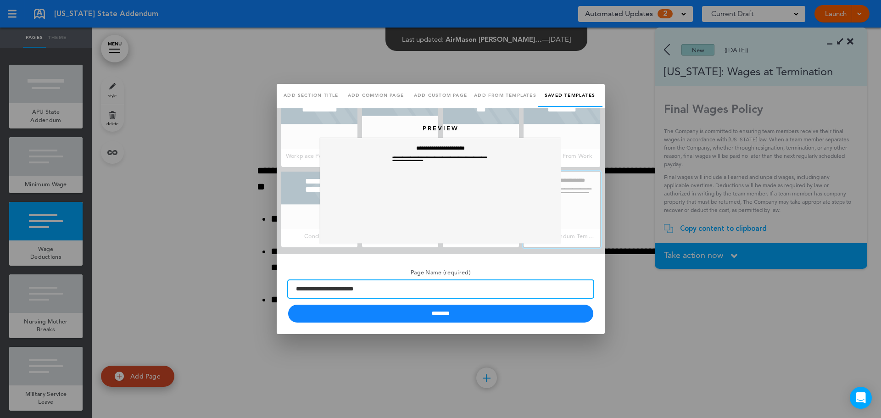
click at [386, 290] on input "**********" at bounding box center [440, 288] width 305 height 17
click at [391, 289] on input "**********" at bounding box center [440, 288] width 305 height 17
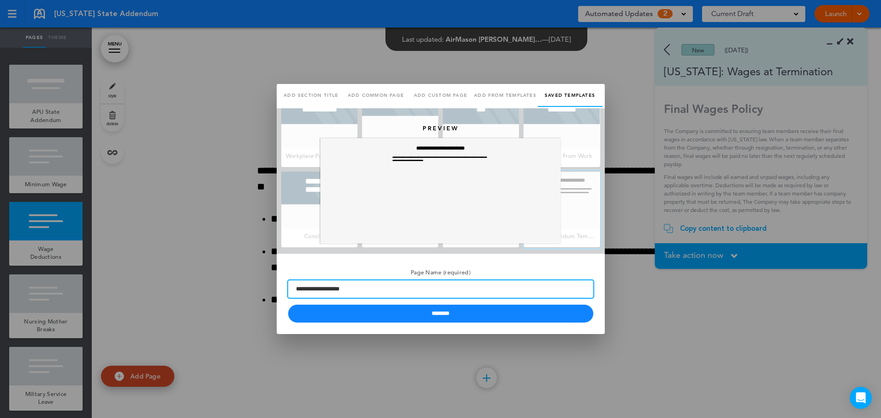
type input "**********"
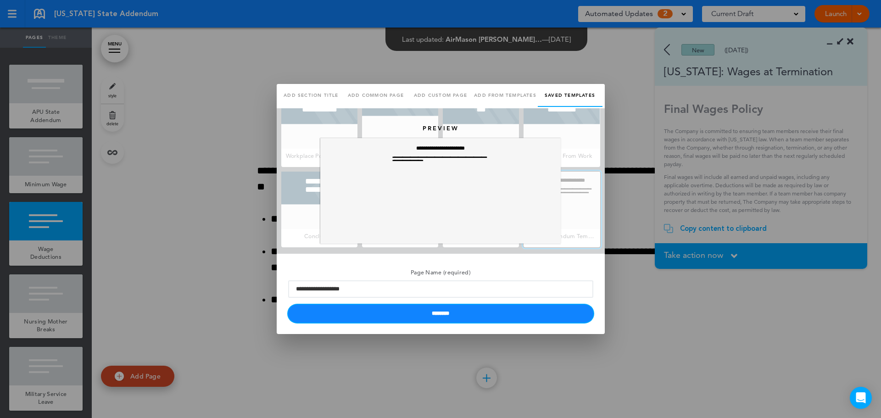
click at [461, 318] on input "********" at bounding box center [440, 314] width 305 height 18
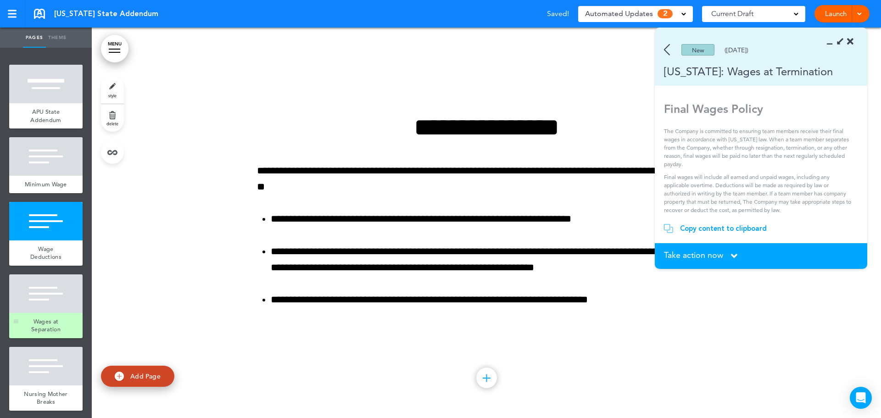
click at [51, 310] on div at bounding box center [45, 293] width 73 height 39
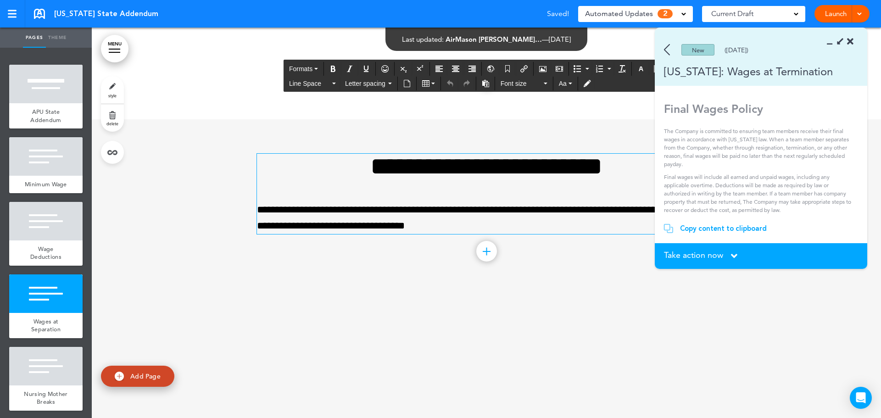
click at [446, 163] on h1 "**********" at bounding box center [486, 166] width 459 height 25
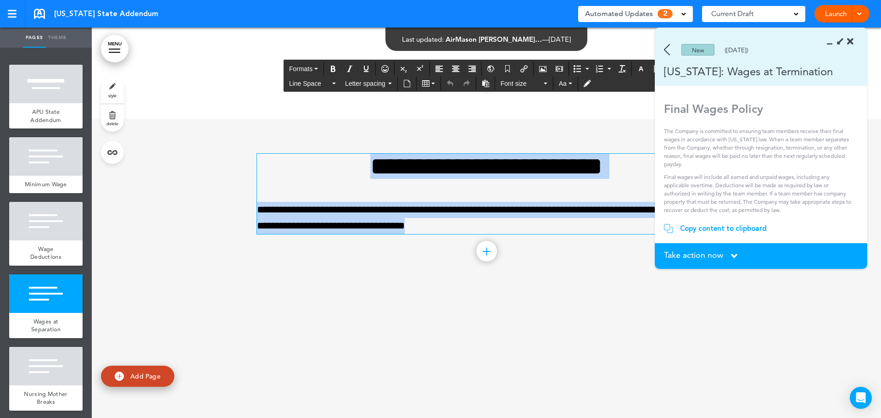
drag, startPoint x: 471, startPoint y: 227, endPoint x: 326, endPoint y: 167, distance: 156.4
click at [326, 167] on div "**********" at bounding box center [486, 194] width 459 height 80
paste div
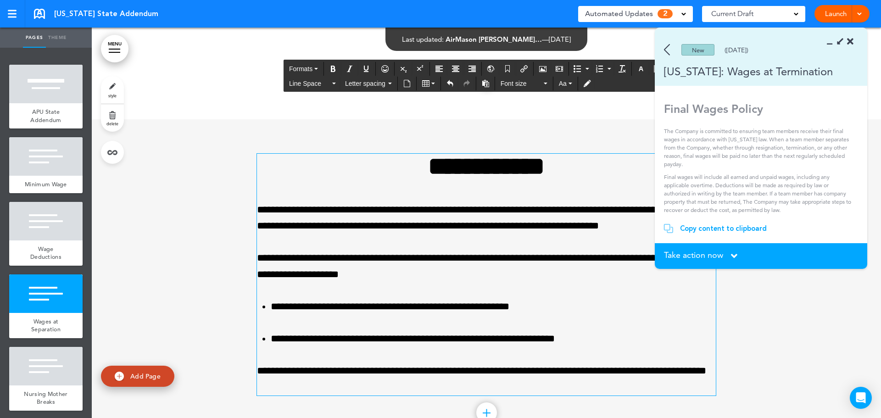
click at [723, 227] on div "Copy content to clipboard" at bounding box center [723, 228] width 87 height 9
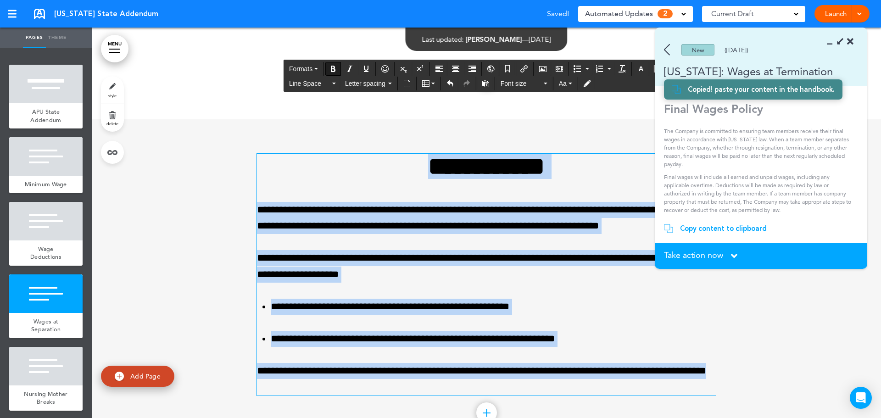
drag, startPoint x: 383, startPoint y: 390, endPoint x: 341, endPoint y: 168, distance: 225.7
click at [341, 168] on div "**********" at bounding box center [486, 275] width 459 height 242
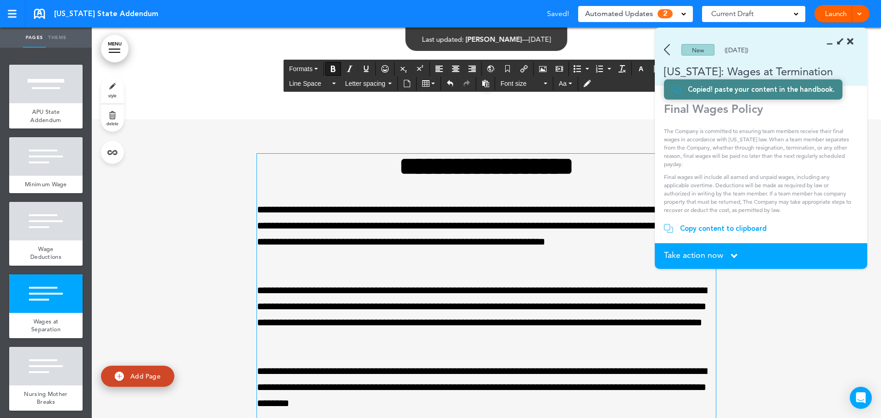
click at [437, 170] on strong "**********" at bounding box center [486, 166] width 174 height 25
click at [486, 191] on div "**********" at bounding box center [486, 307] width 459 height 306
click at [464, 165] on strong "**********" at bounding box center [486, 166] width 174 height 25
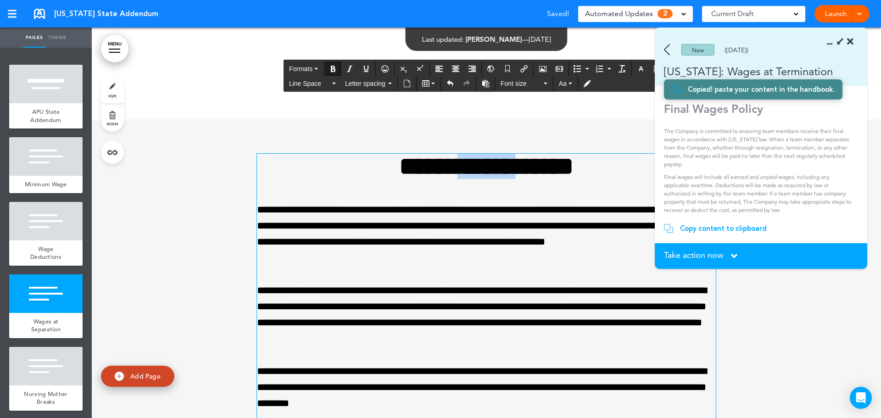
click at [464, 165] on strong "**********" at bounding box center [486, 166] width 174 height 25
click at [227, 151] on div at bounding box center [486, 318] width 789 height 398
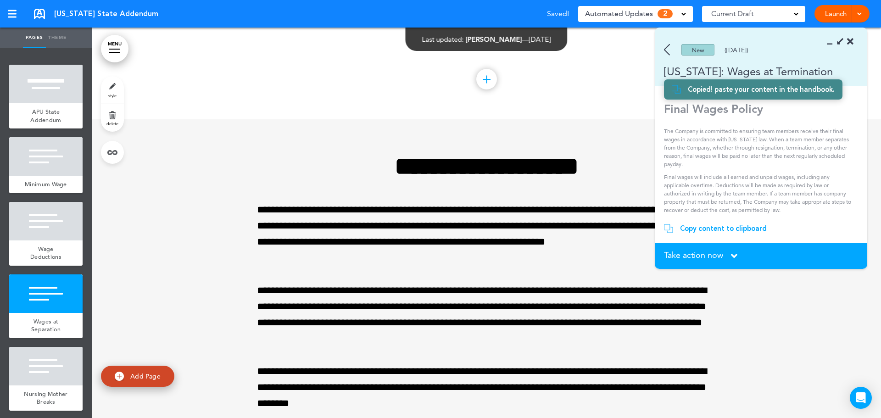
click at [727, 249] on section "Take action now Click here to change the status What would you like to do? I ha…" at bounding box center [761, 256] width 213 height 26
click at [723, 257] on span "Take action now" at bounding box center [693, 255] width 59 height 8
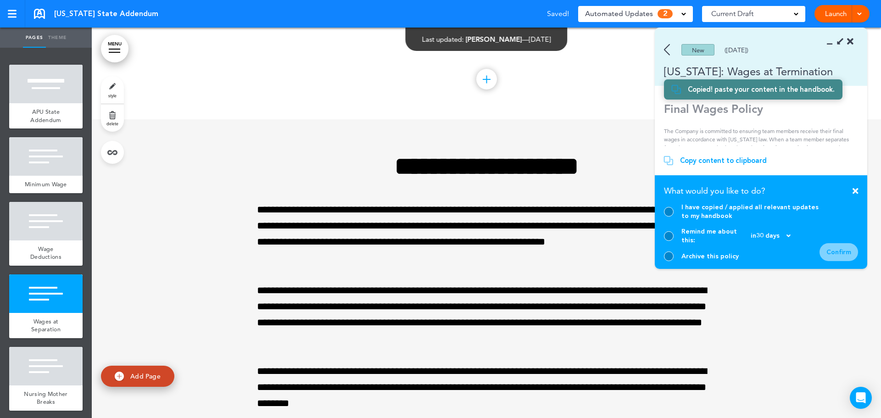
click at [674, 216] on div "I have copied / applied all relevant updates to my handbook" at bounding box center [742, 211] width 156 height 17
click at [671, 217] on div at bounding box center [669, 212] width 10 height 10
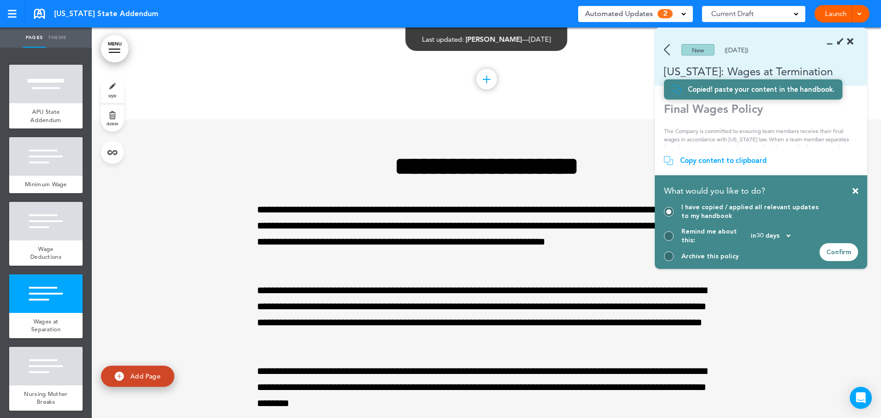
click at [840, 256] on div "Confirm" at bounding box center [839, 252] width 39 height 18
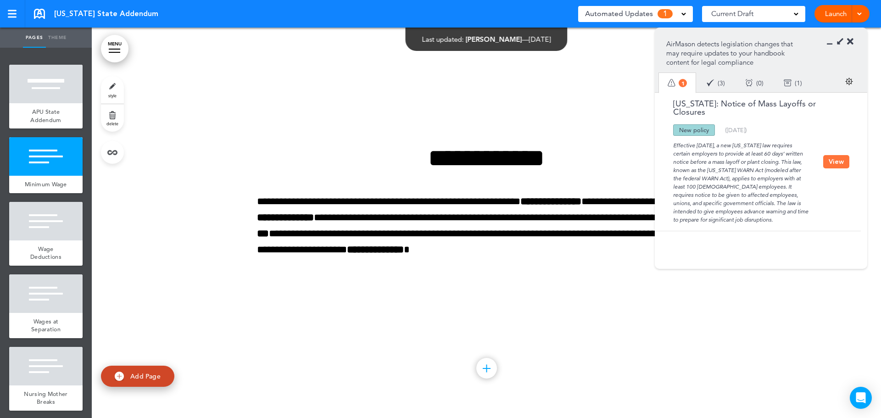
scroll to position [254, 0]
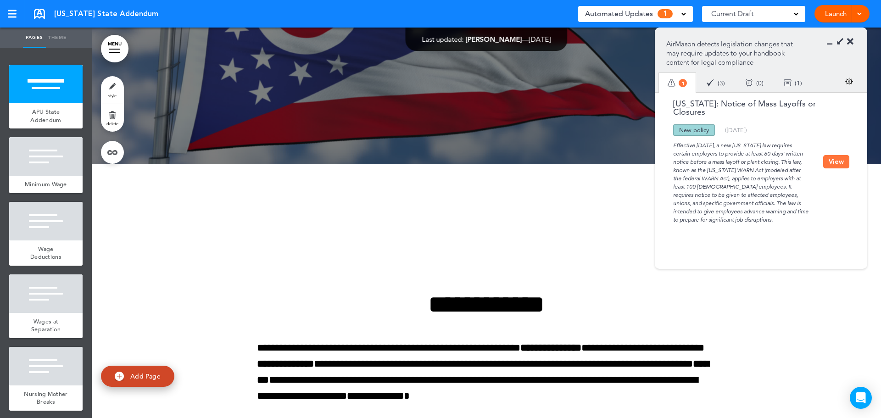
click at [852, 38] on icon at bounding box center [850, 41] width 6 height 9
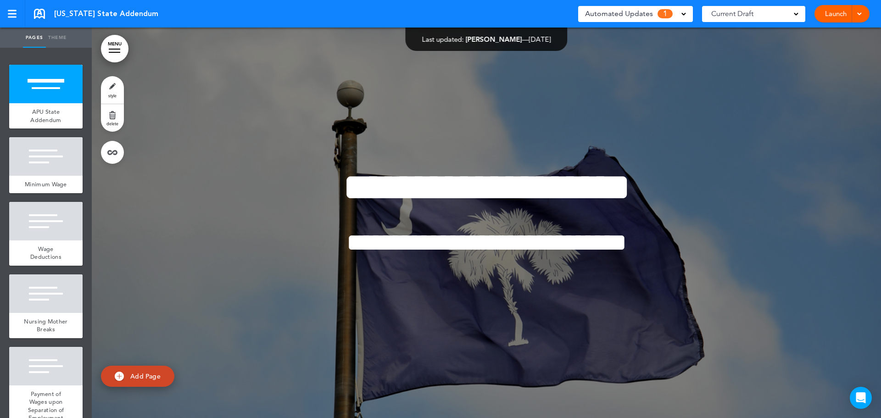
click at [653, 12] on div "Automated Updates 1" at bounding box center [635, 13] width 101 height 13
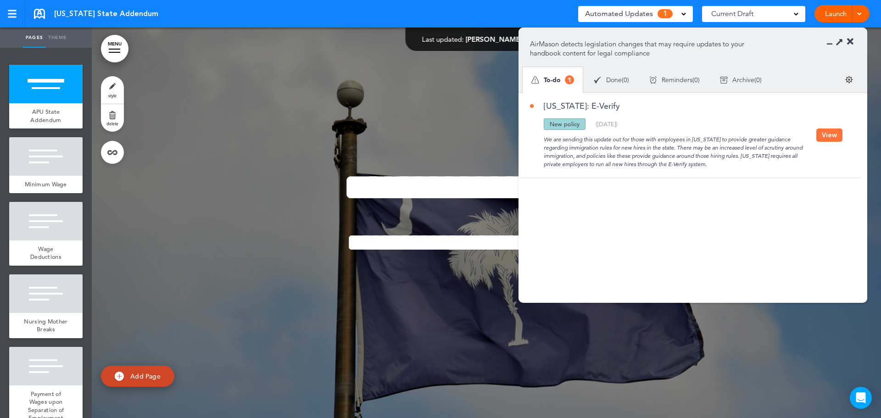
click at [821, 133] on button "View" at bounding box center [830, 135] width 26 height 13
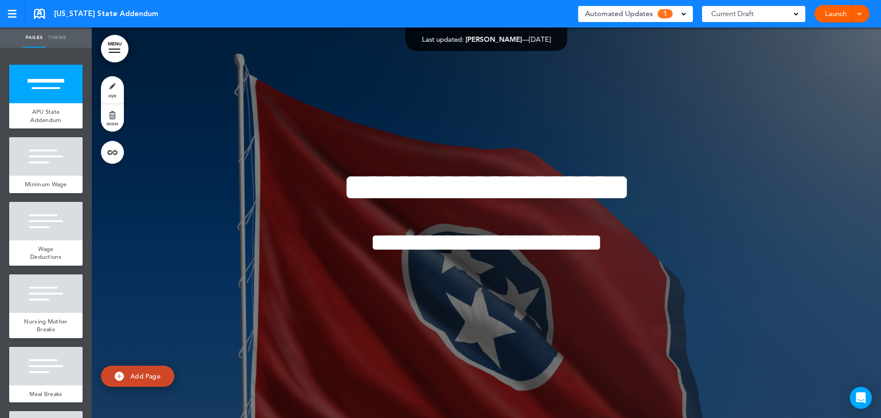
click at [631, 22] on div "Automated Updates 1 Auto policy updates AirMason detects legislation changes th…" at bounding box center [635, 13] width 115 height 23
click at [632, 17] on span "Automated Updates" at bounding box center [619, 13] width 68 height 13
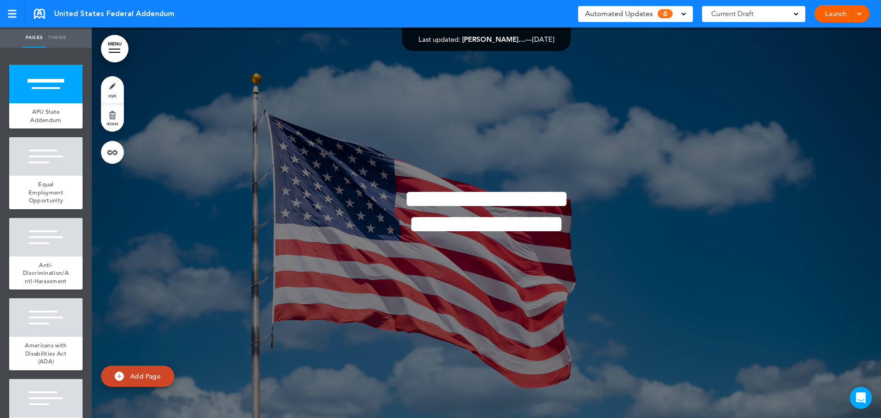
click at [658, 12] on span "6" at bounding box center [665, 13] width 15 height 9
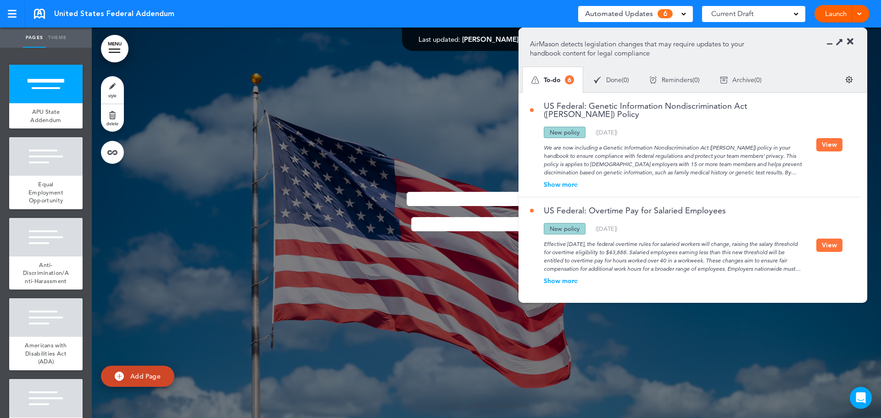
scroll to position [46, 0]
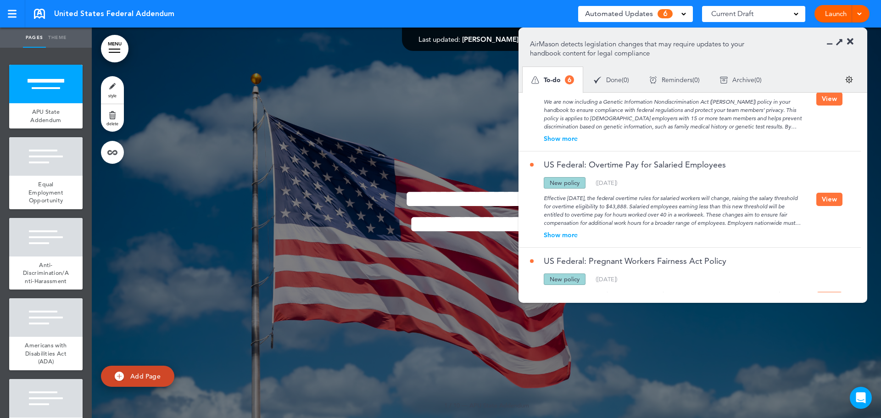
click at [821, 193] on button "View" at bounding box center [830, 199] width 26 height 13
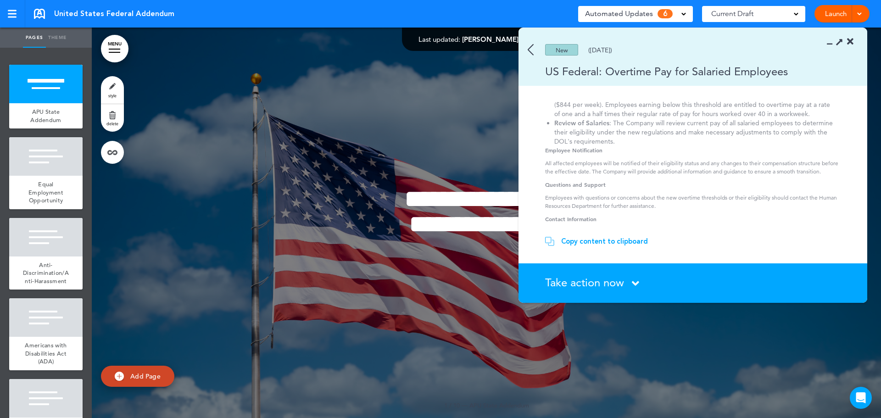
scroll to position [149, 0]
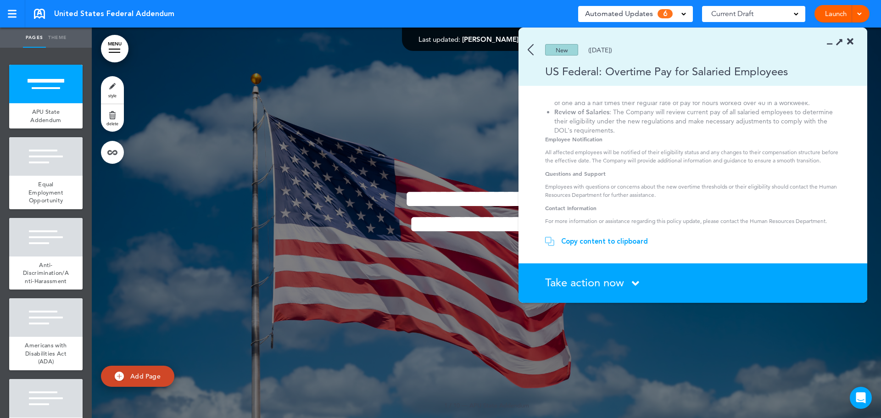
click at [532, 47] on img at bounding box center [531, 49] width 6 height 11
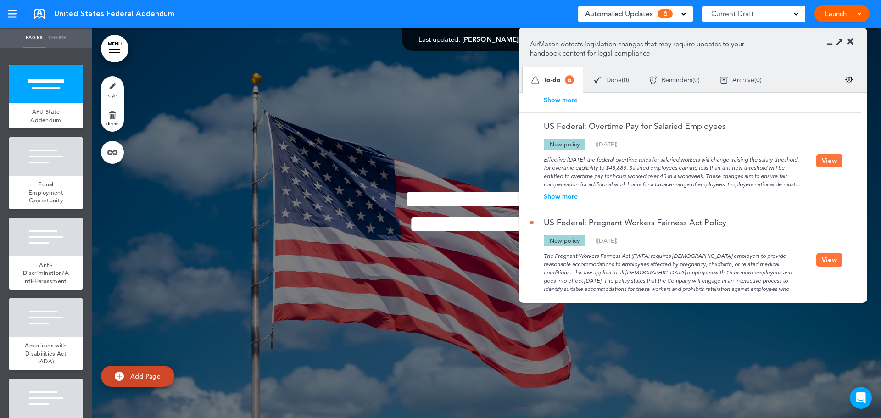
scroll to position [138, 0]
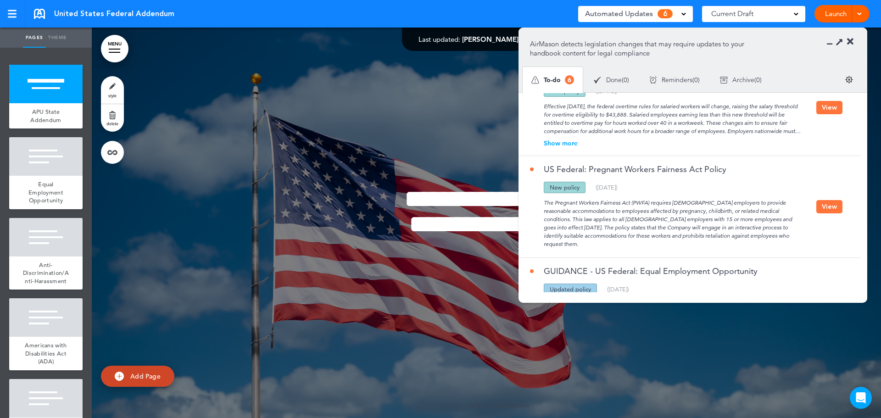
drag, startPoint x: 834, startPoint y: 194, endPoint x: 727, endPoint y: 200, distance: 107.1
click at [834, 200] on button "View" at bounding box center [830, 206] width 26 height 13
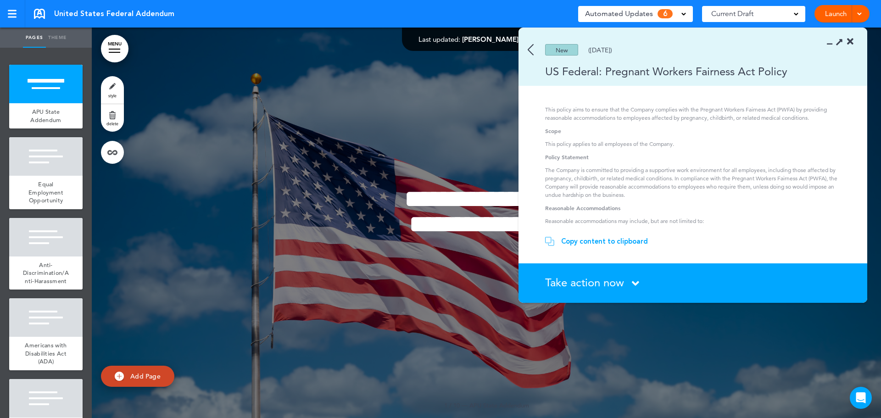
scroll to position [46, 0]
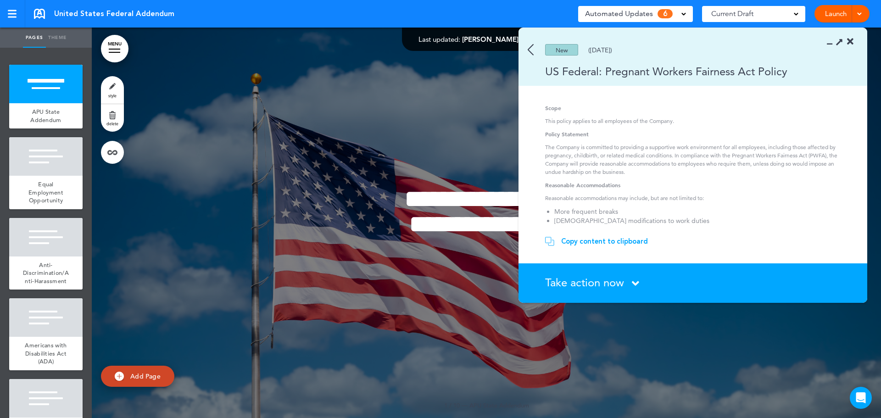
click at [534, 49] on div "New (06/12/2024)" at bounding box center [680, 49] width 322 height 11
click at [532, 52] on img at bounding box center [531, 49] width 6 height 11
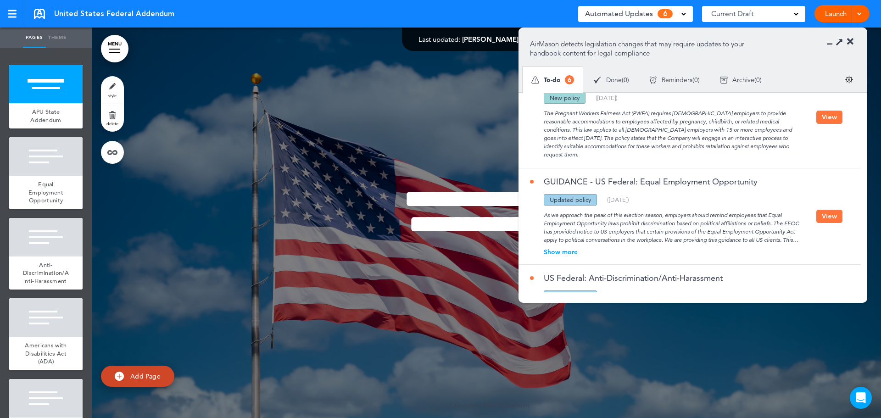
scroll to position [229, 0]
click at [573, 246] on div "Show more" at bounding box center [673, 249] width 286 height 6
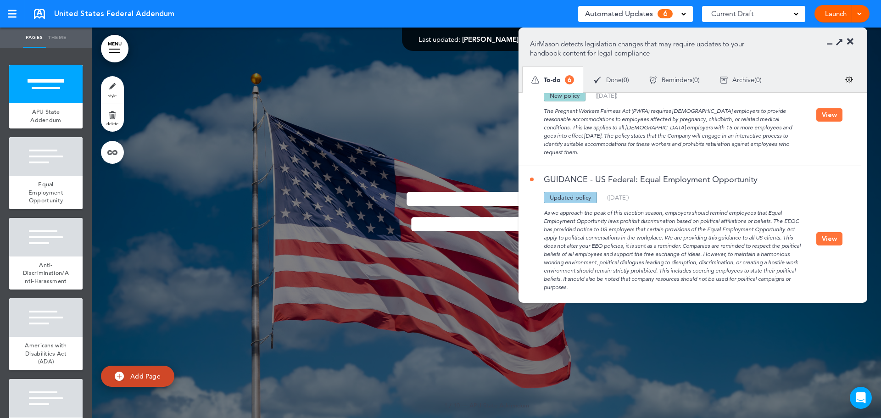
click at [822, 232] on button "View" at bounding box center [830, 238] width 26 height 13
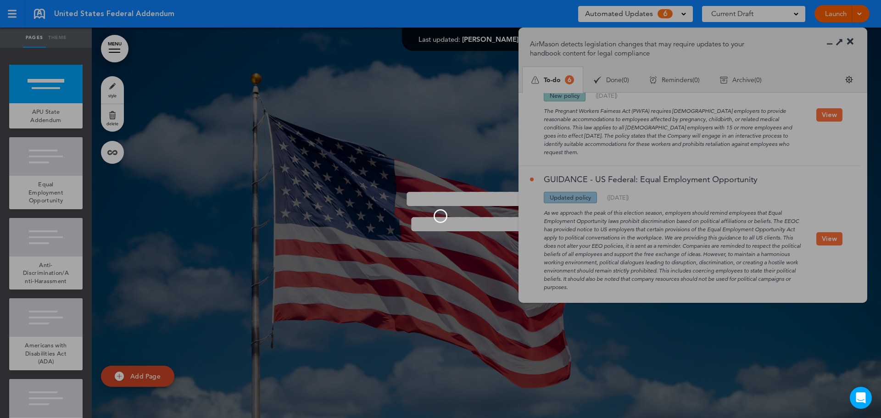
scroll to position [0, 0]
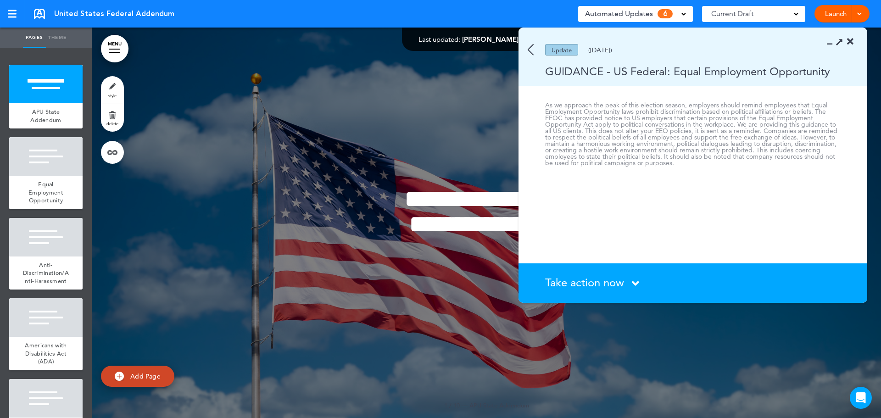
click at [602, 282] on span "Take action now" at bounding box center [584, 282] width 79 height 13
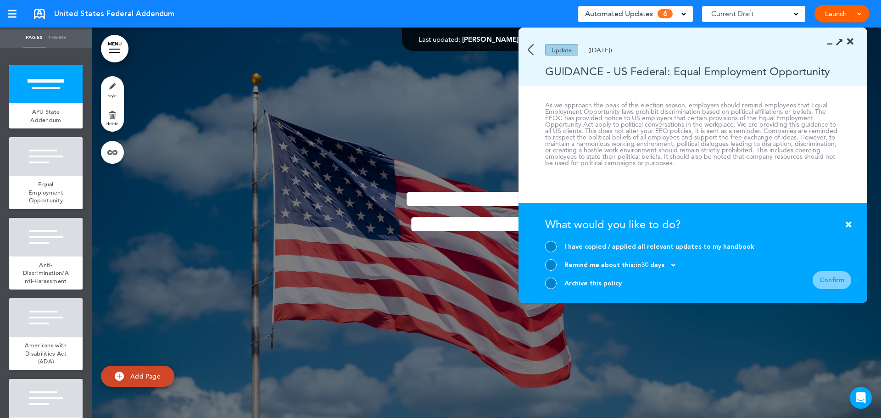
click at [550, 266] on div at bounding box center [550, 264] width 11 height 11
click at [675, 268] on icon at bounding box center [673, 265] width 4 height 6
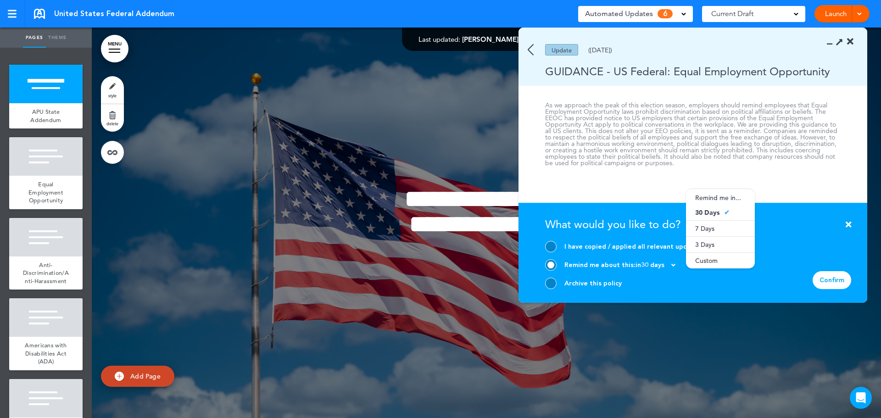
click at [675, 268] on icon at bounding box center [673, 265] width 4 height 6
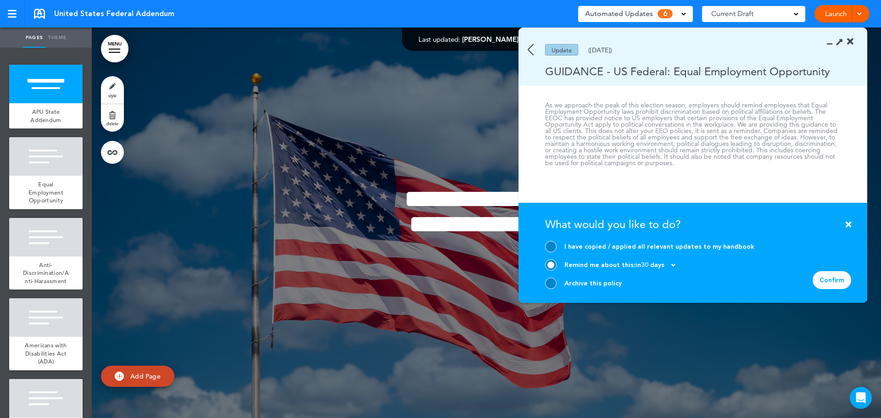
click at [831, 280] on div "Confirm" at bounding box center [832, 280] width 39 height 18
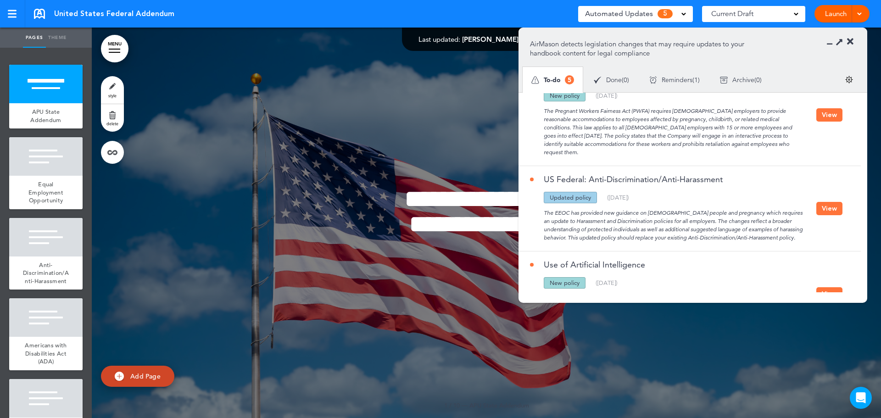
click at [818, 202] on button "View" at bounding box center [830, 208] width 26 height 13
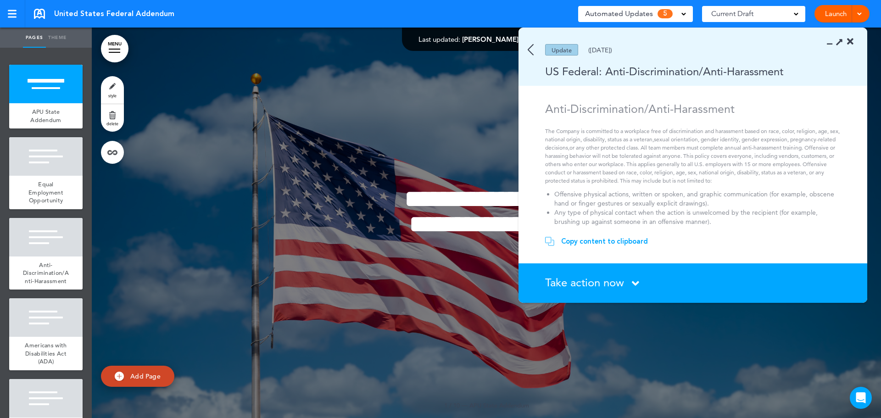
click at [528, 49] on section "Update (06/11/2024) US Federal: Anti-Discrimination/Anti-Harassment" at bounding box center [693, 57] width 349 height 58
click at [530, 50] on img at bounding box center [531, 49] width 6 height 11
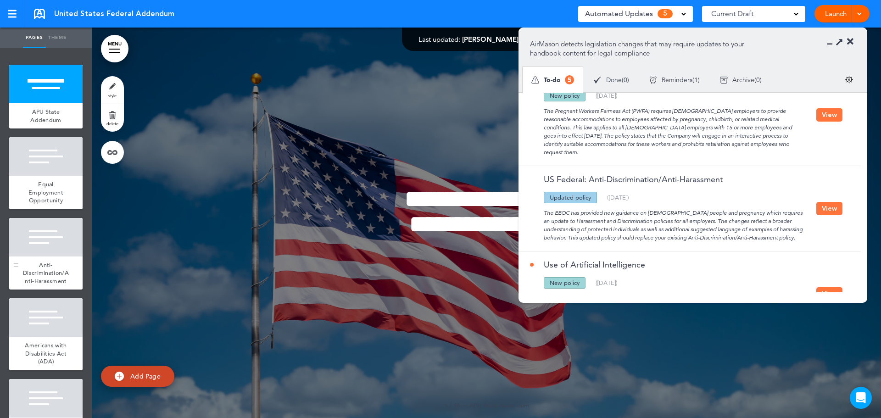
click at [37, 277] on span "Anti-Discrimination/Anti-Harassment" at bounding box center [46, 273] width 46 height 24
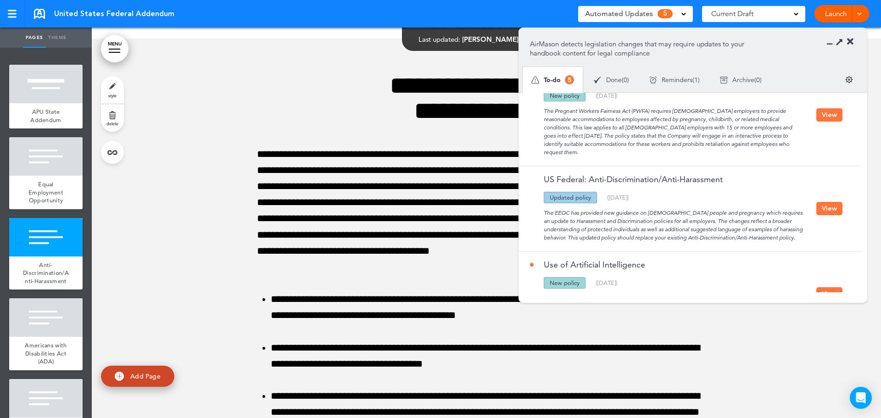
scroll to position [999, 0]
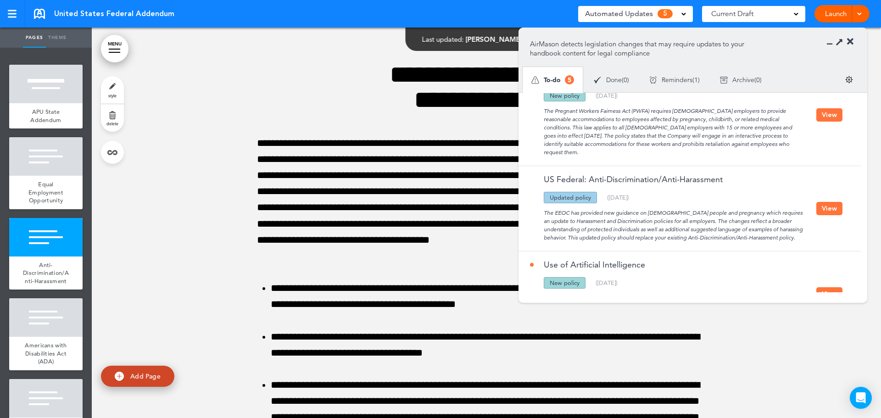
click at [830, 202] on button "View" at bounding box center [830, 208] width 26 height 13
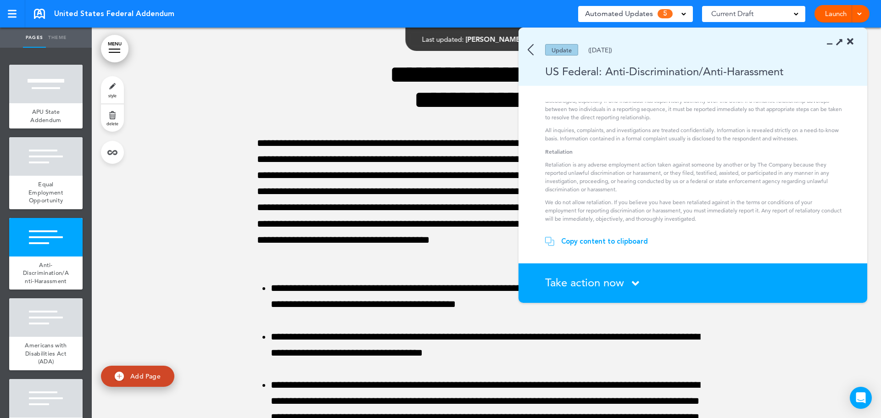
click at [626, 241] on div "Copy content to clipboard" at bounding box center [604, 241] width 87 height 9
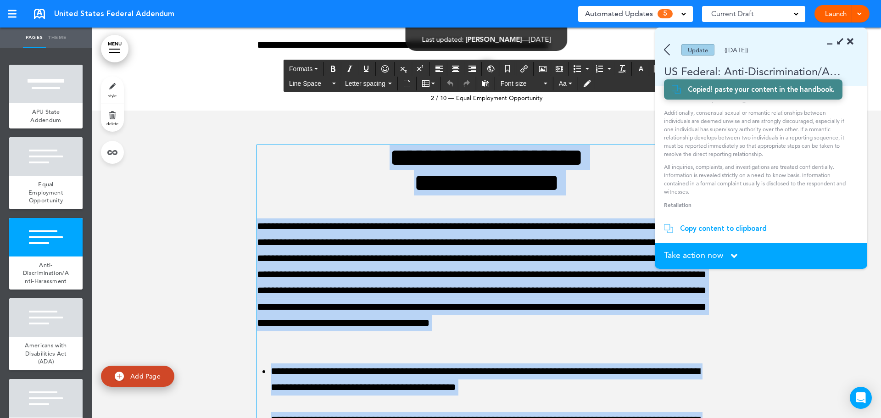
scroll to position [769, 0]
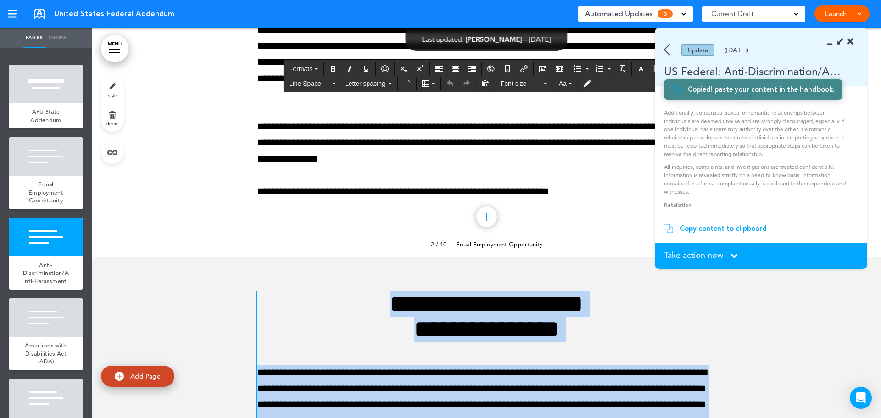
drag, startPoint x: 676, startPoint y: 310, endPoint x: 360, endPoint y: 309, distance: 315.8
paste div
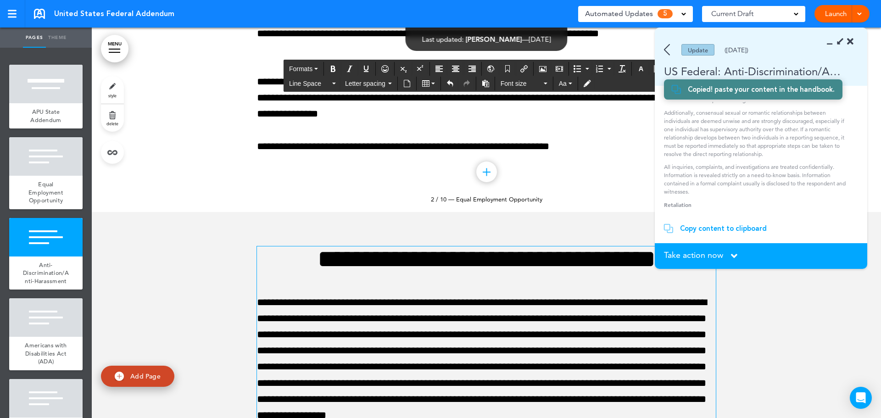
scroll to position [907, 0]
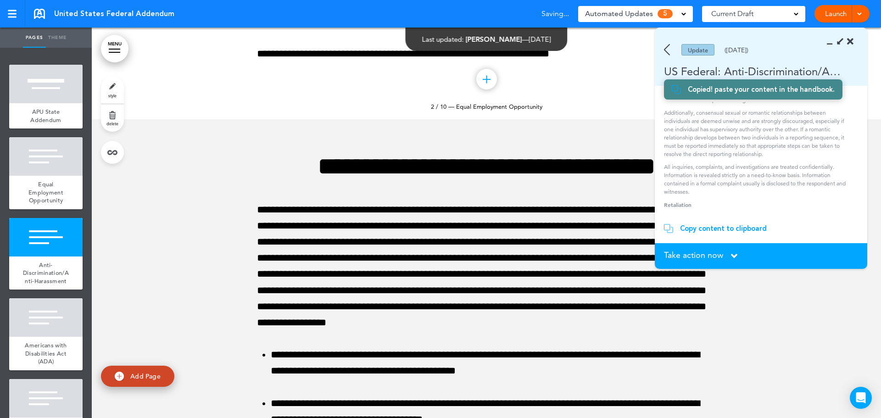
click at [714, 254] on span "Take action now" at bounding box center [693, 255] width 59 height 8
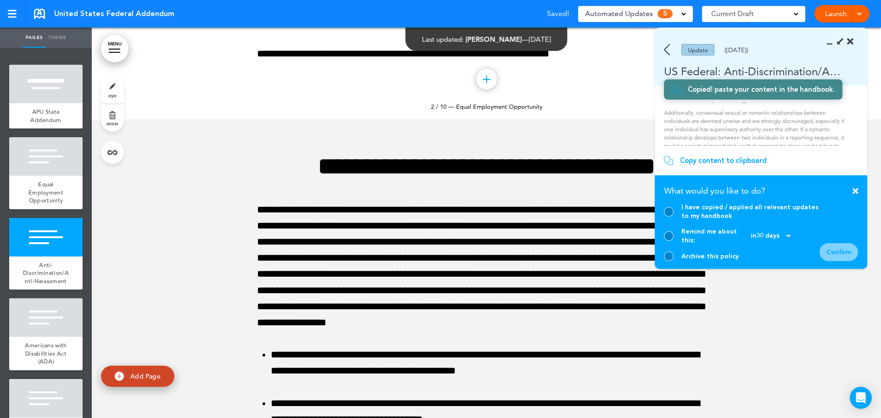
click at [666, 214] on div "I have copied / applied all relevant updates to my handbook" at bounding box center [742, 211] width 156 height 17
click at [672, 217] on div at bounding box center [669, 212] width 10 height 10
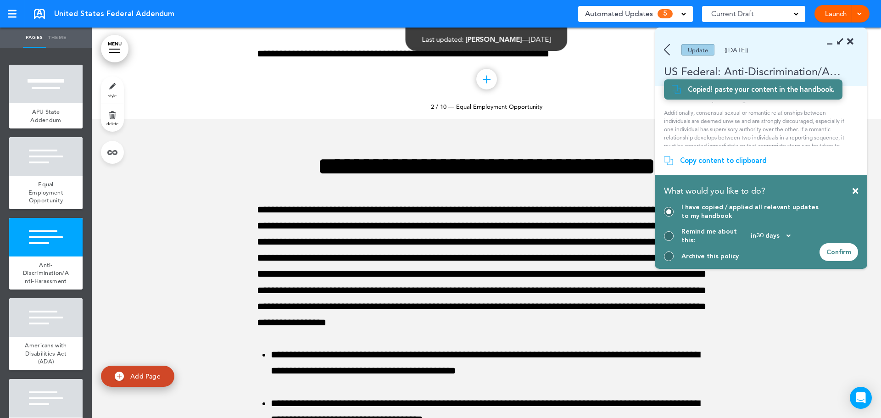
click at [847, 252] on div "Confirm" at bounding box center [839, 252] width 39 height 18
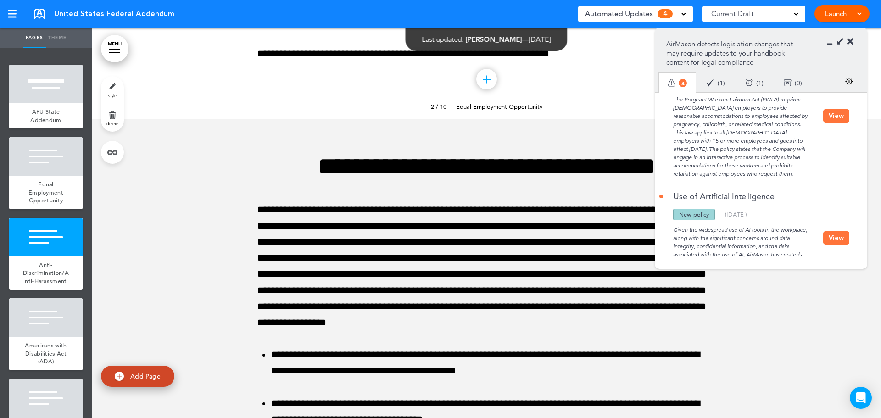
scroll to position [281, 0]
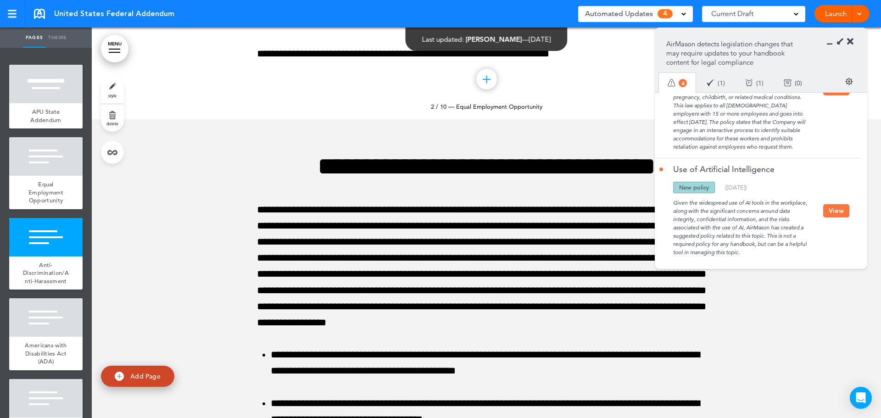
click at [848, 203] on div "Use of Artificial Intelligence Updated policy New policy Deleted policy ( 08/18…" at bounding box center [755, 210] width 201 height 105
drag, startPoint x: 842, startPoint y: 203, endPoint x: 829, endPoint y: 206, distance: 13.1
click at [842, 204] on button "View" at bounding box center [836, 210] width 26 height 13
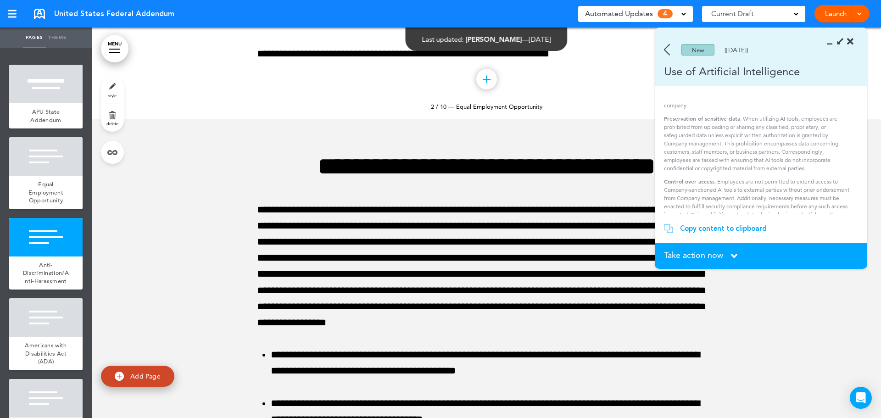
scroll to position [0, 0]
click at [668, 51] on img at bounding box center [667, 49] width 6 height 11
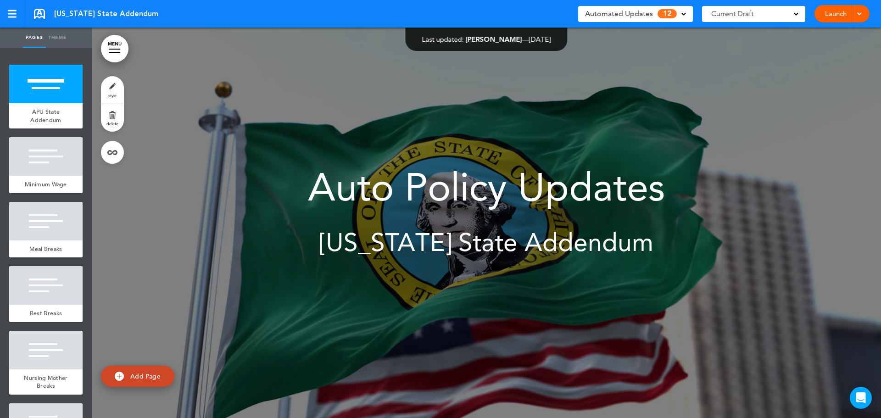
click at [668, 13] on span "12" at bounding box center [667, 13] width 19 height 9
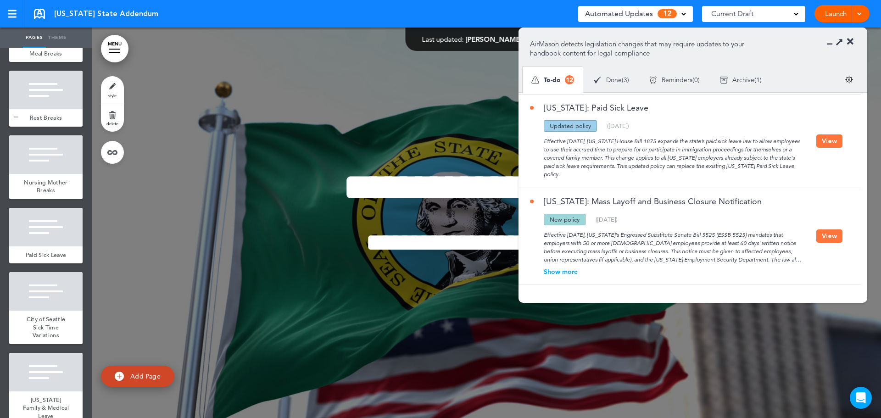
scroll to position [275, 0]
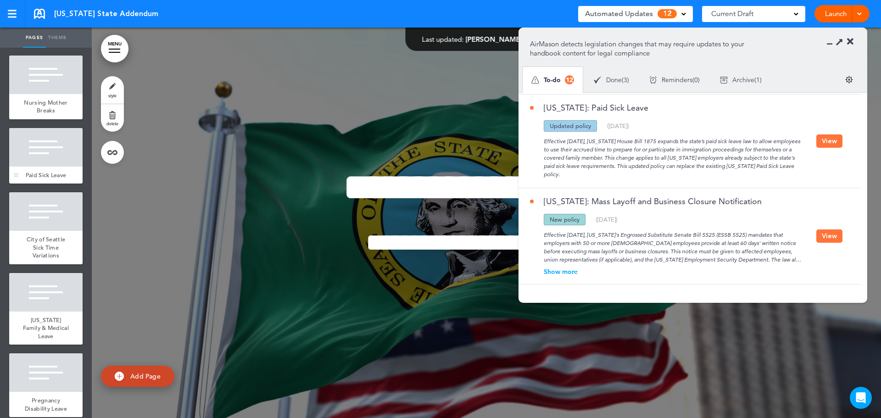
click at [45, 167] on div at bounding box center [45, 147] width 73 height 39
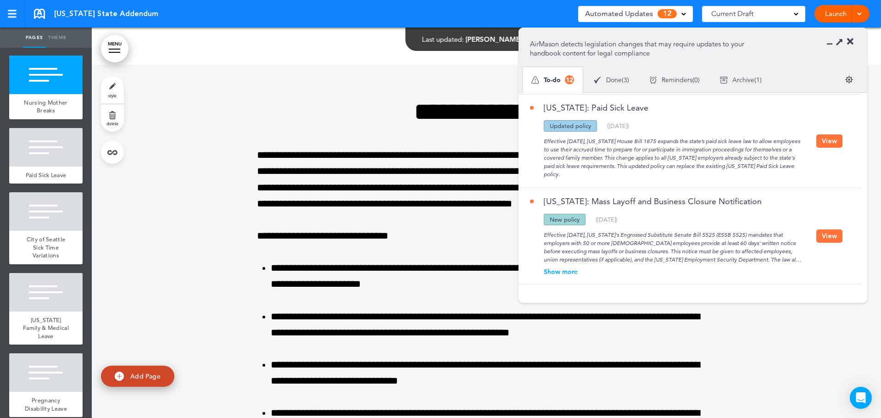
scroll to position [2728, 0]
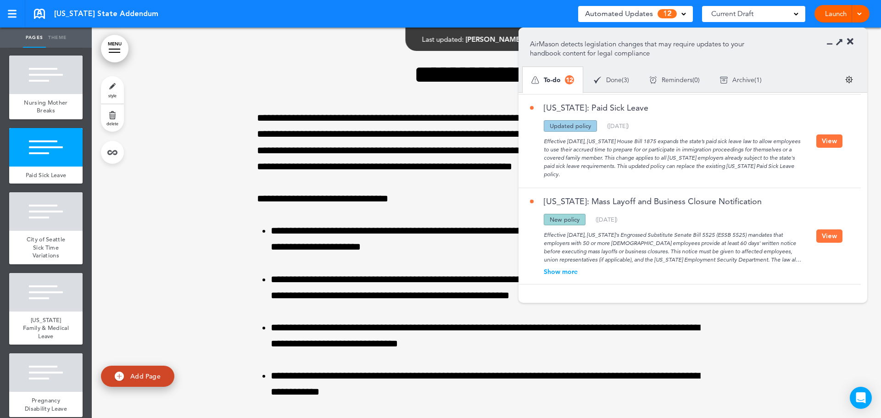
click at [833, 137] on button "View" at bounding box center [830, 140] width 26 height 13
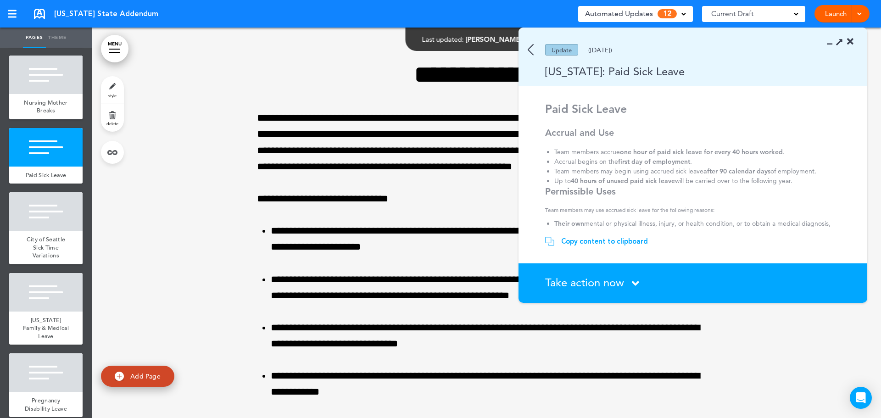
click at [589, 243] on div "Copy content to clipboard" at bounding box center [604, 241] width 87 height 9
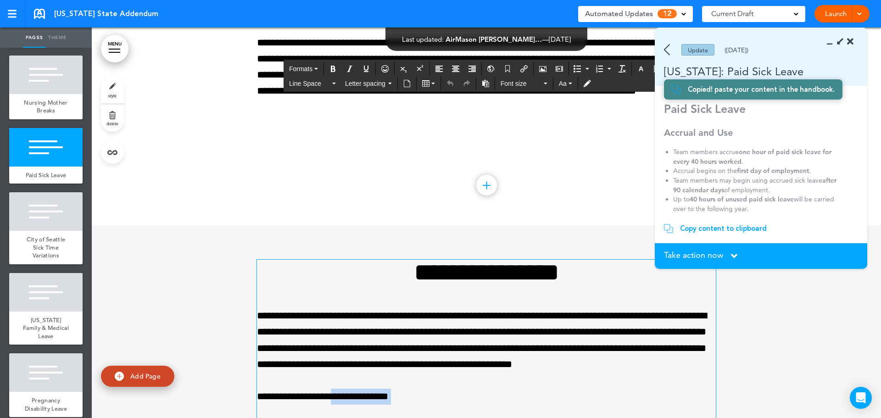
scroll to position [2590, 0]
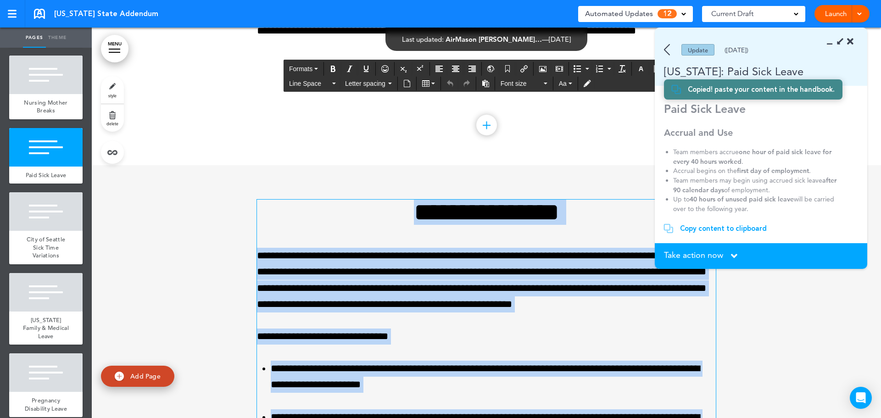
drag, startPoint x: 320, startPoint y: 238, endPoint x: 377, endPoint y: 212, distance: 63.2
paste div
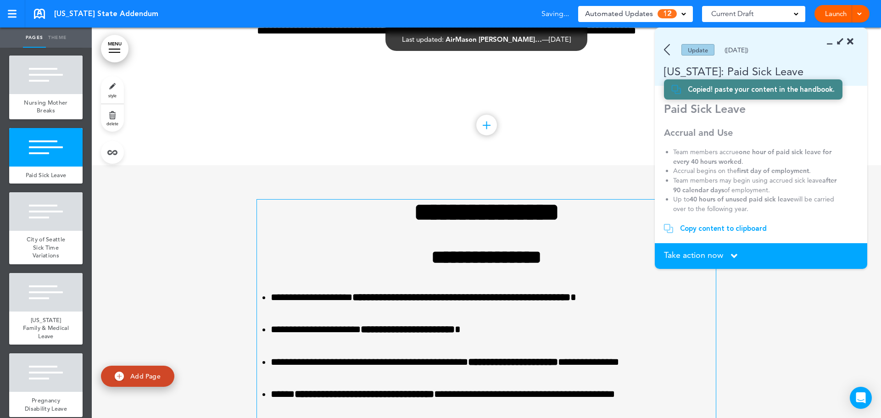
click at [711, 255] on span "Take action now" at bounding box center [693, 255] width 59 height 8
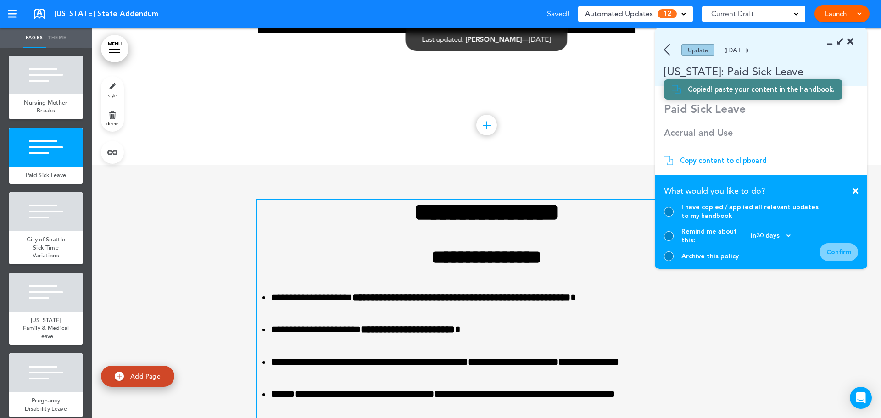
click at [666, 217] on div at bounding box center [669, 212] width 10 height 10
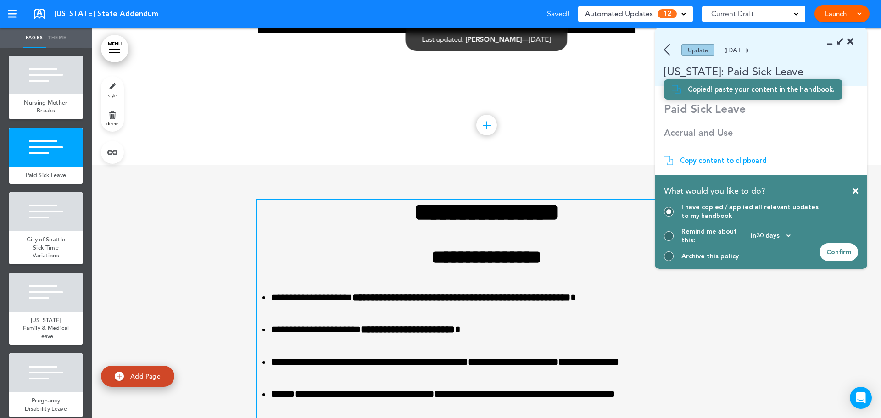
click at [840, 249] on div "Confirm" at bounding box center [839, 252] width 39 height 18
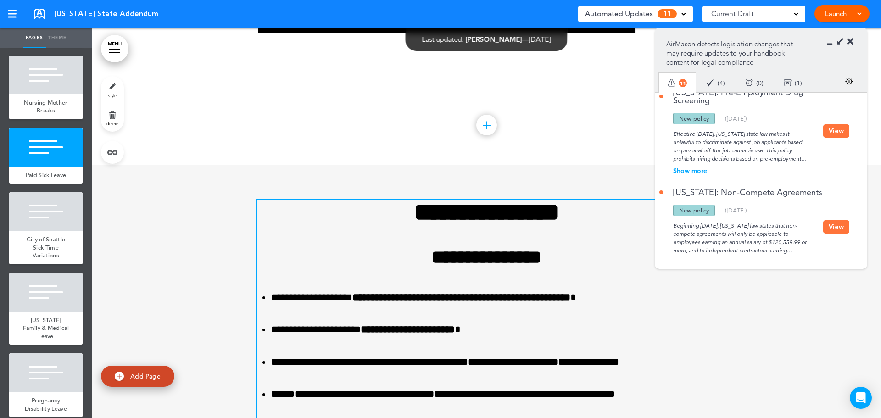
scroll to position [973, 0]
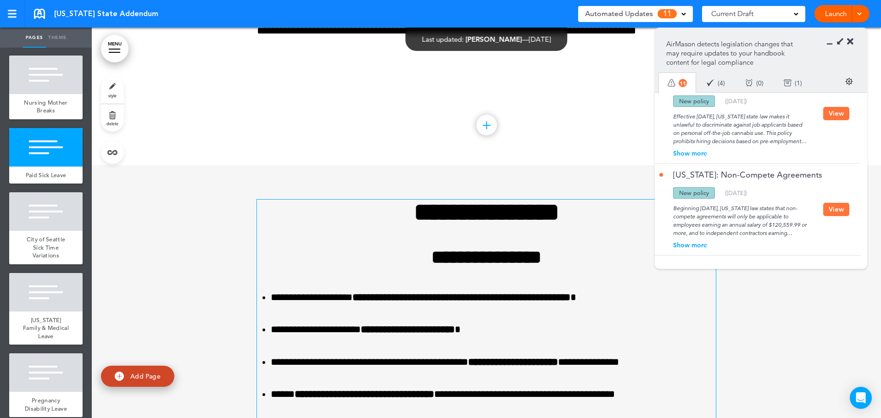
click at [834, 209] on button "View" at bounding box center [836, 209] width 26 height 13
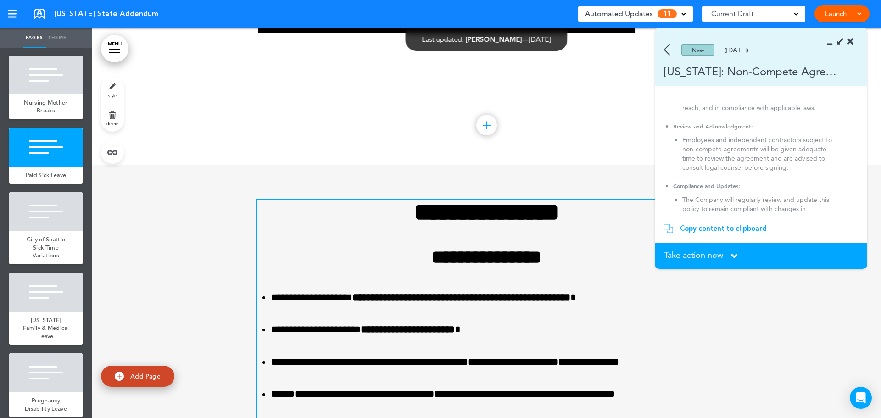
scroll to position [315, 0]
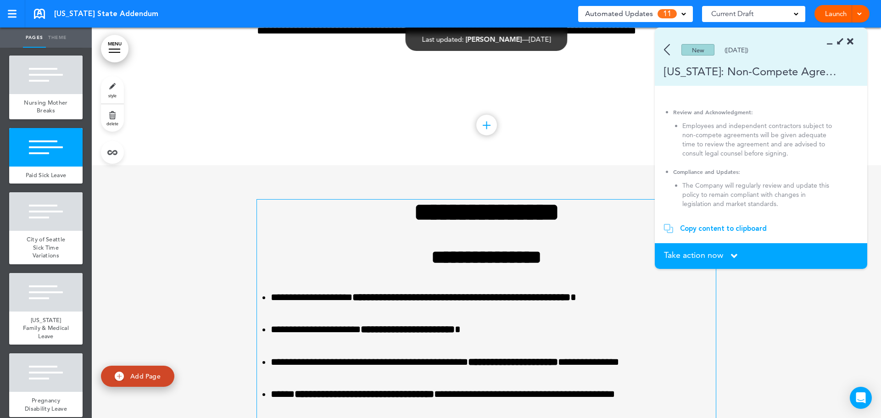
click at [666, 56] on section "New ([DATE]) [US_STATE]: Non-Compete Agreements" at bounding box center [761, 57] width 213 height 58
click at [666, 50] on img at bounding box center [667, 49] width 6 height 11
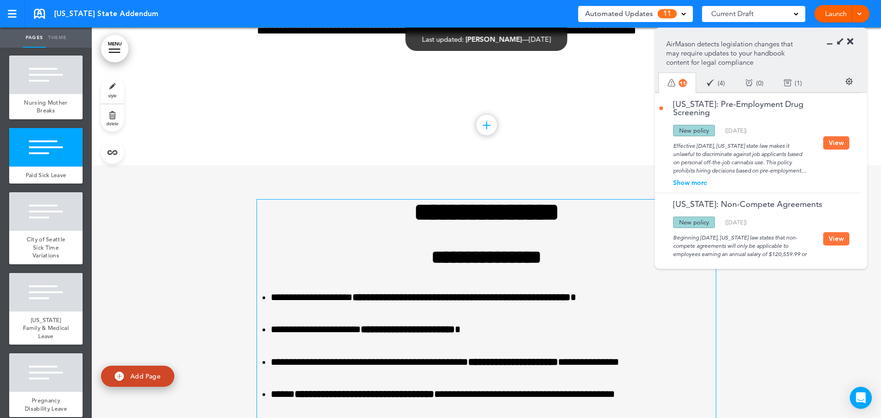
scroll to position [882, 0]
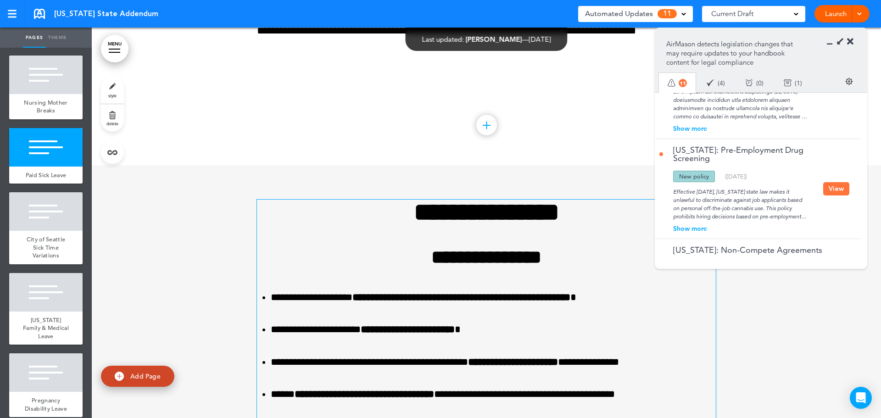
click at [833, 196] on button "View" at bounding box center [836, 188] width 26 height 13
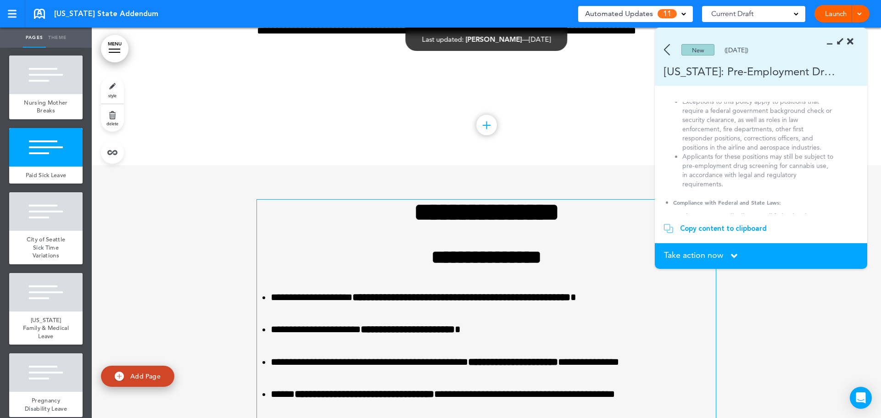
scroll to position [224, 0]
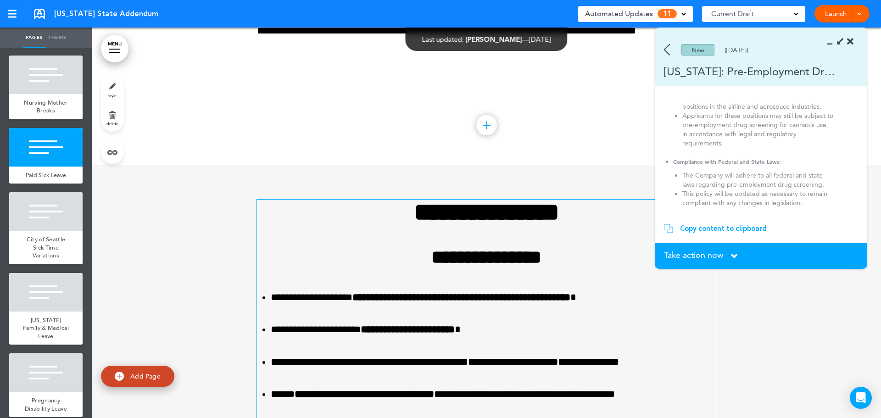
click at [668, 48] on img at bounding box center [667, 49] width 6 height 11
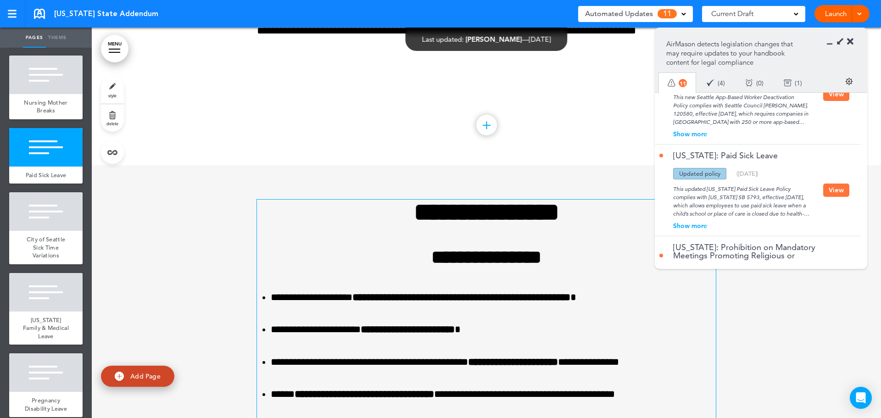
scroll to position [698, 0]
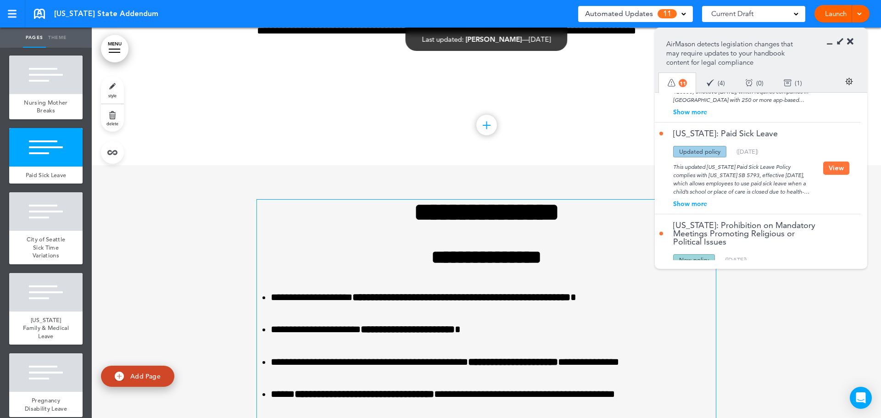
click at [698, 207] on div "Show more" at bounding box center [742, 204] width 164 height 6
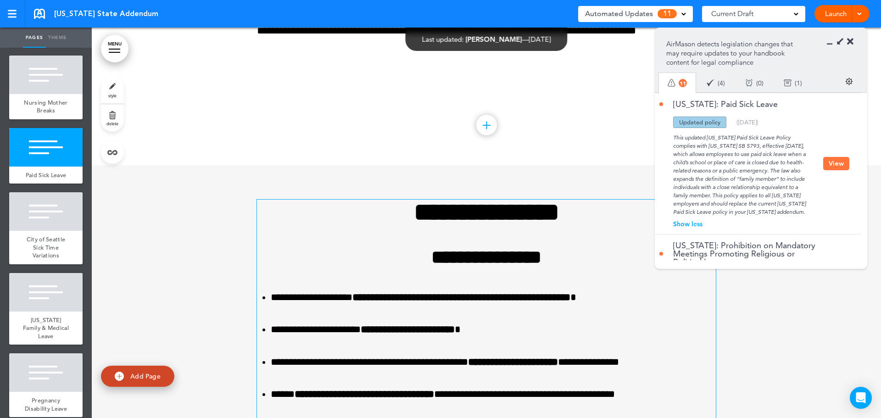
scroll to position [744, 0]
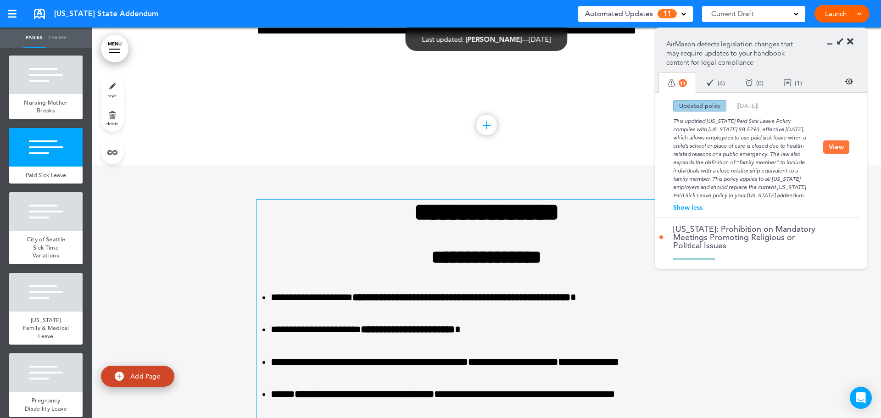
click at [829, 154] on button "View" at bounding box center [836, 146] width 26 height 13
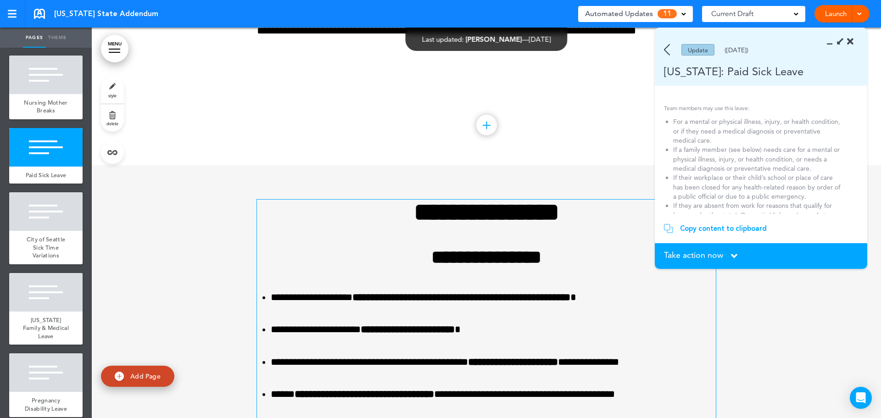
scroll to position [0, 0]
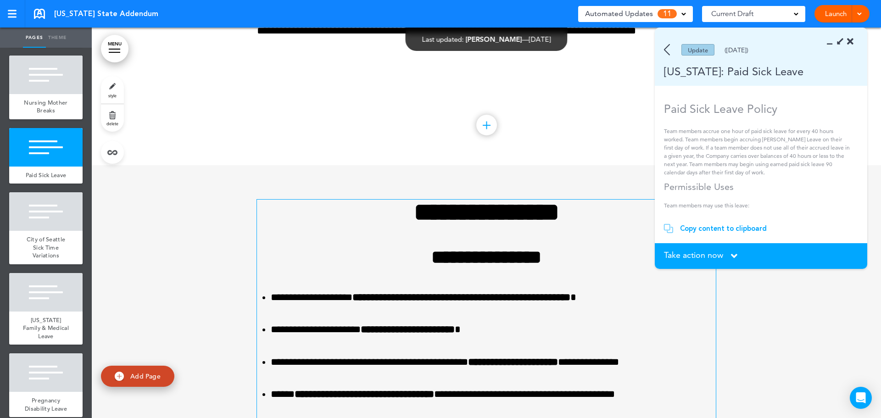
click at [721, 228] on div "Copy content to clipboard" at bounding box center [723, 228] width 87 height 9
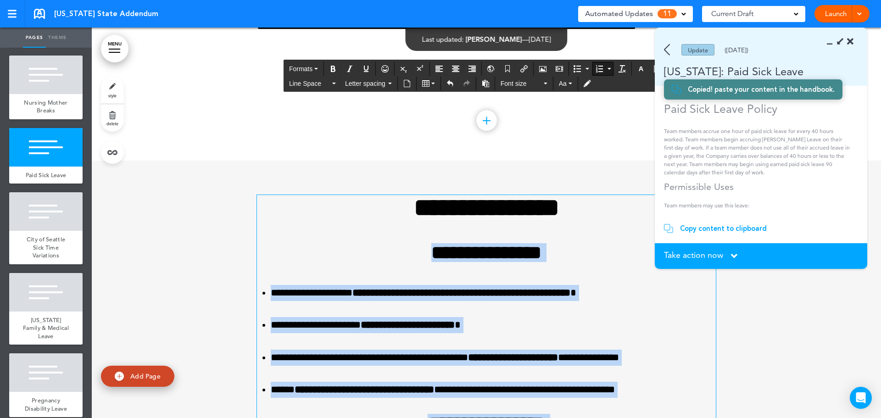
scroll to position [2590, 0]
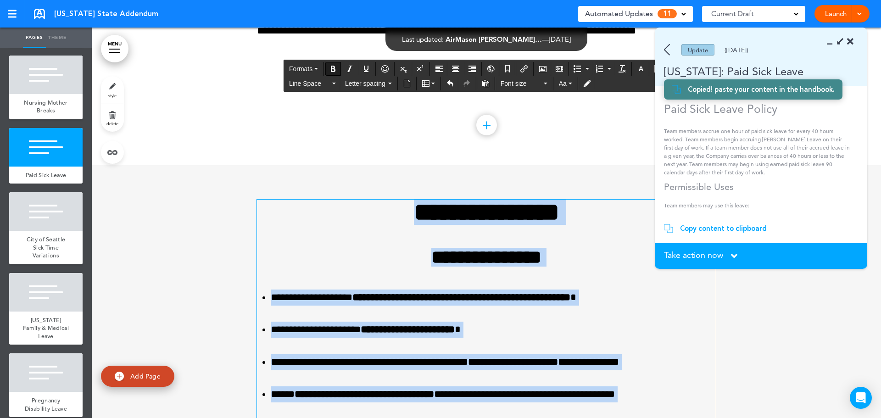
drag, startPoint x: 487, startPoint y: 325, endPoint x: 336, endPoint y: 224, distance: 180.9
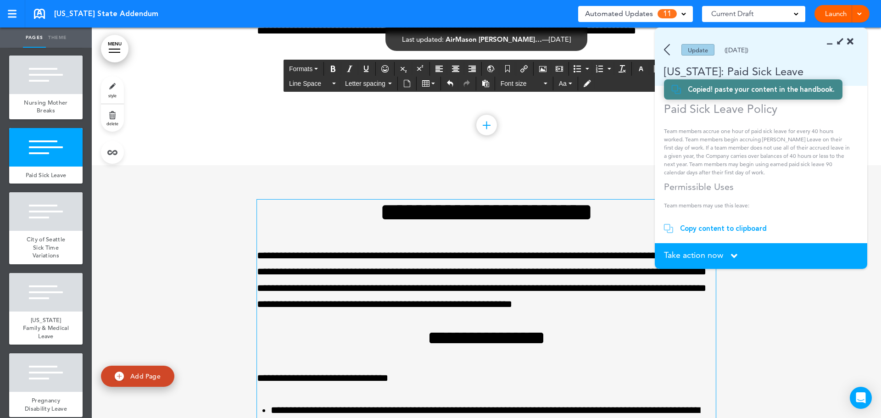
click at [722, 257] on span "Take action now" at bounding box center [693, 255] width 59 height 8
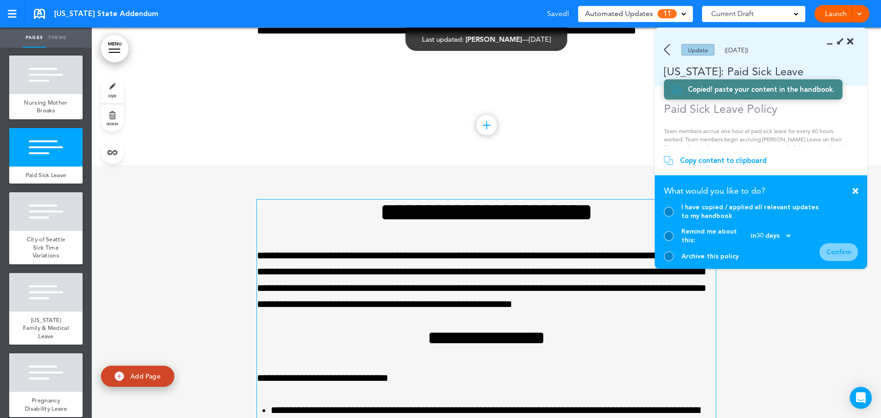
click at [666, 217] on div at bounding box center [669, 212] width 10 height 10
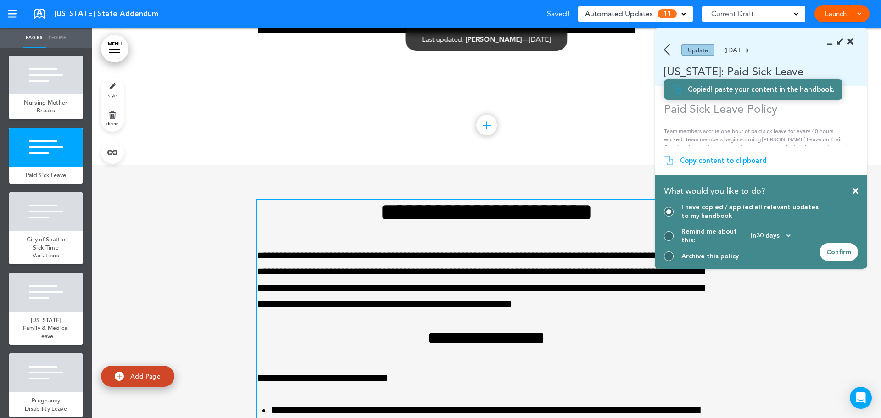
click at [844, 247] on div "Confirm" at bounding box center [839, 252] width 39 height 18
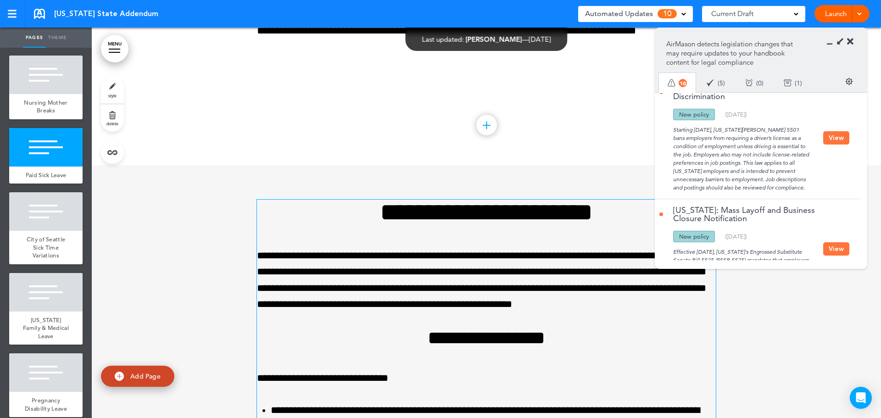
scroll to position [0, 0]
